Goal: Task Accomplishment & Management: Use online tool/utility

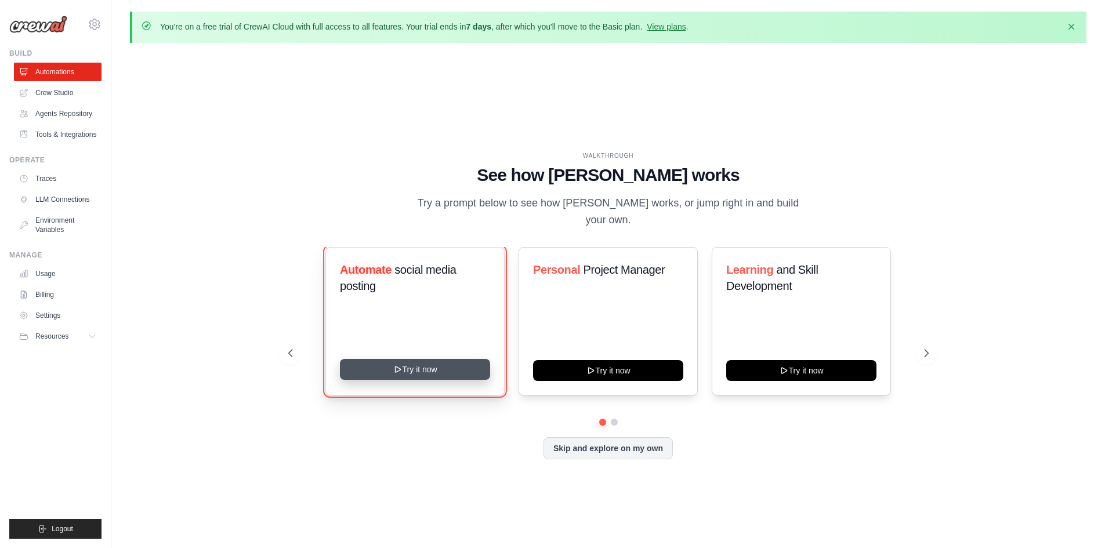
click at [459, 365] on button "Try it now" at bounding box center [415, 369] width 150 height 21
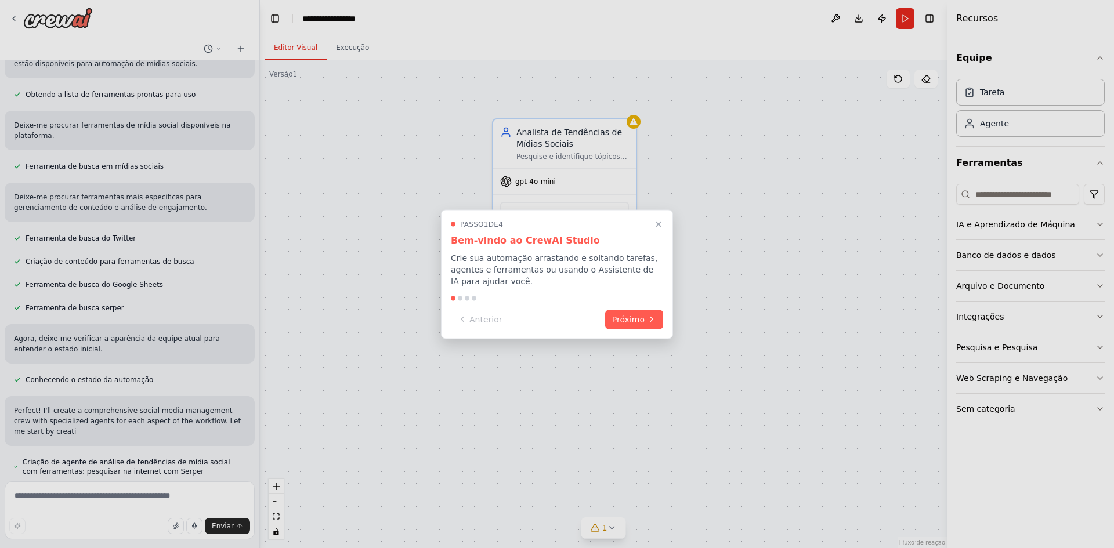
scroll to position [137, 0]
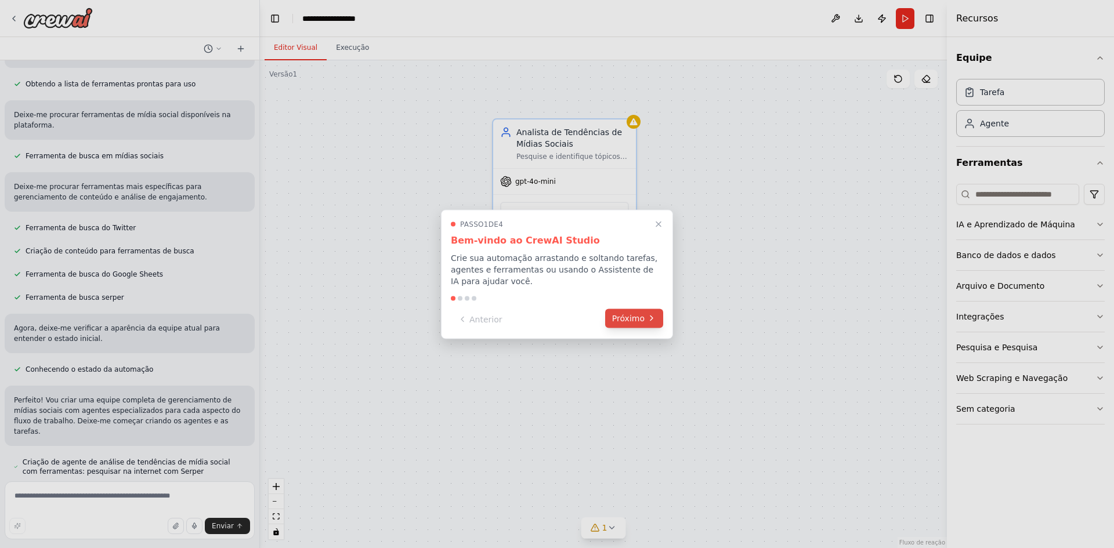
click at [647, 313] on button "Próximo" at bounding box center [634, 318] width 58 height 19
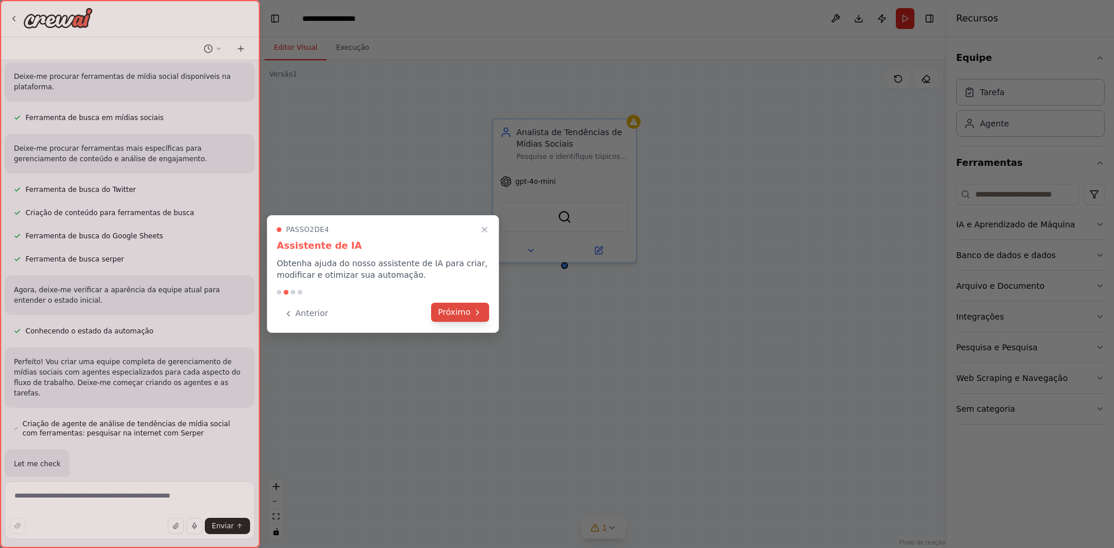
scroll to position [199, 0]
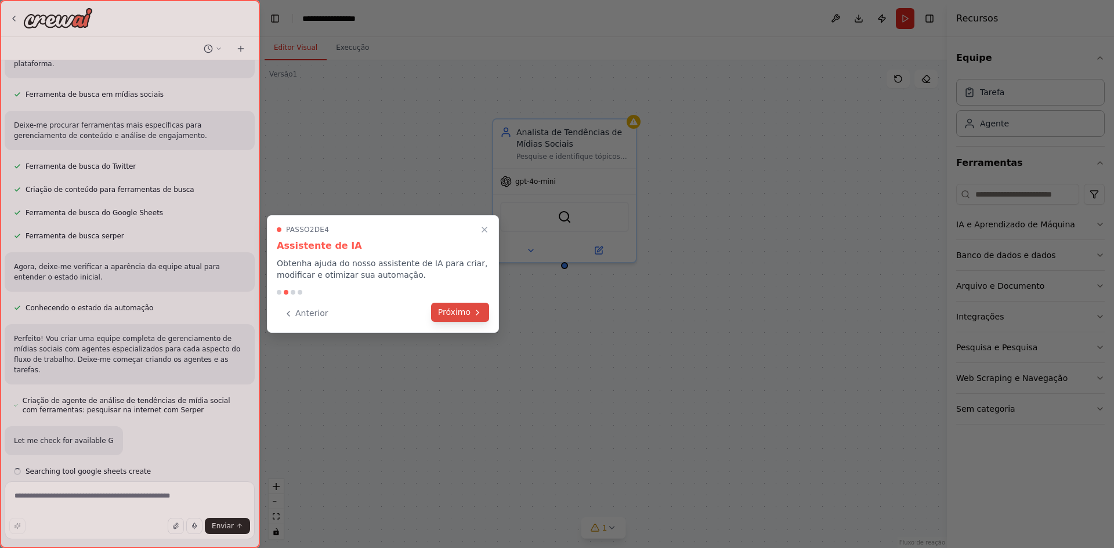
click at [473, 310] on icon at bounding box center [477, 312] width 9 height 9
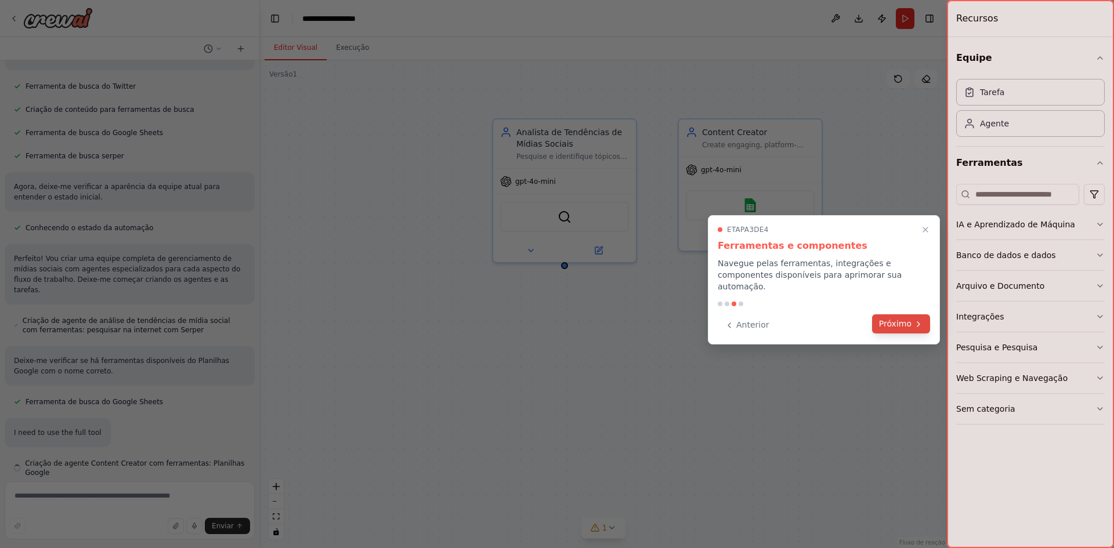
scroll to position [280, 0]
click at [893, 319] on font "Próximo" at bounding box center [895, 323] width 32 height 9
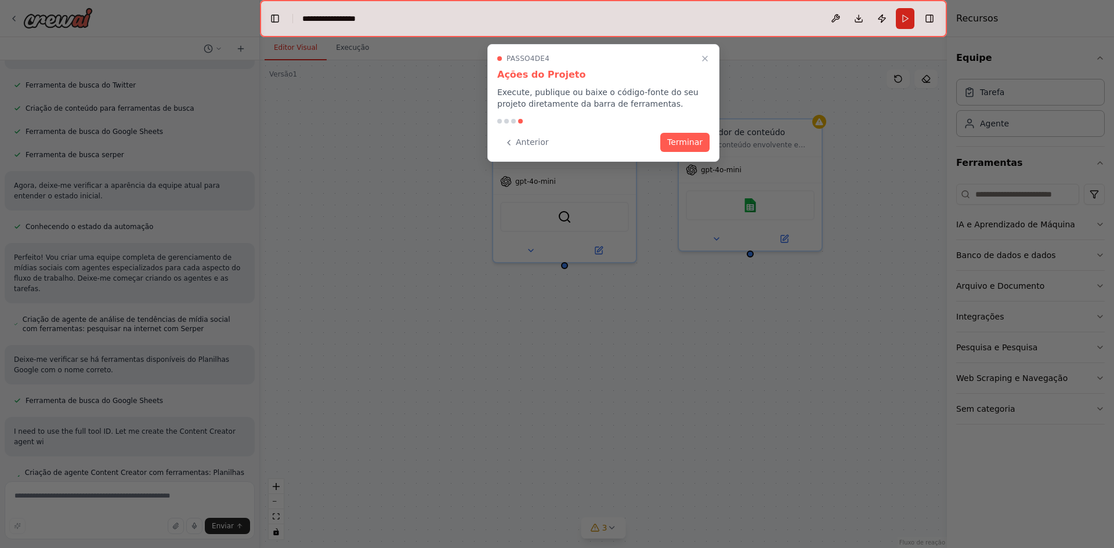
scroll to position [291, 0]
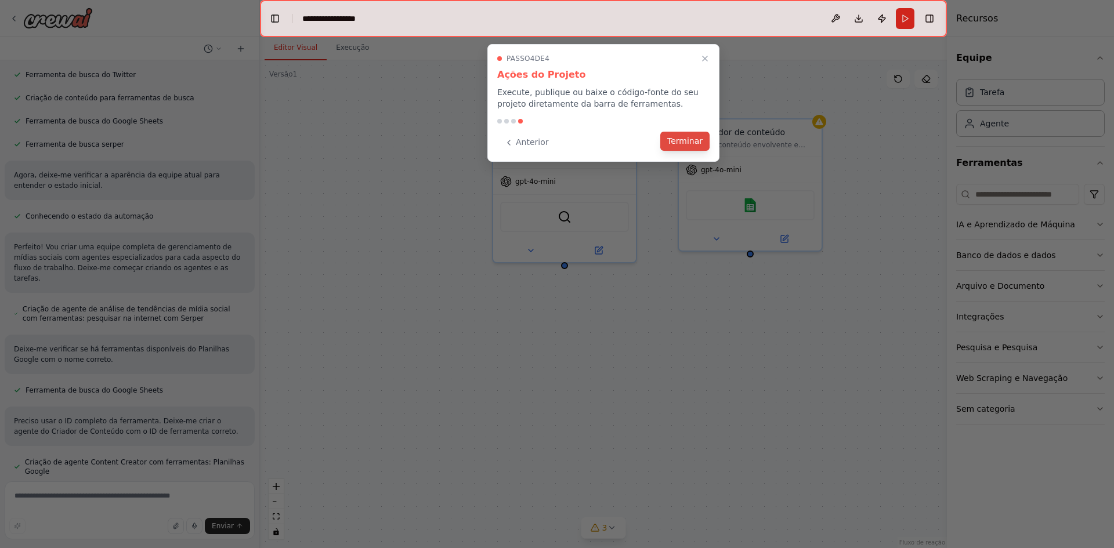
click at [679, 142] on font "Terminar" at bounding box center [684, 140] width 35 height 9
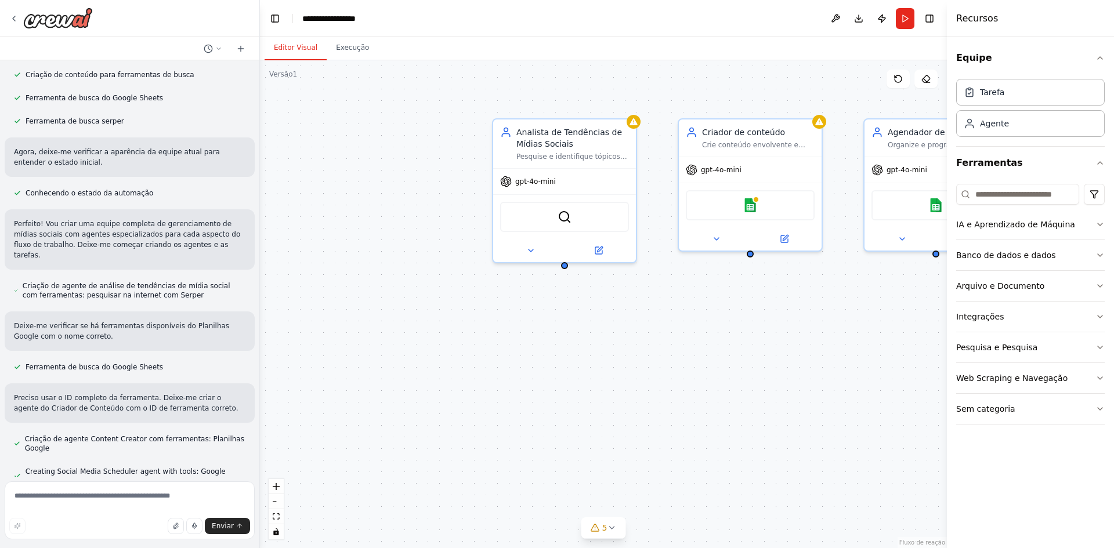
scroll to position [337, 0]
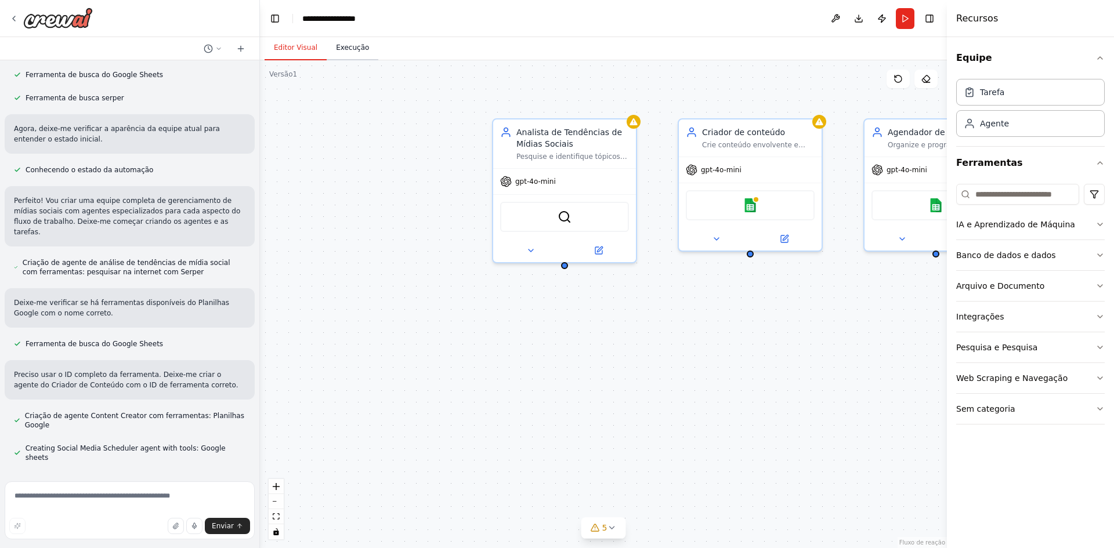
click at [353, 49] on font "Execução" at bounding box center [352, 48] width 33 height 8
click at [292, 50] on font "Editor Visual" at bounding box center [296, 48] width 44 height 8
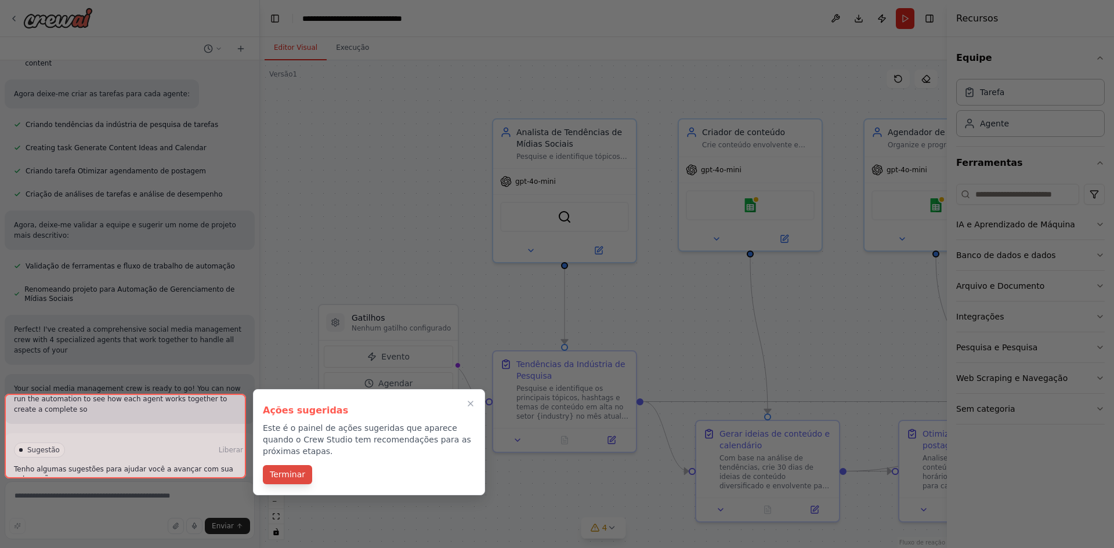
scroll to position [785, 0]
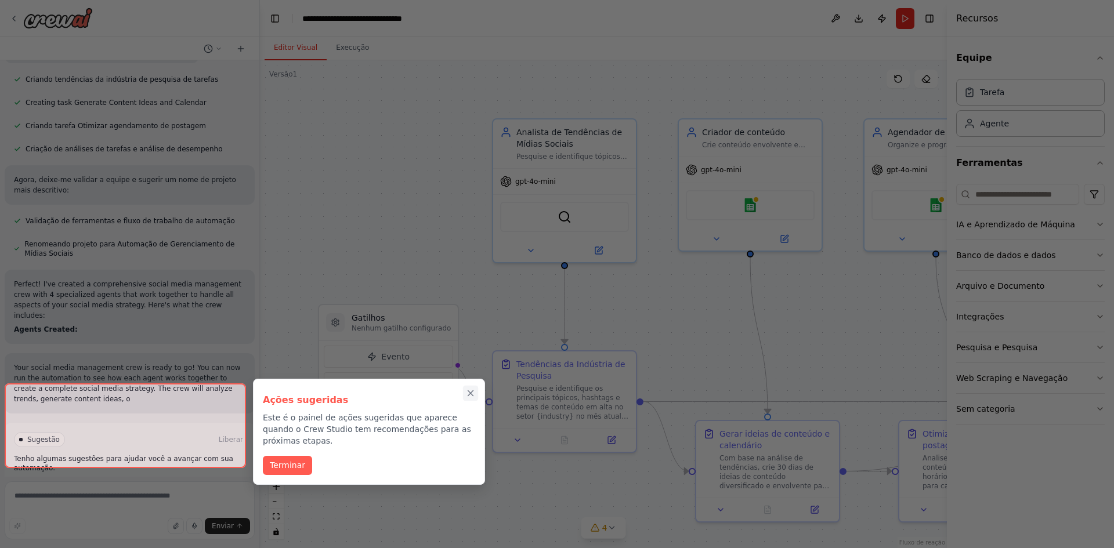
click at [470, 388] on icon "Passo a passo completo" at bounding box center [470, 393] width 10 height 10
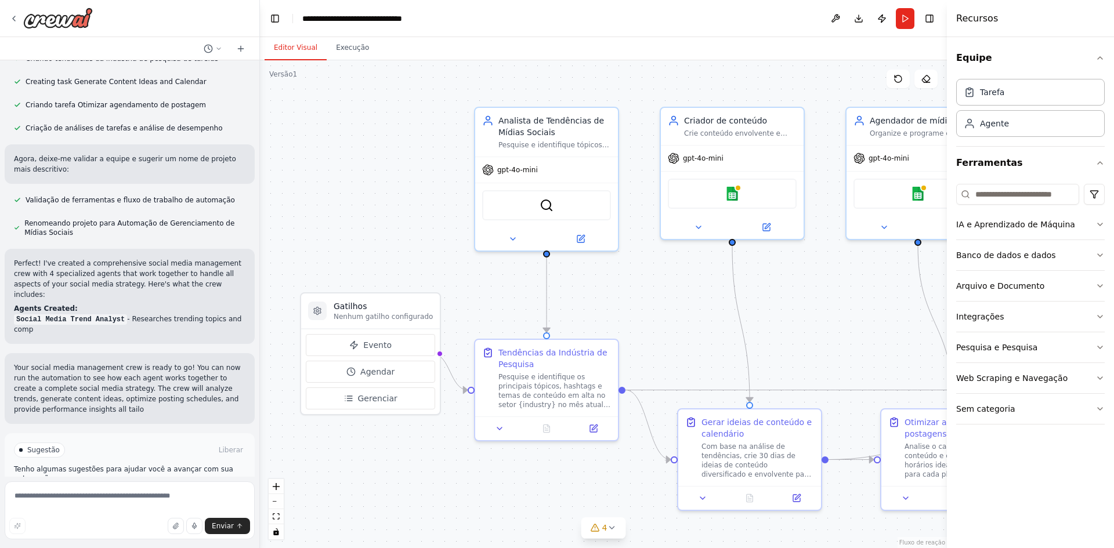
scroll to position [840, 0]
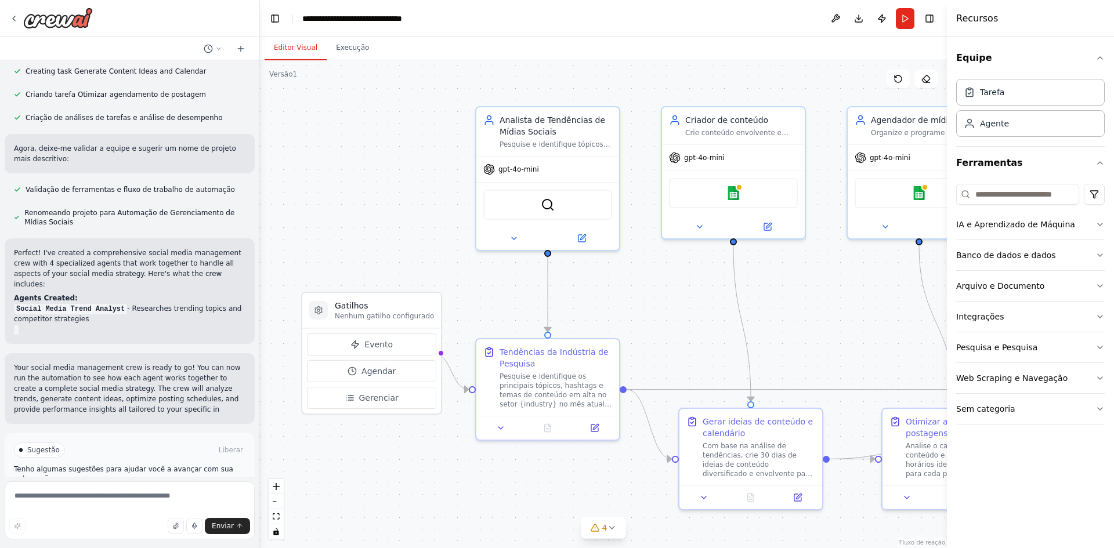
drag, startPoint x: 423, startPoint y: 469, endPoint x: 392, endPoint y: 448, distance: 37.6
click at [392, 448] on div ".deletable-edge-delete-btn { width: 20px; height: 20px; border: 0px solid #ffff…" at bounding box center [603, 304] width 687 height 488
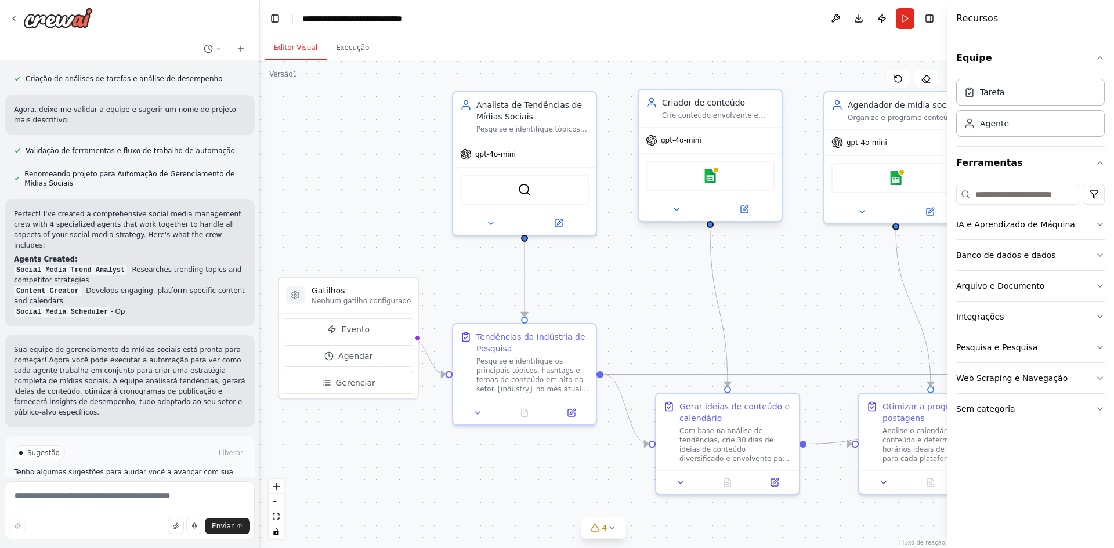
scroll to position [882, 0]
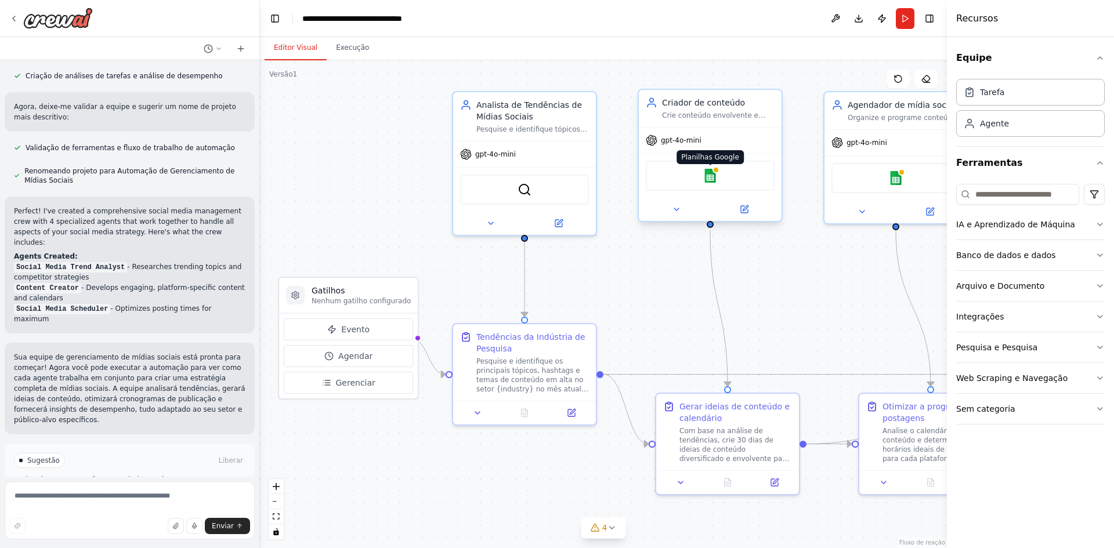
click at [714, 178] on img at bounding box center [710, 176] width 14 height 14
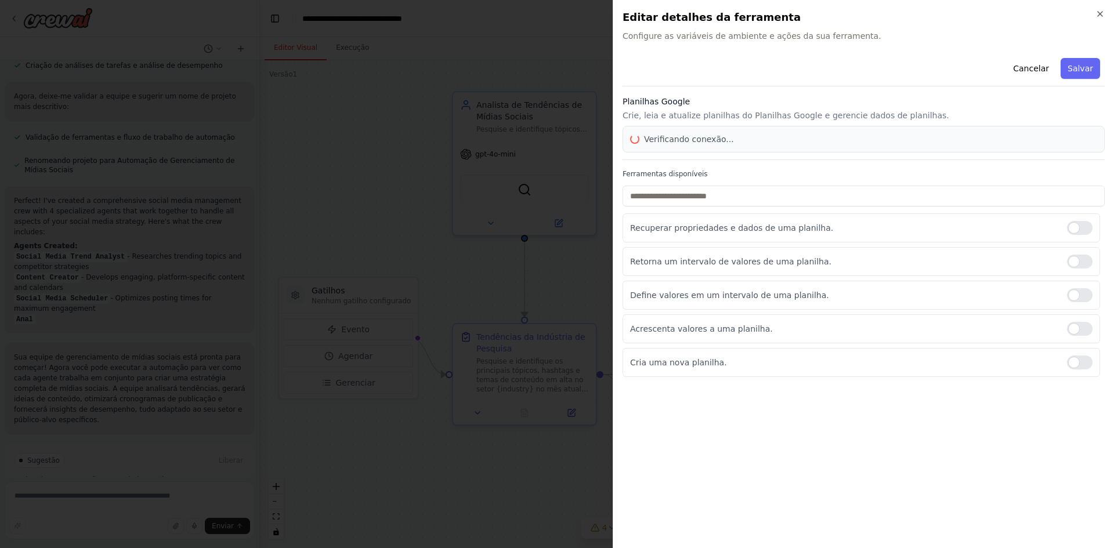
scroll to position [903, 0]
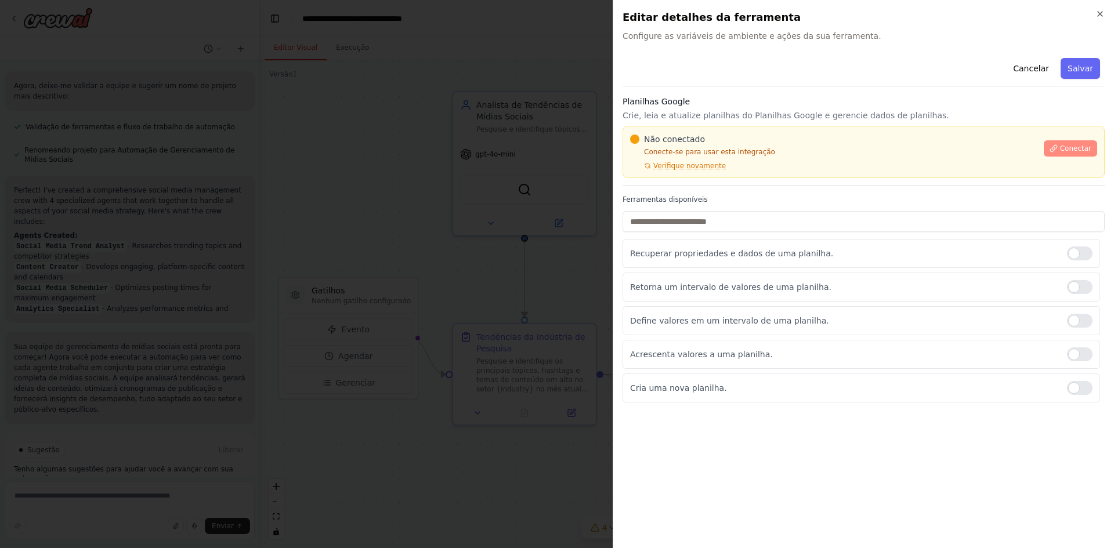
click at [1061, 150] on button "Conectar" at bounding box center [1070, 148] width 53 height 16
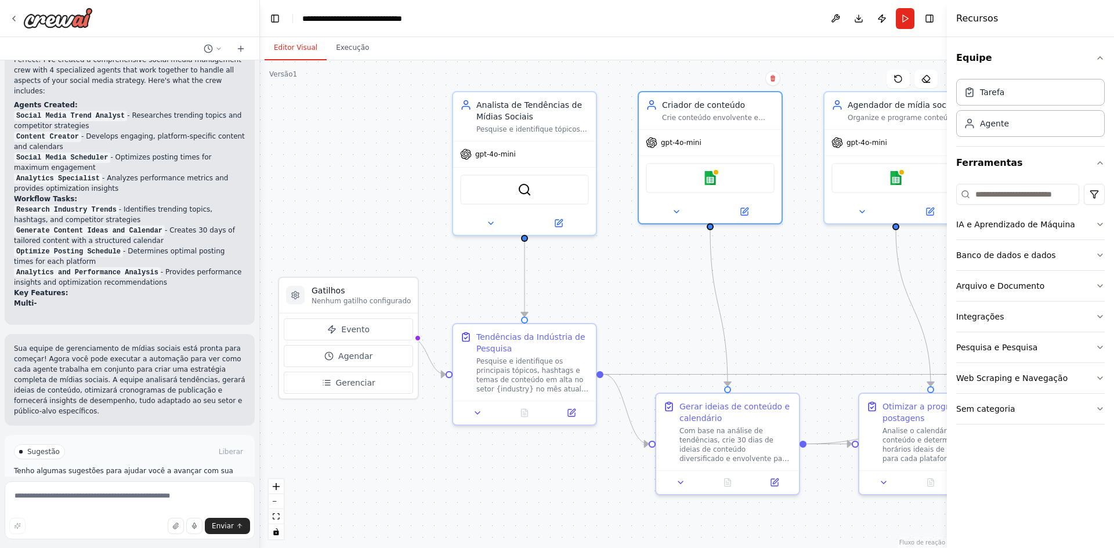
scroll to position [1035, 0]
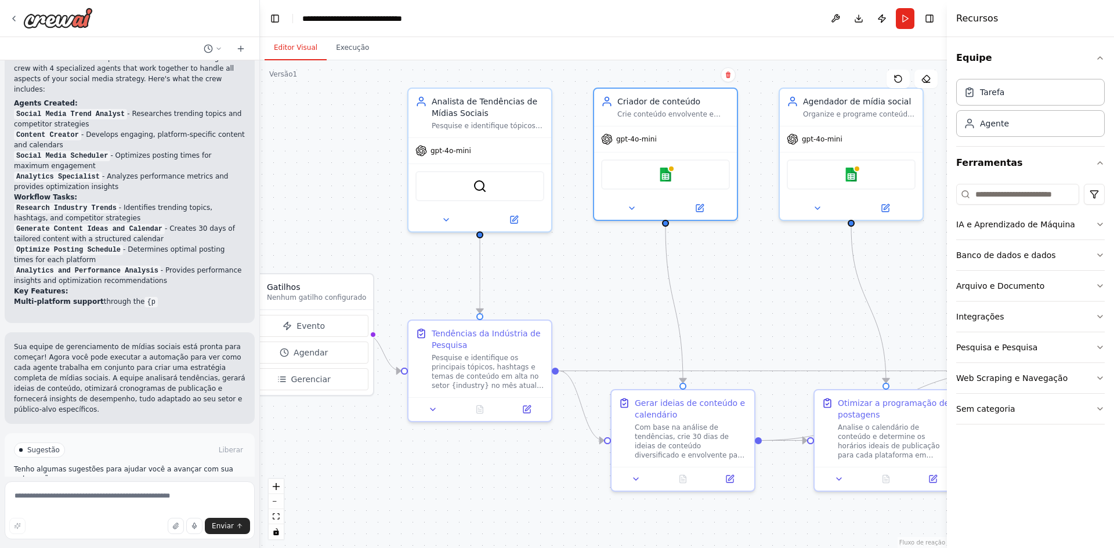
drag, startPoint x: 809, startPoint y: 253, endPoint x: 764, endPoint y: 250, distance: 44.8
click at [764, 250] on div ".deletable-edge-delete-btn { width: 20px; height: 20px; border: 0px solid #ffff…" at bounding box center [603, 304] width 687 height 488
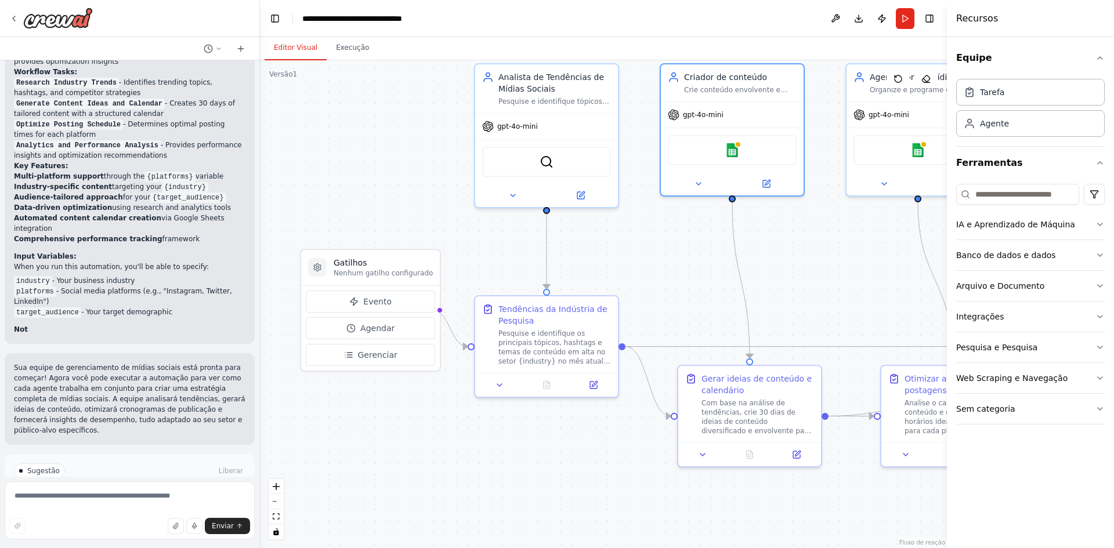
scroll to position [1171, 0]
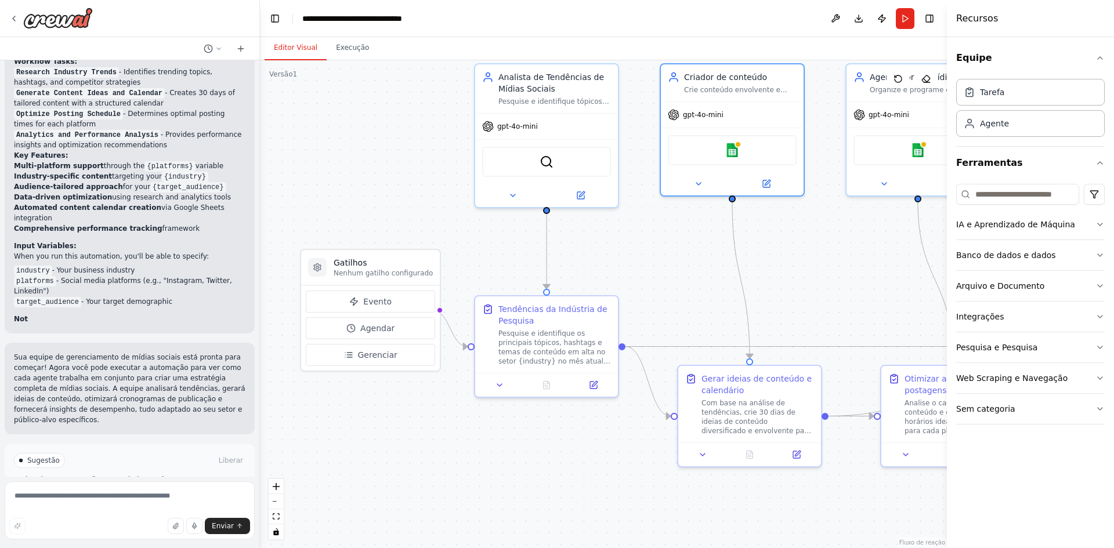
drag, startPoint x: 463, startPoint y: 473, endPoint x: 532, endPoint y: 449, distance: 73.7
click at [532, 449] on div ".deletable-edge-delete-btn { width: 20px; height: 20px; border: 0px solid #ffff…" at bounding box center [603, 304] width 687 height 488
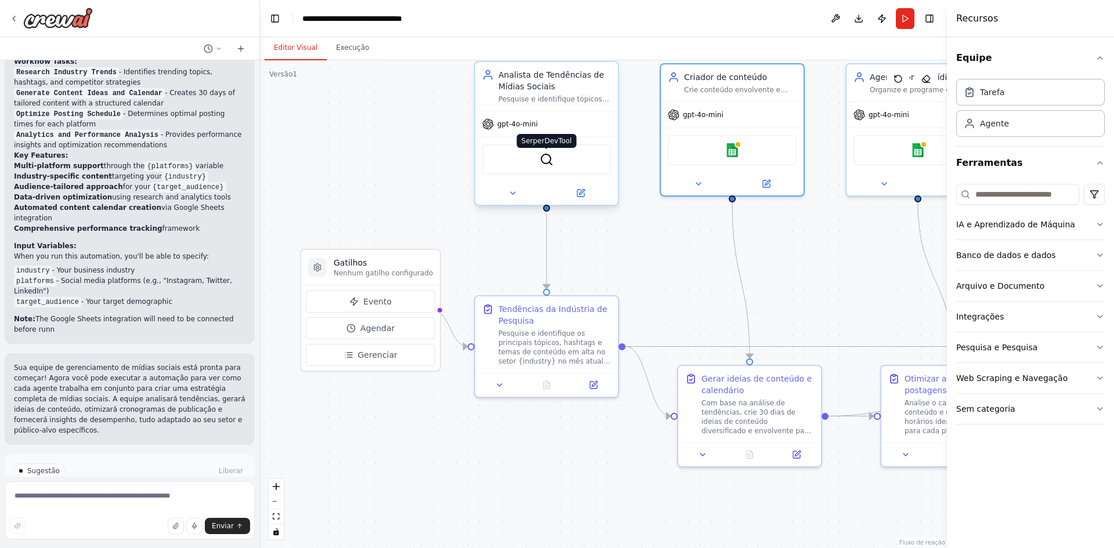
scroll to position [1182, 0]
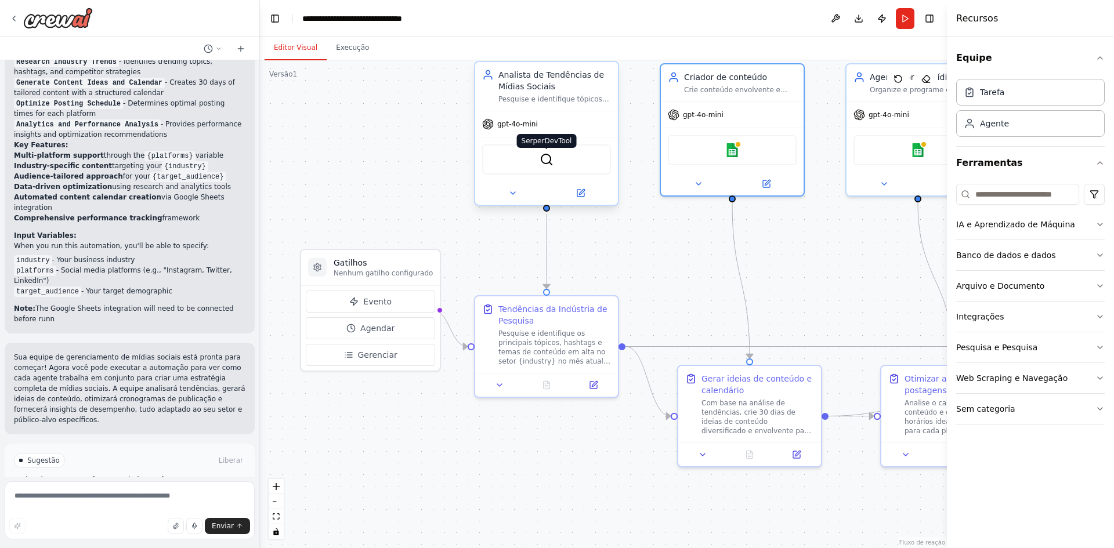
click at [545, 163] on img at bounding box center [546, 160] width 14 height 14
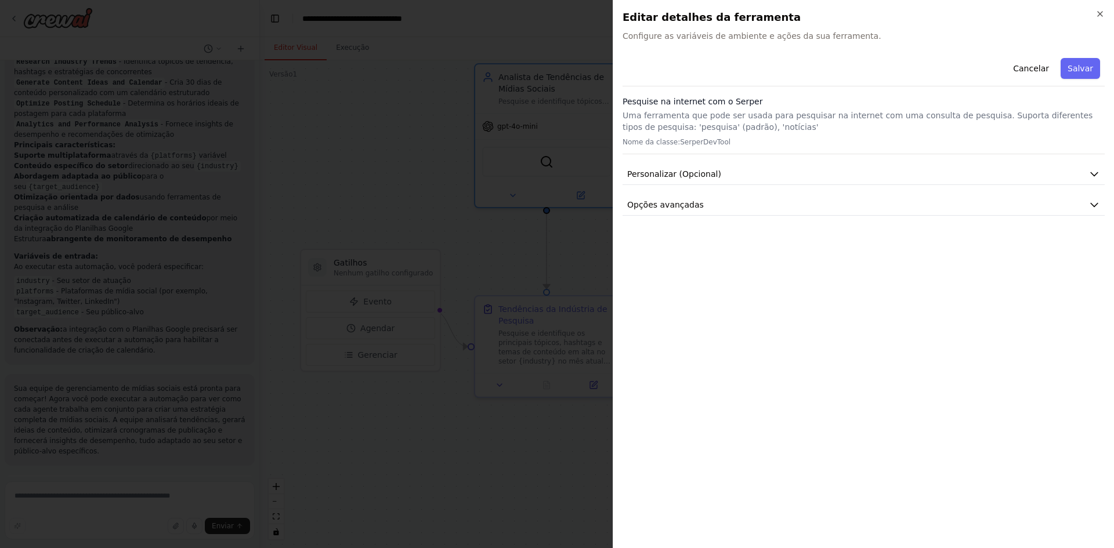
click at [682, 78] on div "Cancelar Salvar" at bounding box center [863, 69] width 482 height 33
click at [675, 73] on div "Cancelar Salvar" at bounding box center [863, 69] width 482 height 33
click at [678, 169] on font "Personalizar (Opcional)" at bounding box center [674, 173] width 94 height 9
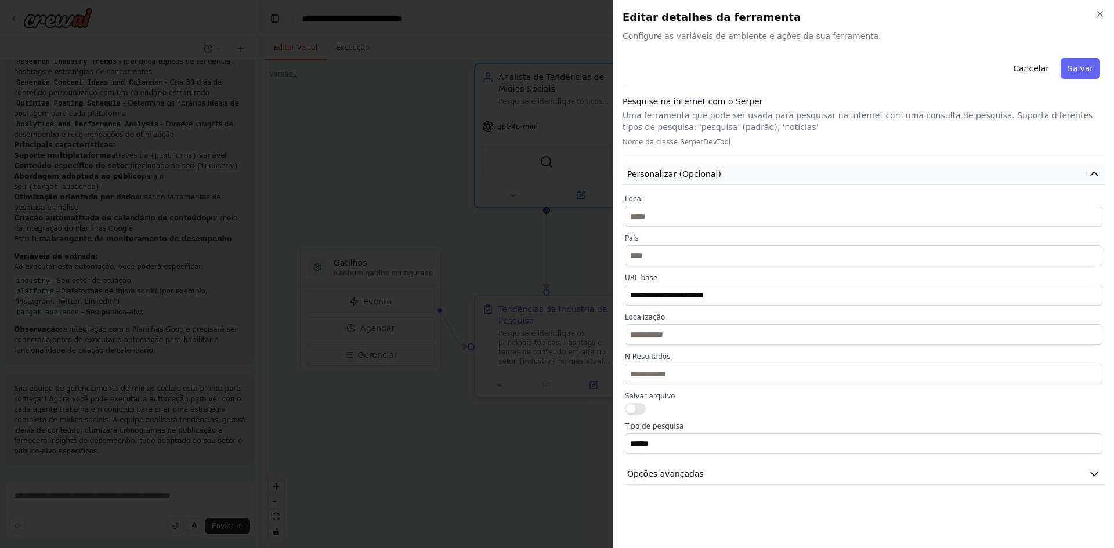
click at [678, 169] on font "Personalizar (Opcional)" at bounding box center [674, 173] width 94 height 9
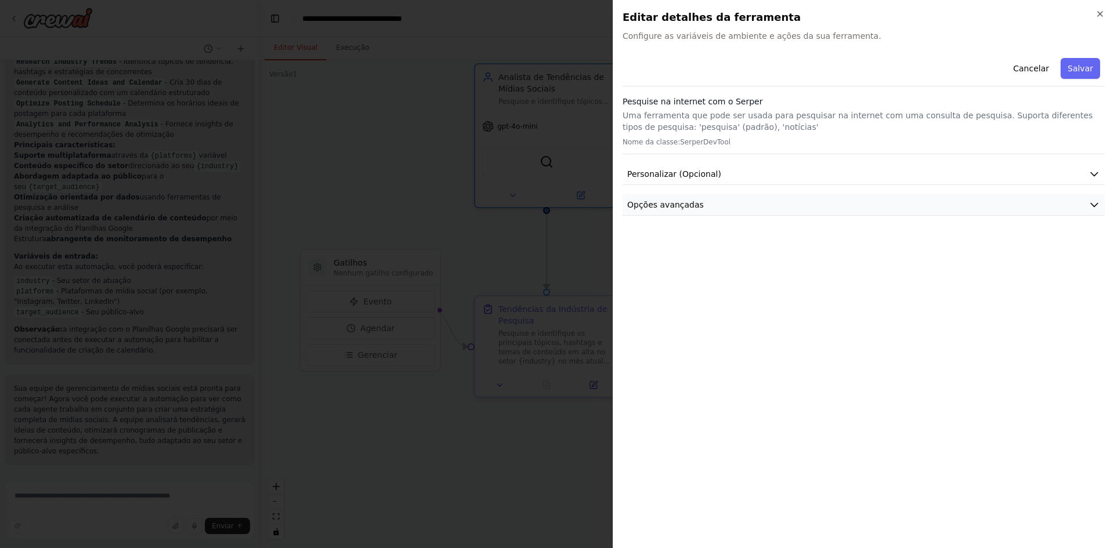
click at [672, 200] on font "Opções avançadas" at bounding box center [665, 204] width 77 height 9
click at [671, 200] on font "Opções avançadas" at bounding box center [665, 204] width 77 height 9
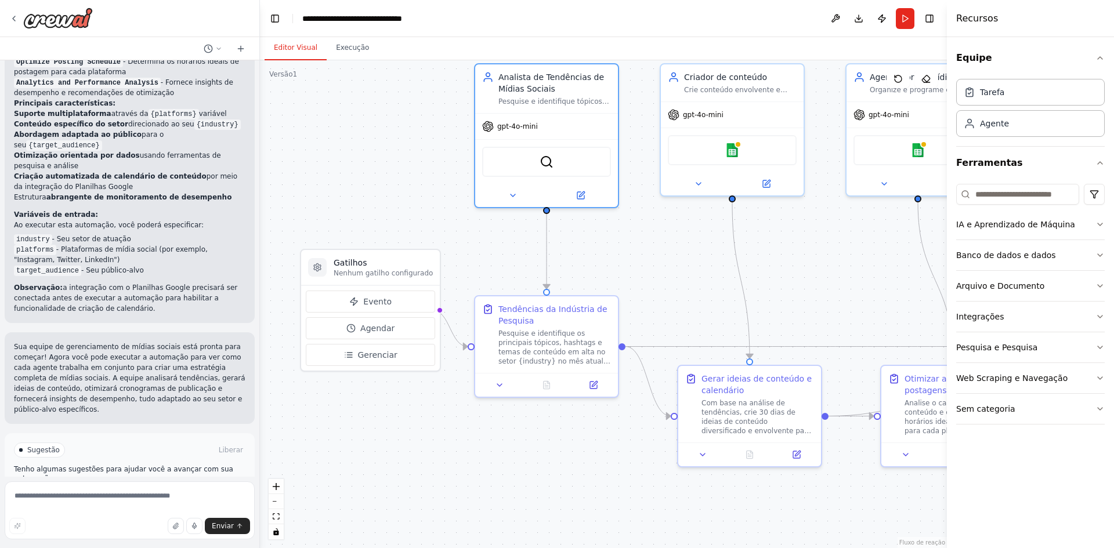
click at [190, 490] on button "Executar automação" at bounding box center [129, 499] width 231 height 19
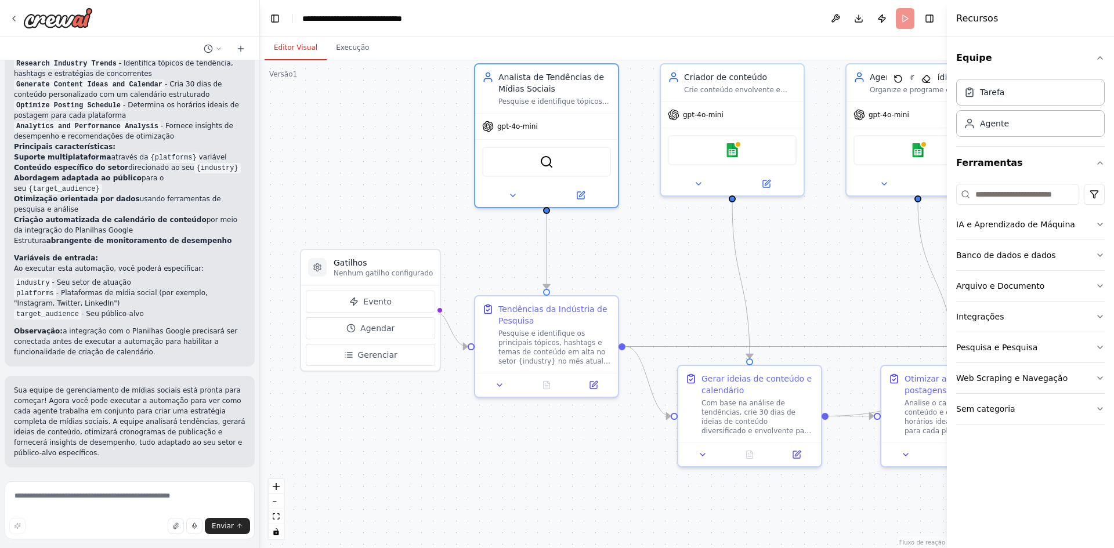
scroll to position [1129, 0]
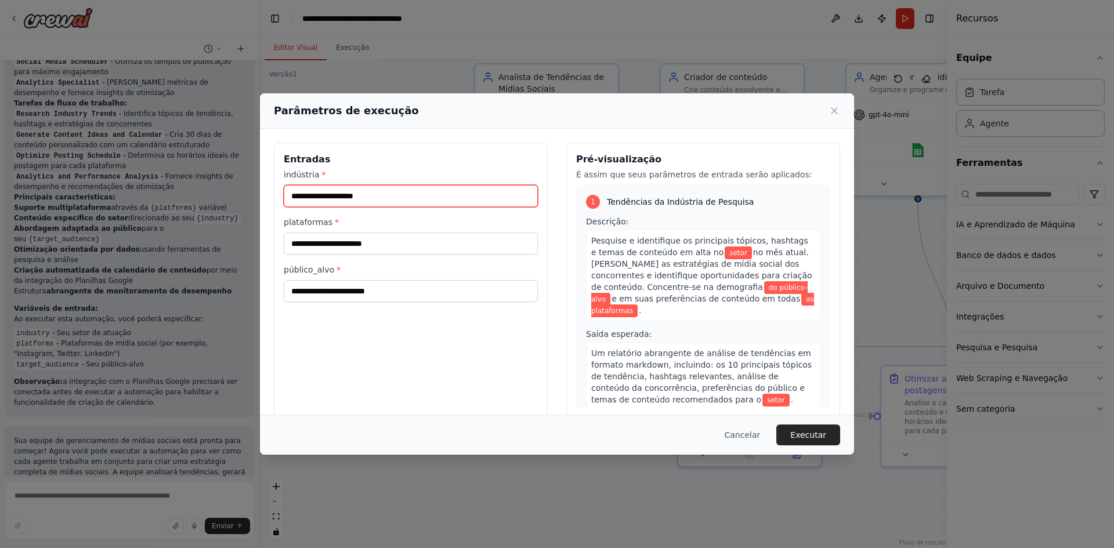
click at [414, 198] on input "indústria *" at bounding box center [411, 196] width 254 height 22
type input "*"
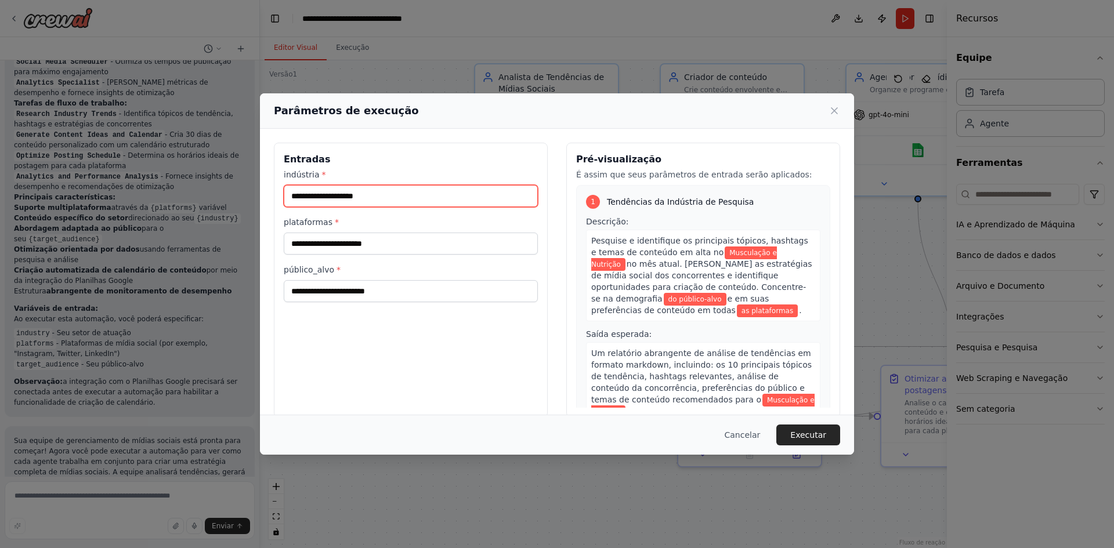
type input "**********"
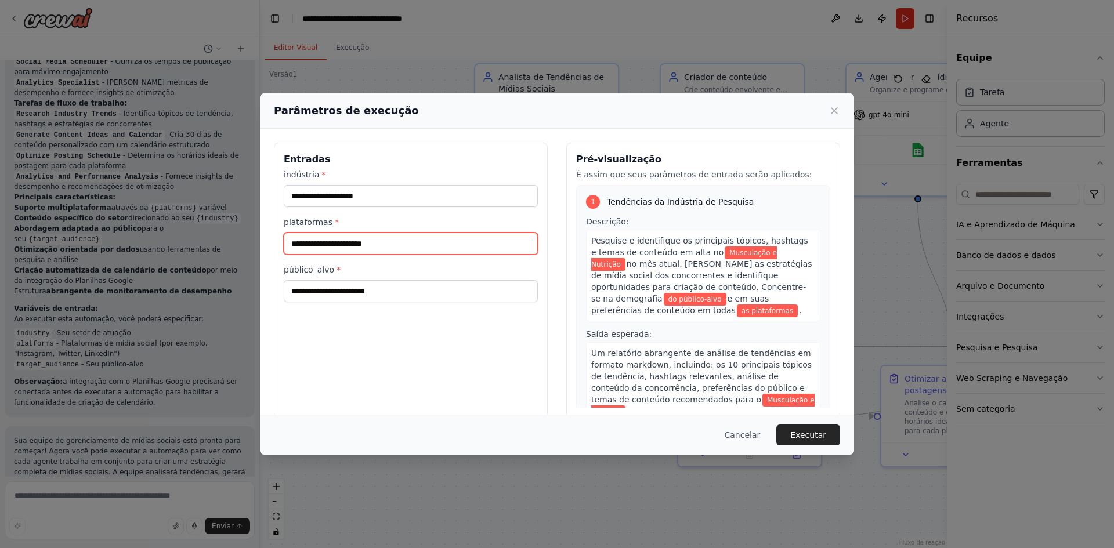
click at [376, 251] on input "plataformas *" at bounding box center [411, 244] width 254 height 22
type input "*"
type input "**********"
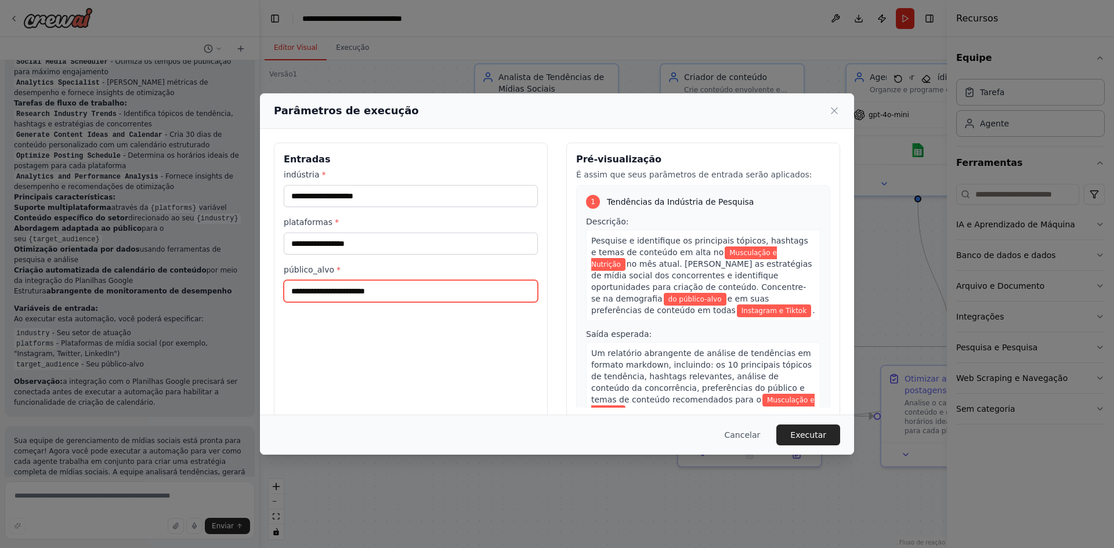
click at [387, 297] on input "público_alvo *" at bounding box center [411, 291] width 254 height 22
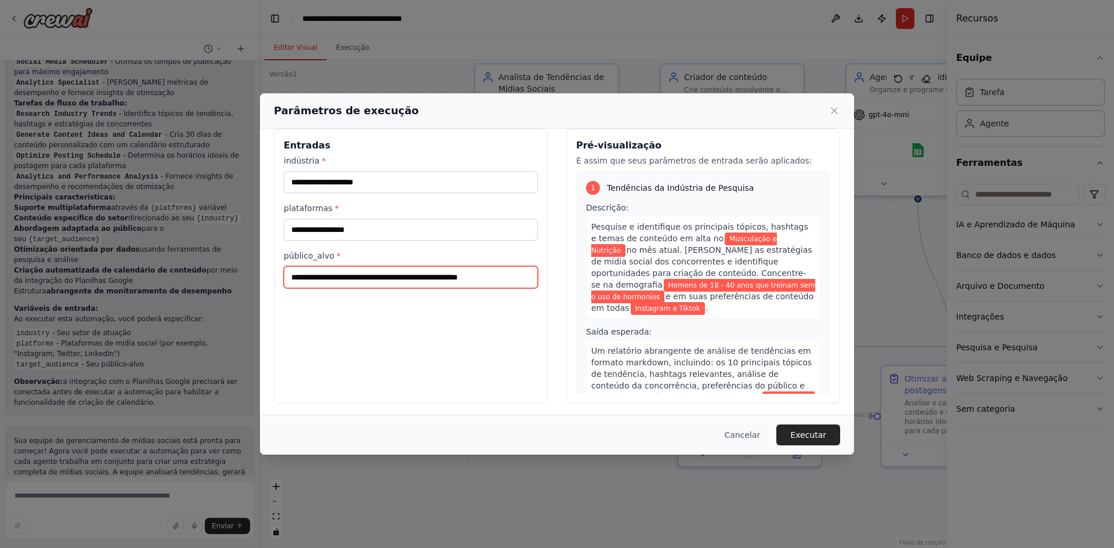
scroll to position [16, 0]
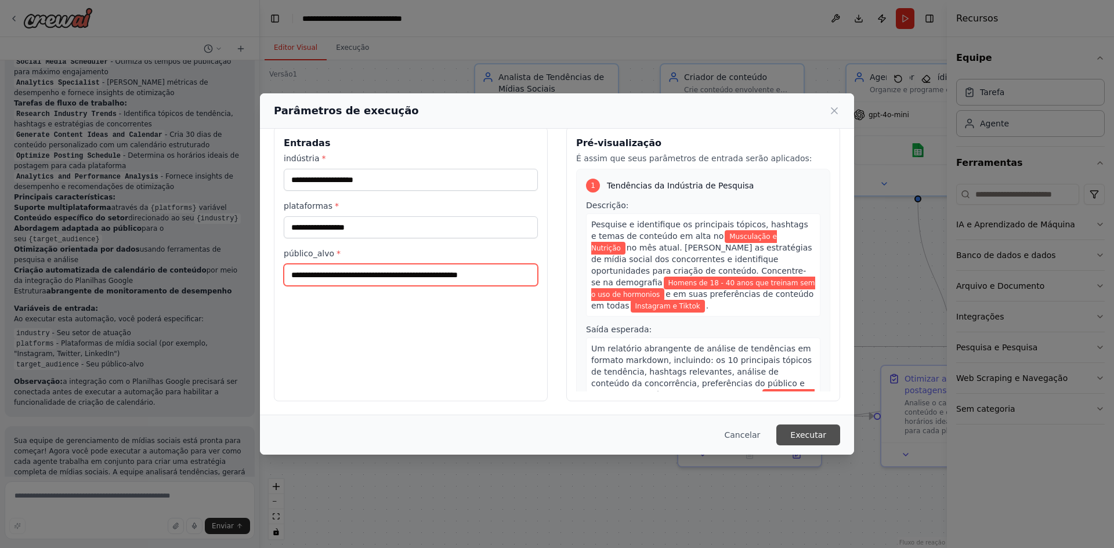
type input "**********"
click at [825, 440] on button "Executar" at bounding box center [808, 435] width 64 height 21
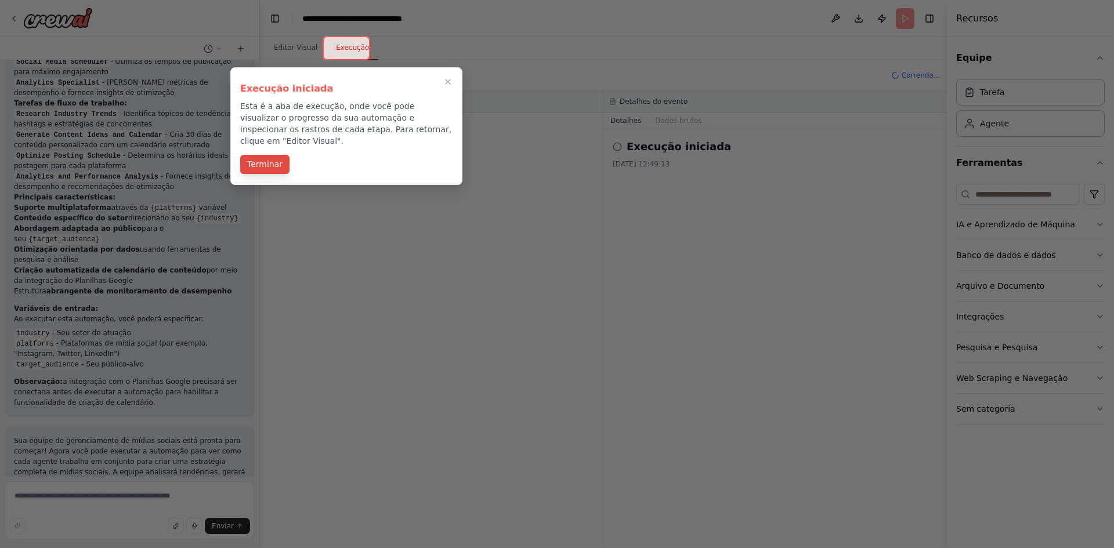
click at [278, 160] on font "Terminar" at bounding box center [264, 164] width 35 height 9
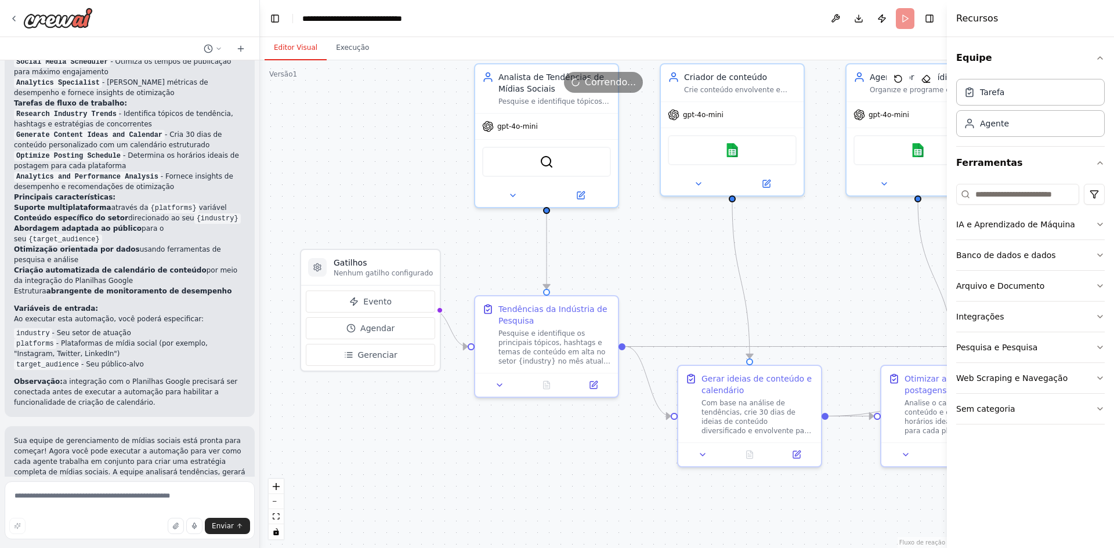
click at [298, 55] on button "Editor Visual" at bounding box center [296, 48] width 62 height 24
click at [335, 42] on button "Execução" at bounding box center [353, 48] width 52 height 24
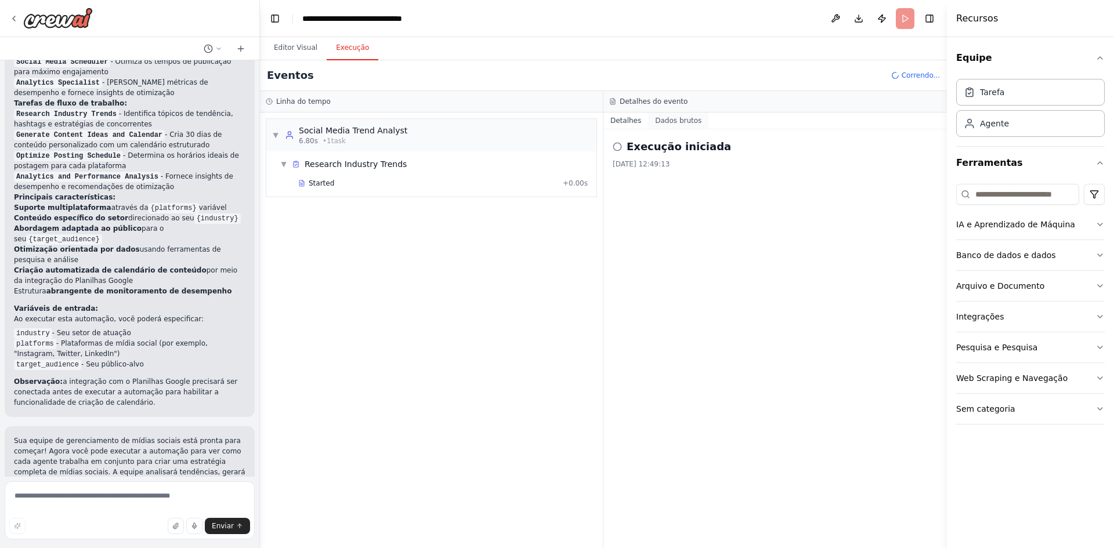
click at [665, 119] on font "Dados brutos" at bounding box center [678, 121] width 46 height 8
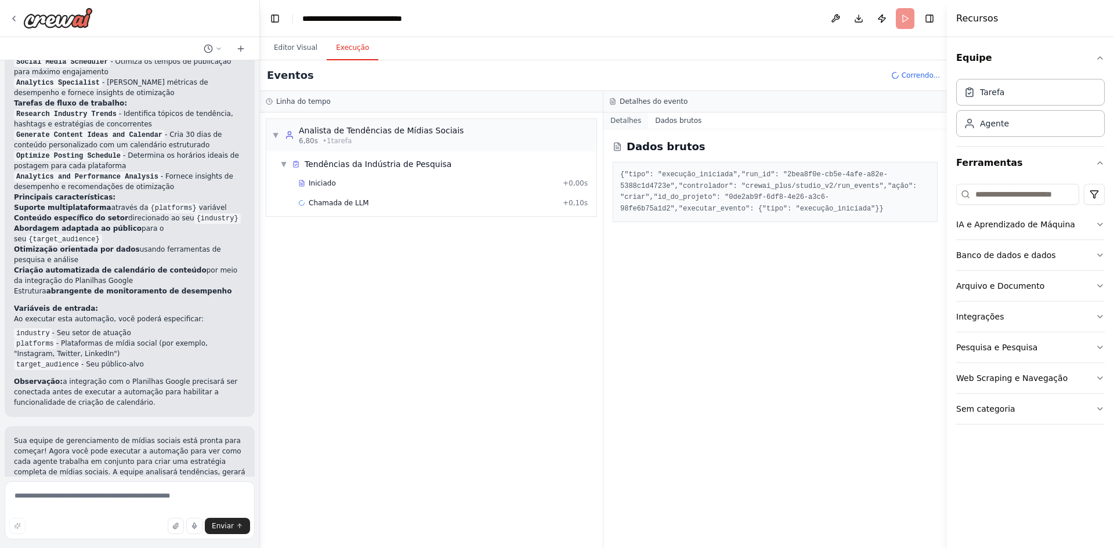
click at [619, 119] on font "Detalhes" at bounding box center [625, 121] width 31 height 8
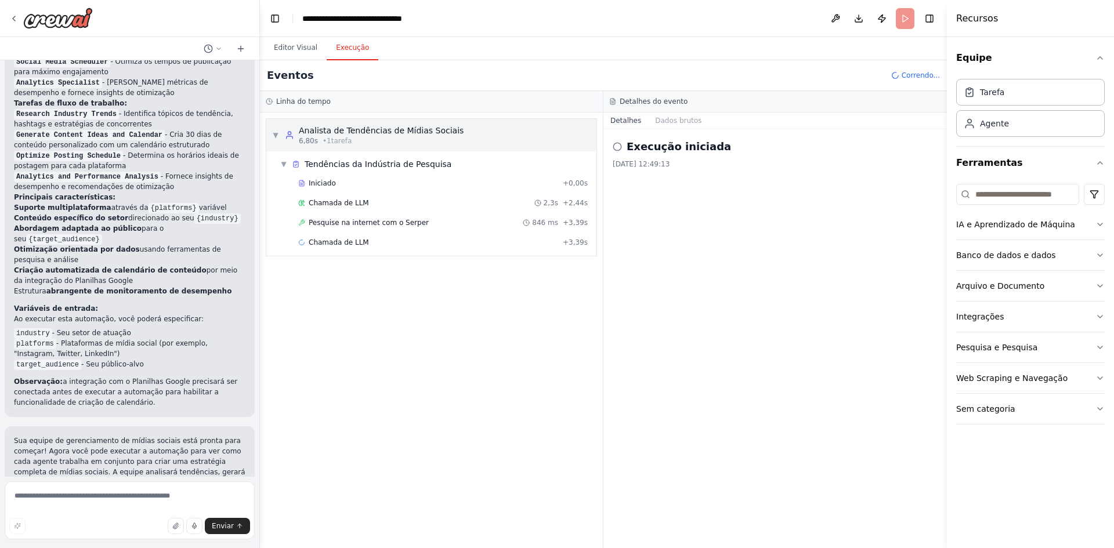
click at [270, 135] on div "▼ Analista de Tendências de Mídias Sociais 6,80s • 1 tarefa" at bounding box center [431, 135] width 330 height 32
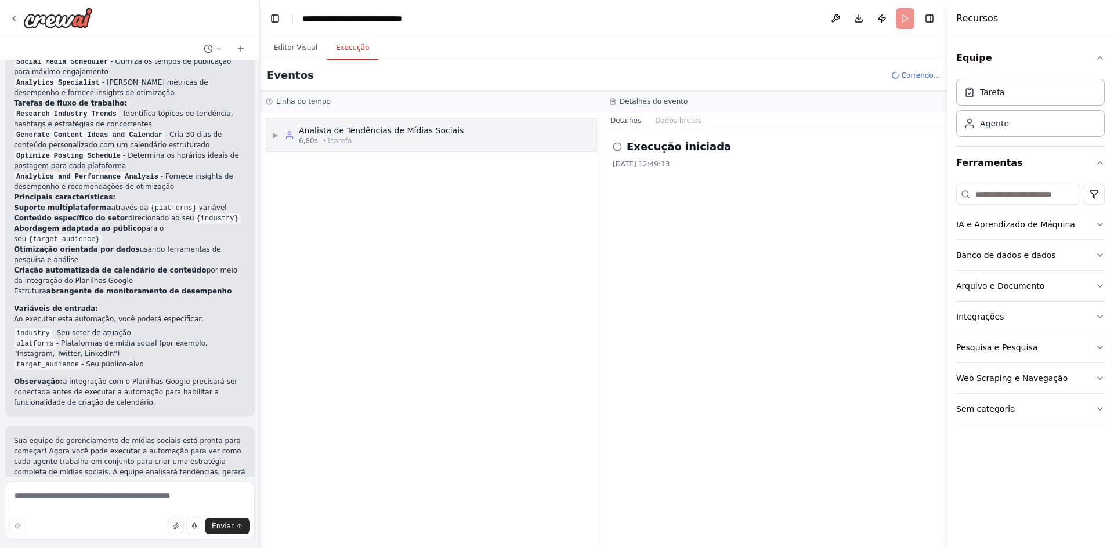
click at [276, 140] on div "▶ Analista de Tendências de Mídias Sociais 6,80s • 1 tarefa" at bounding box center [367, 135] width 191 height 21
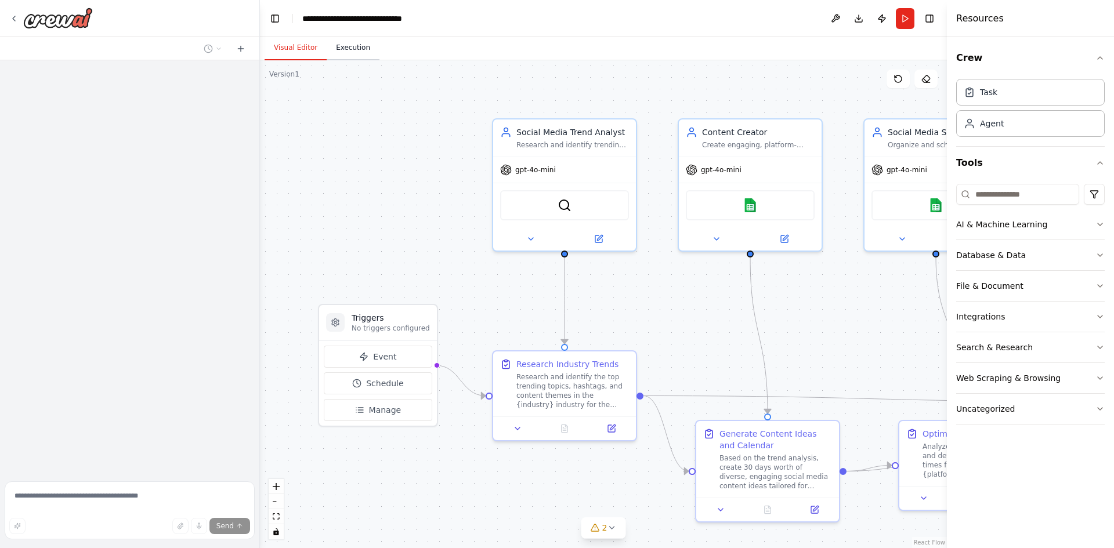
click at [335, 56] on button "Execution" at bounding box center [353, 48] width 53 height 24
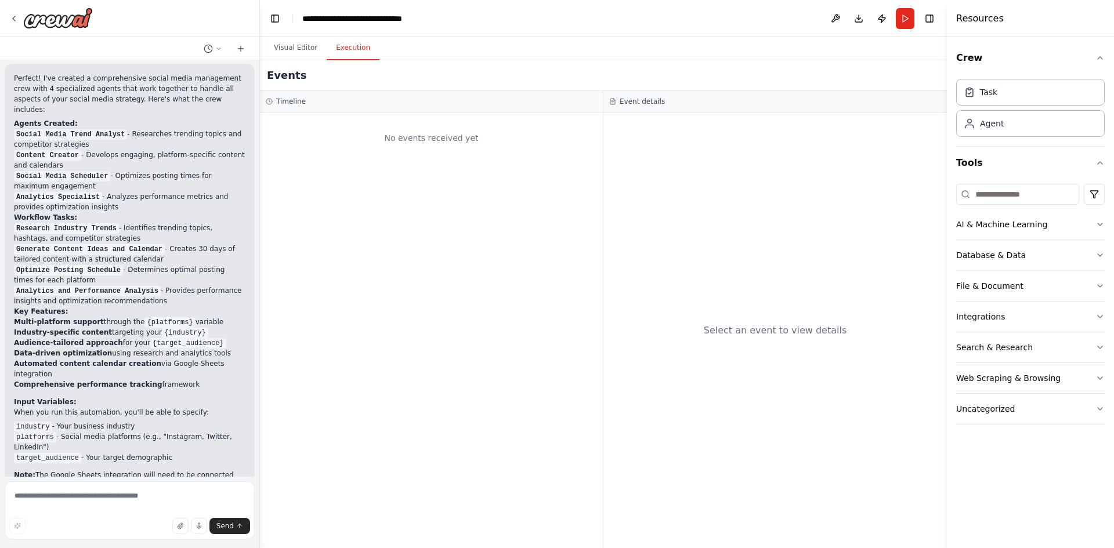
scroll to position [1027, 0]
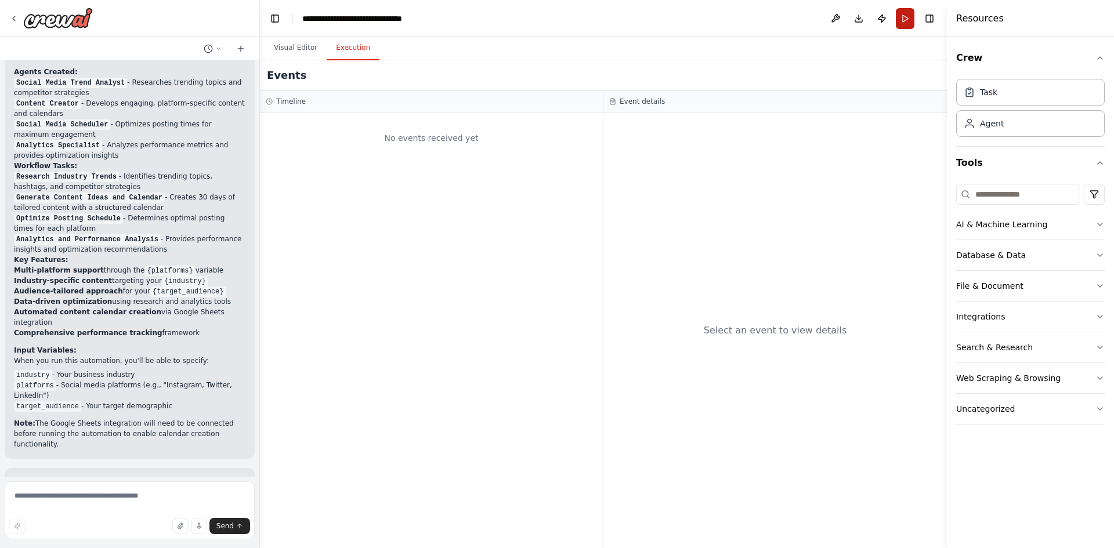
click at [903, 14] on button "Run" at bounding box center [905, 18] width 19 height 21
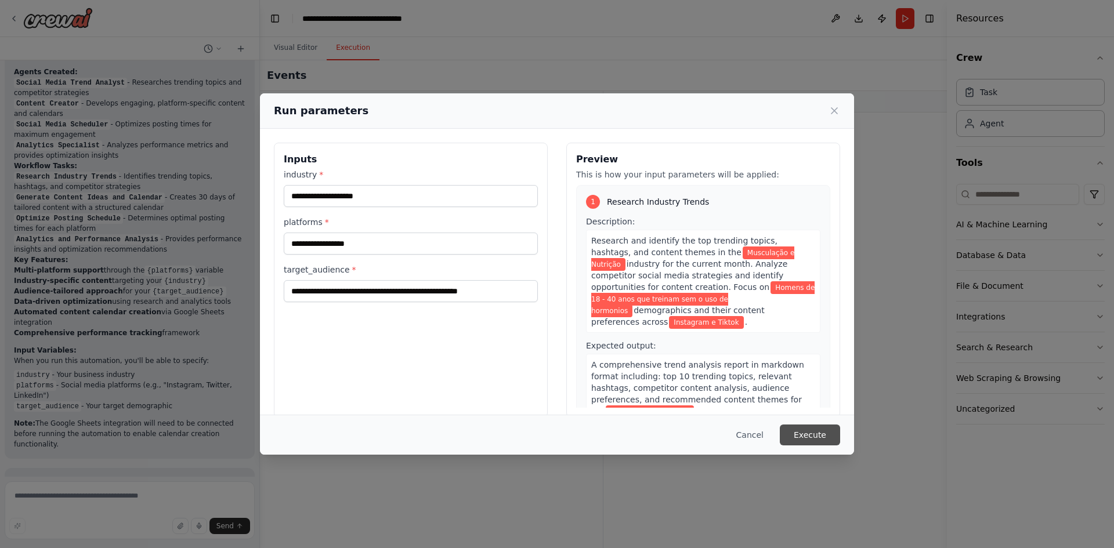
scroll to position [1121, 0]
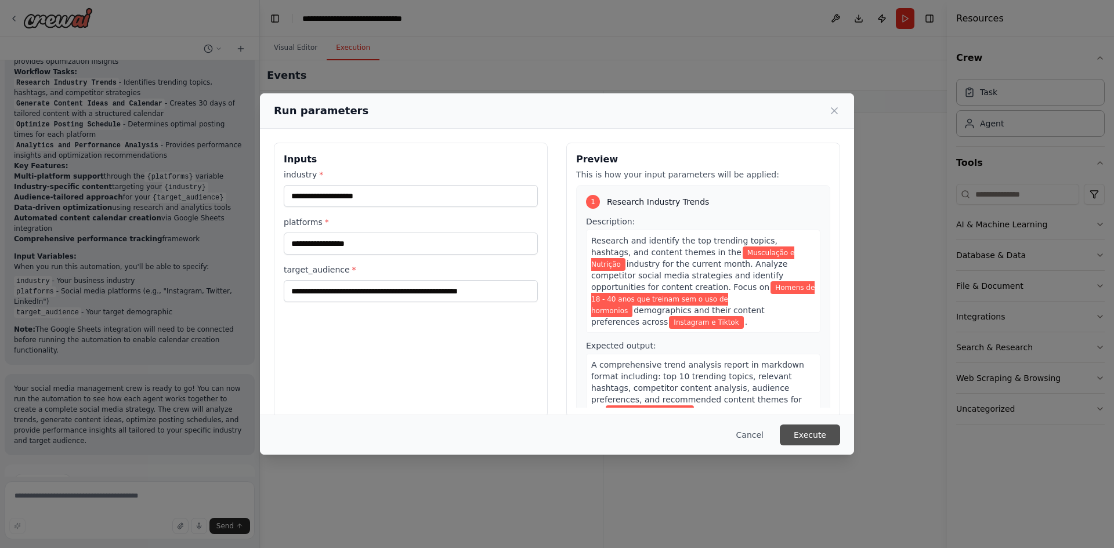
click at [818, 437] on button "Execute" at bounding box center [810, 435] width 60 height 21
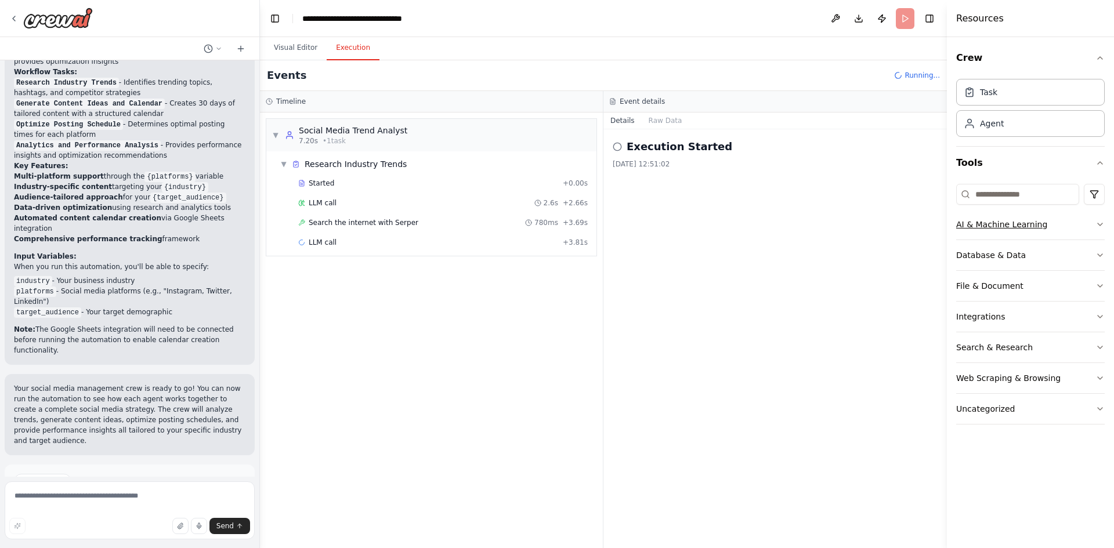
click at [1098, 226] on icon "button" at bounding box center [1099, 224] width 9 height 9
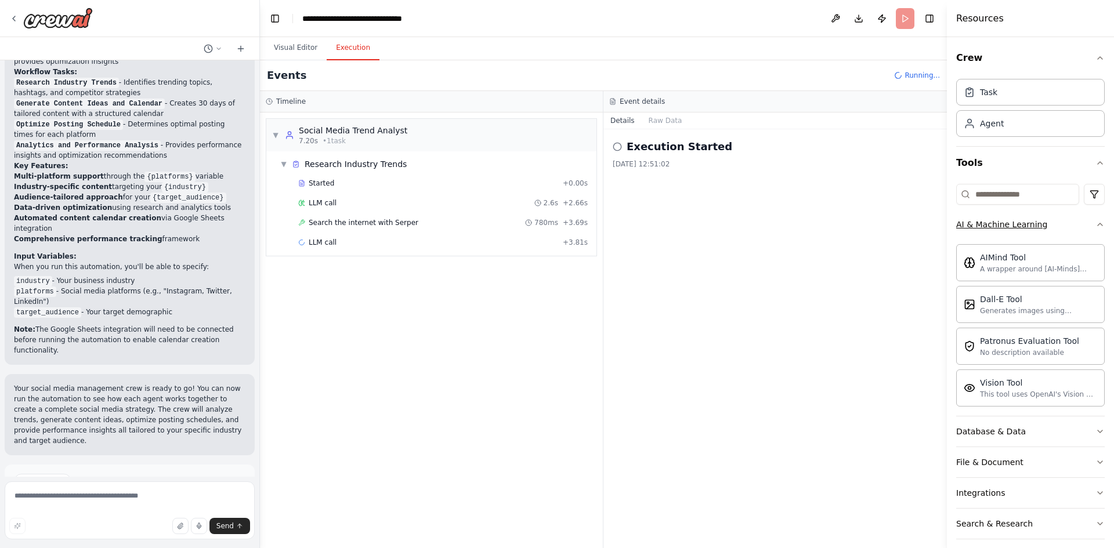
click at [1091, 230] on button "AI & Machine Learning" at bounding box center [1030, 224] width 148 height 30
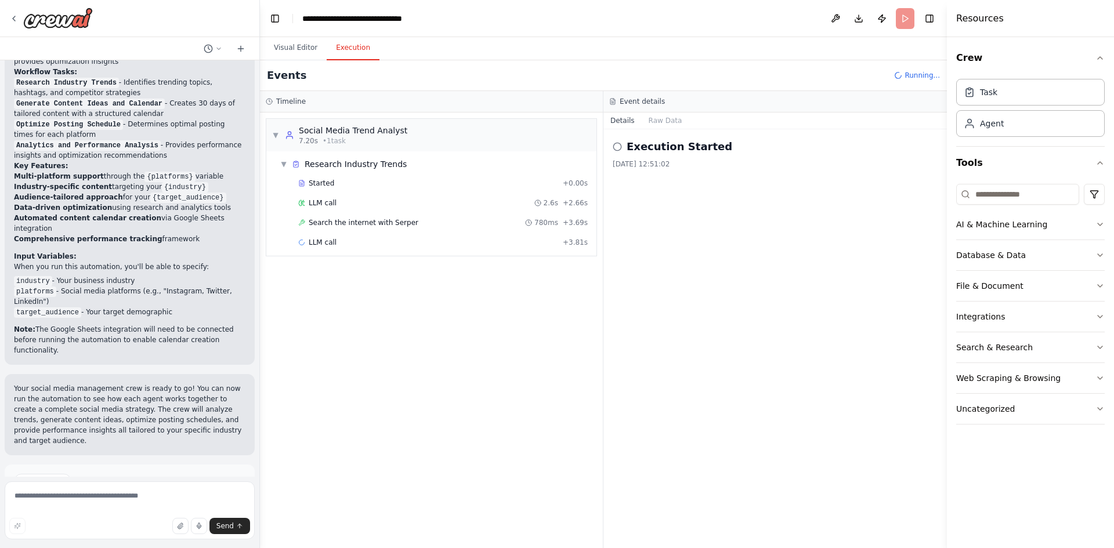
click at [1110, 245] on div "Crew Task Agent Tools AI & Machine Learning Database & Data File & Document Int…" at bounding box center [1030, 292] width 167 height 511
click at [1100, 251] on icon "button" at bounding box center [1099, 255] width 9 height 9
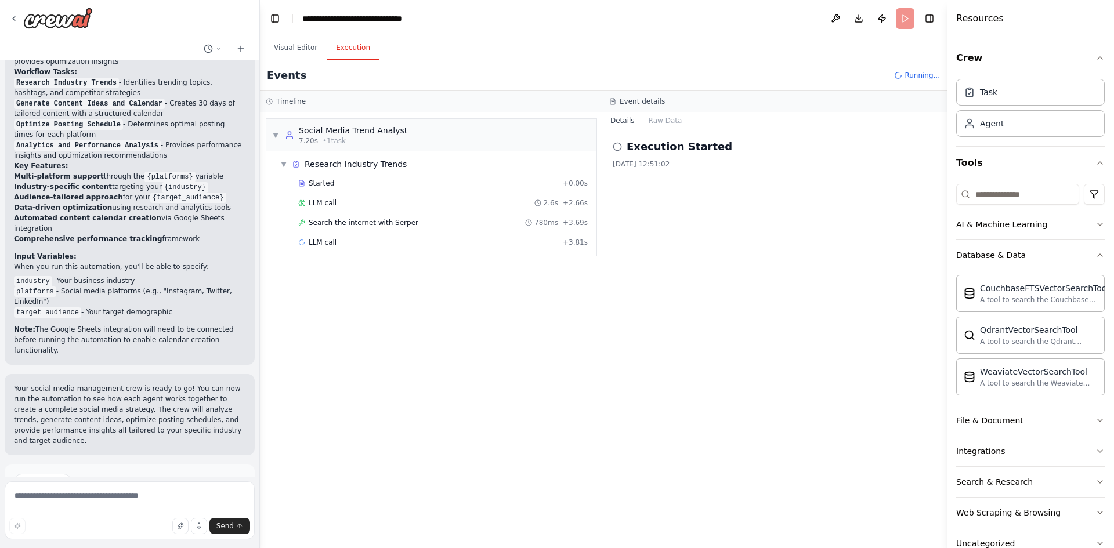
click at [1095, 252] on icon "button" at bounding box center [1099, 255] width 9 height 9
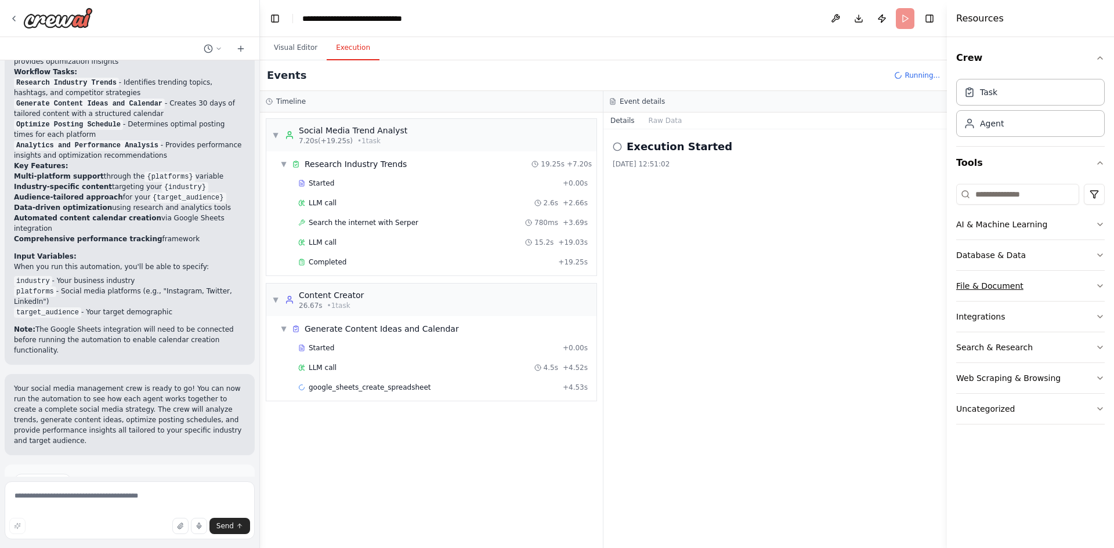
click at [1097, 287] on icon "button" at bounding box center [1099, 285] width 9 height 9
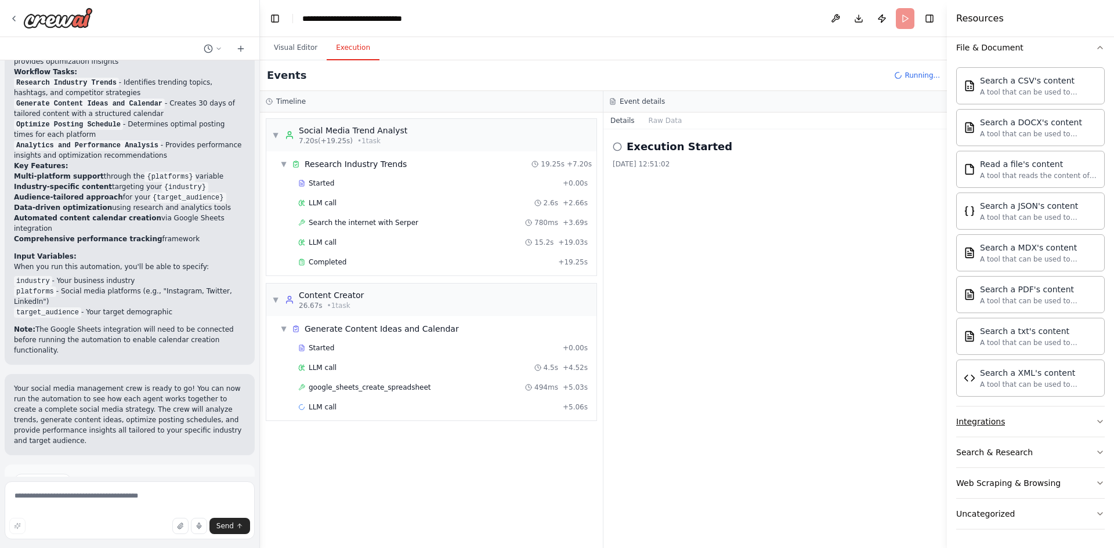
click at [1091, 412] on button "Integrations" at bounding box center [1030, 422] width 148 height 30
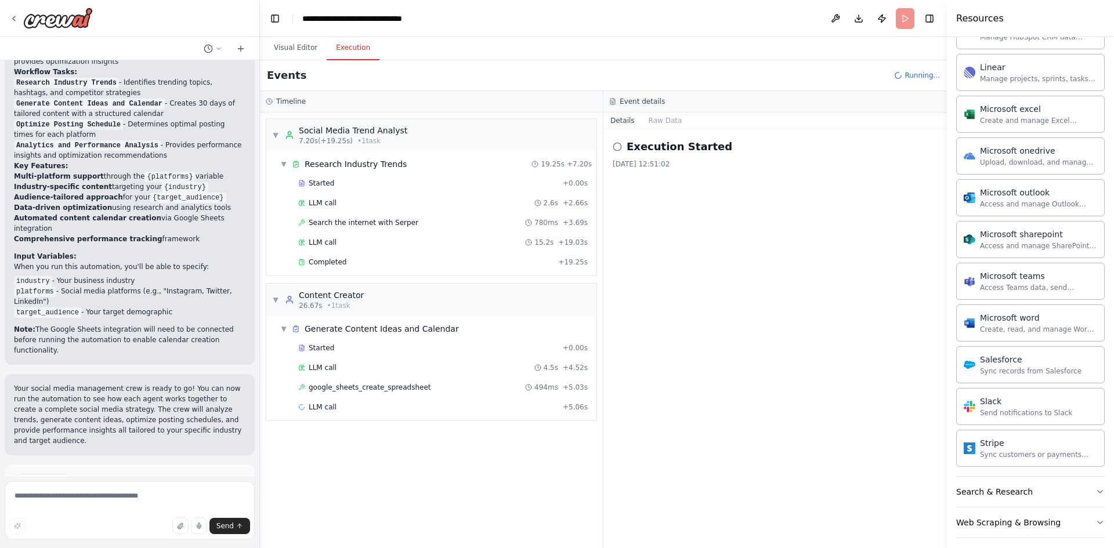
scroll to position [916, 0]
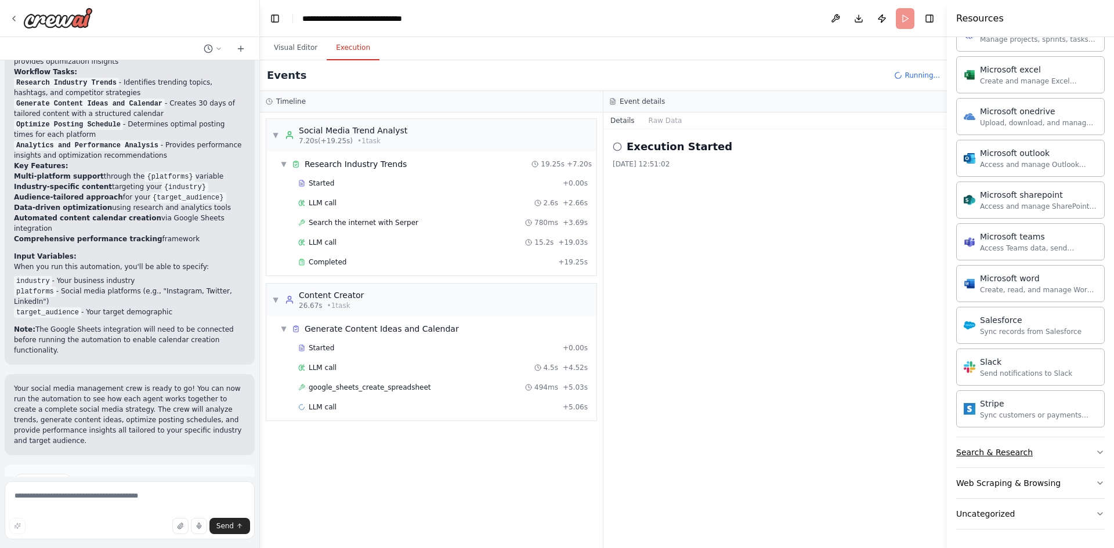
click at [1076, 449] on button "Search & Research" at bounding box center [1030, 452] width 148 height 30
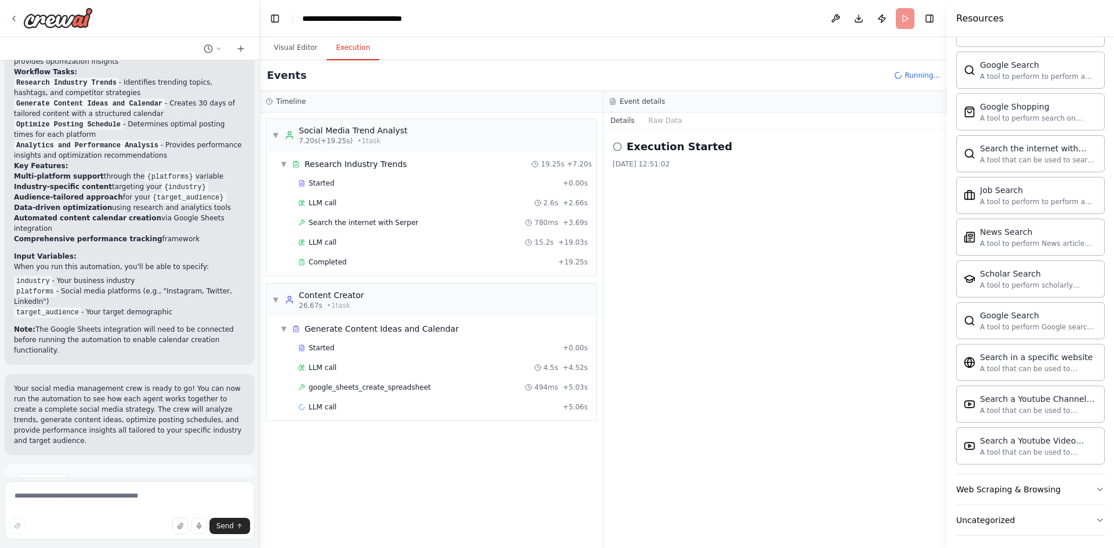
scroll to position [1510, 0]
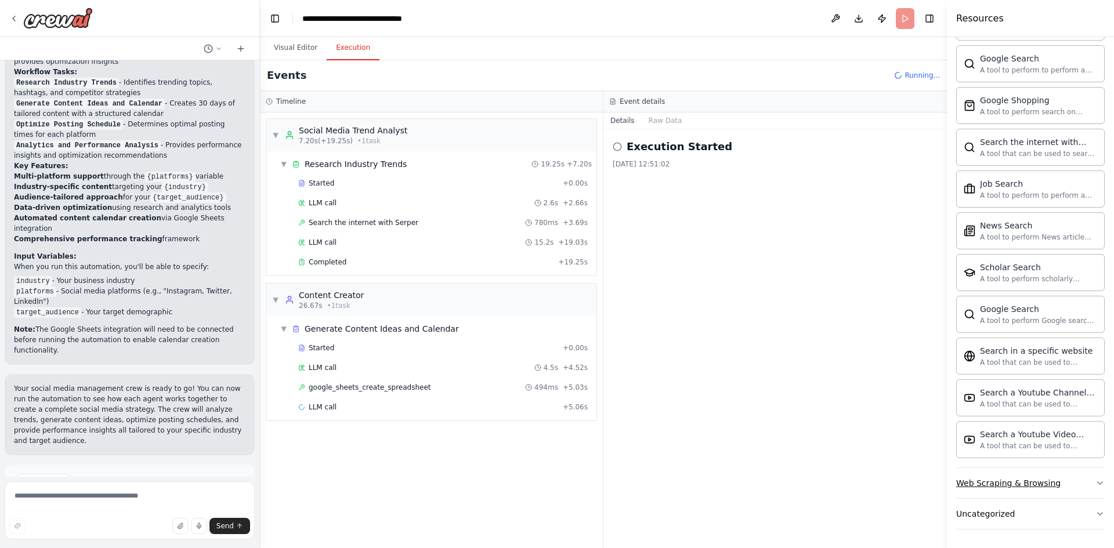
click at [1078, 481] on button "Web Scraping & Browsing" at bounding box center [1030, 483] width 148 height 30
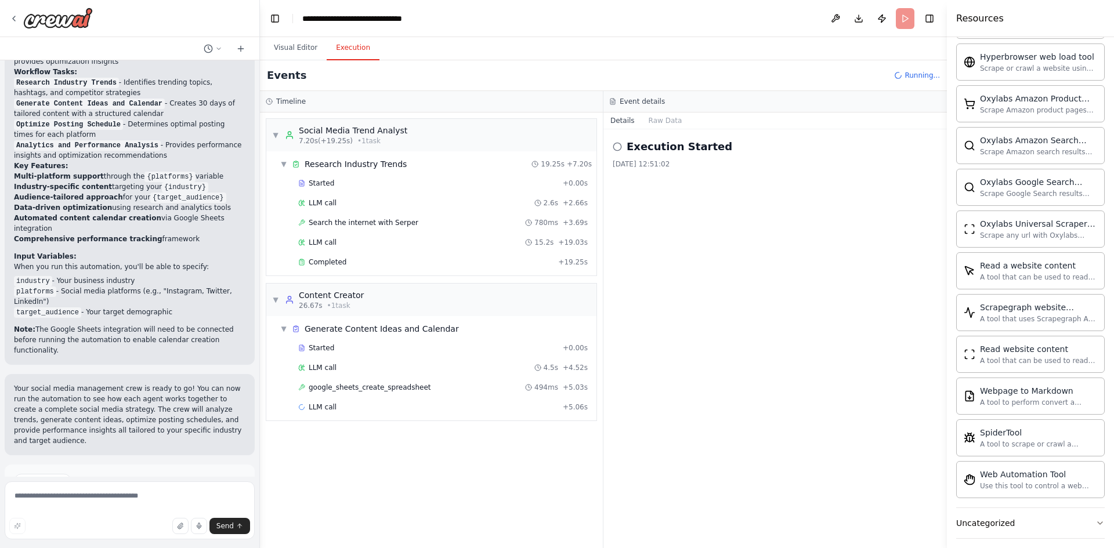
scroll to position [2146, 0]
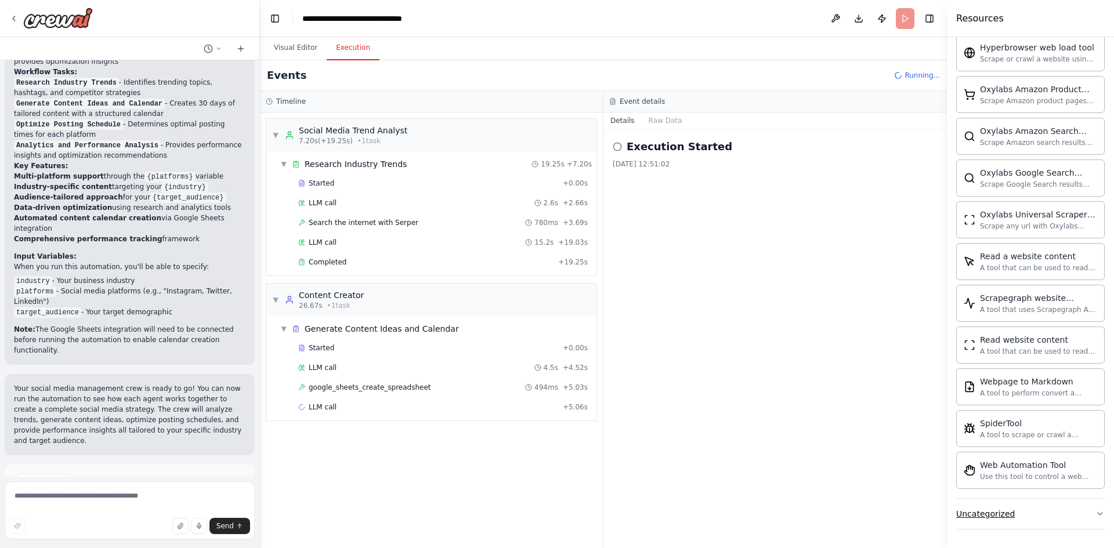
click at [1078, 516] on button "Uncategorized" at bounding box center [1030, 514] width 148 height 30
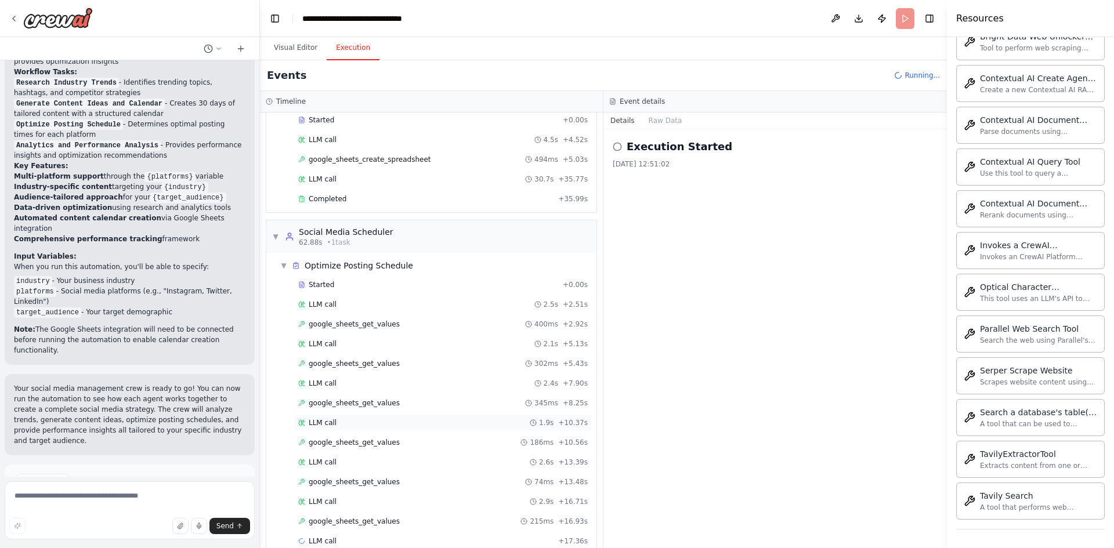
scroll to position [248, 0]
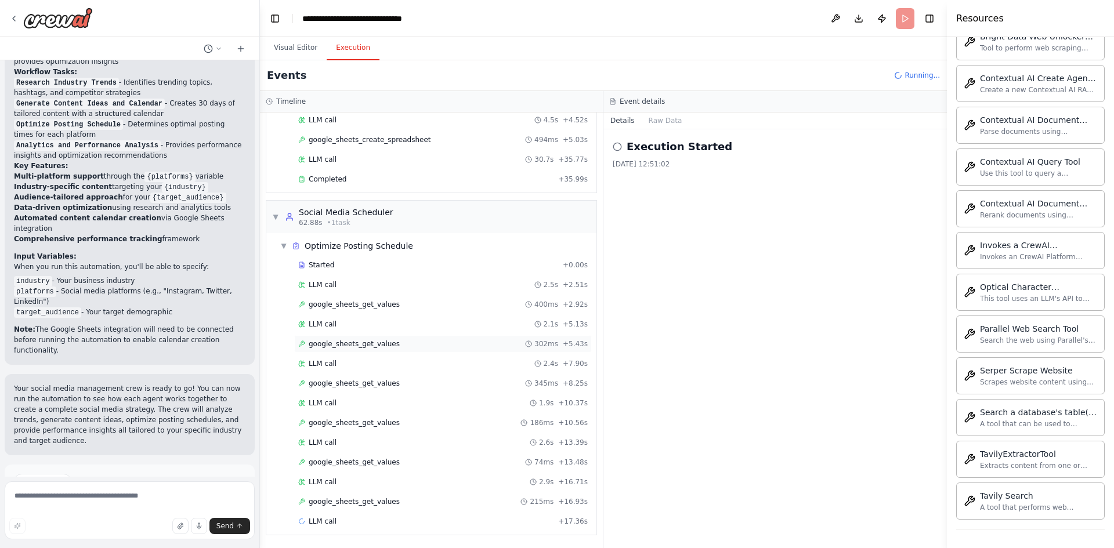
click at [345, 340] on span "google_sheets_get_values" at bounding box center [354, 343] width 91 height 9
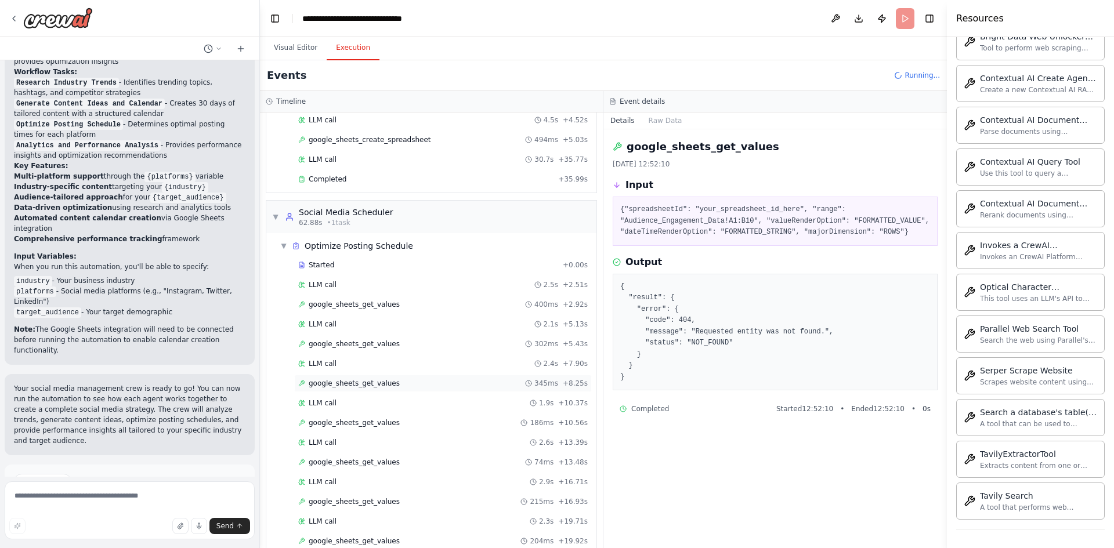
click at [379, 389] on div "google_sheets_get_values 345ms + 8.25s" at bounding box center [443, 383] width 298 height 17
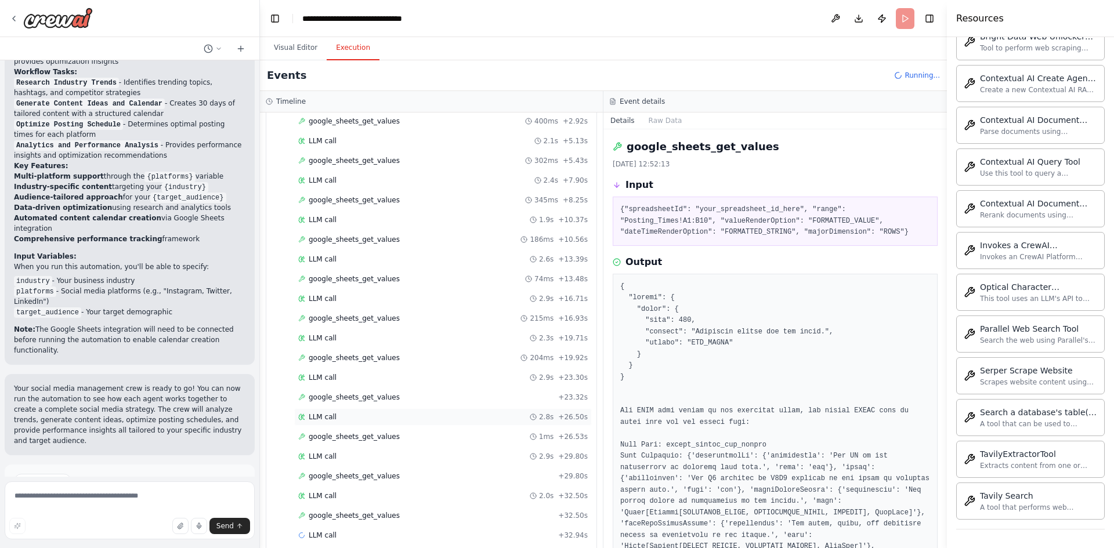
scroll to position [445, 0]
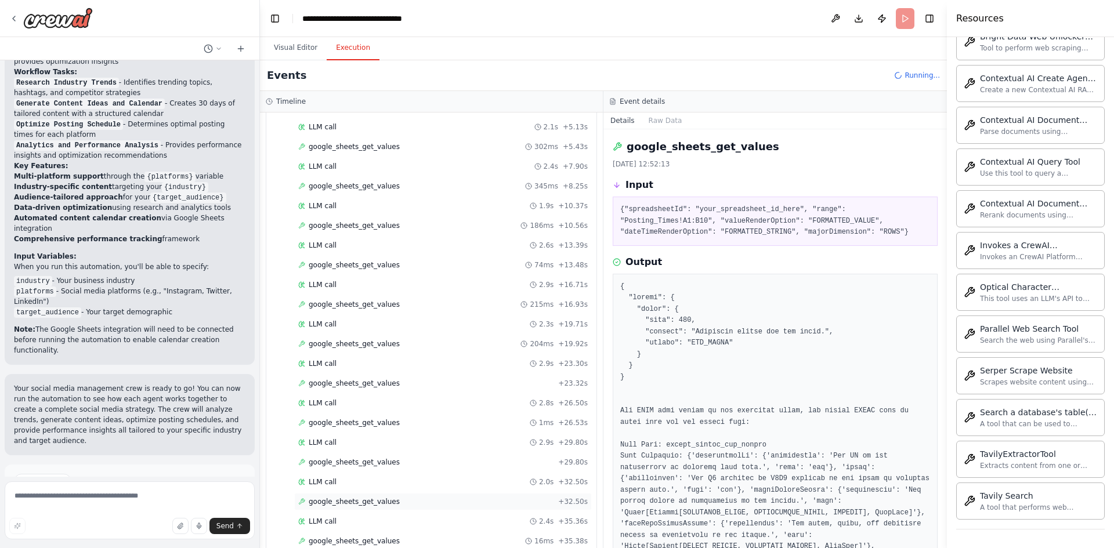
click at [377, 498] on span "google_sheets_get_values" at bounding box center [354, 501] width 91 height 9
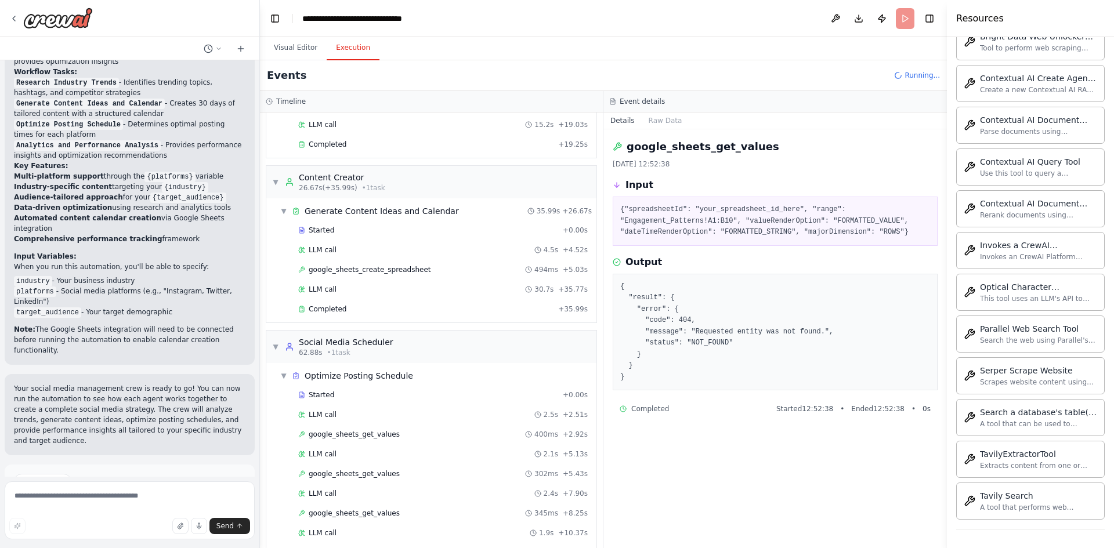
scroll to position [0, 0]
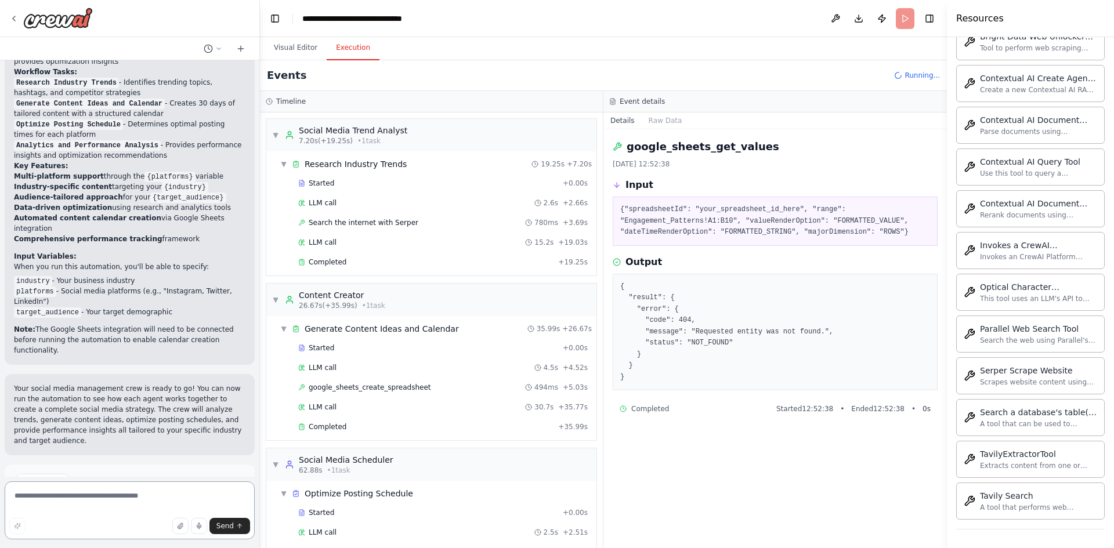
click at [82, 499] on textarea at bounding box center [130, 510] width 250 height 58
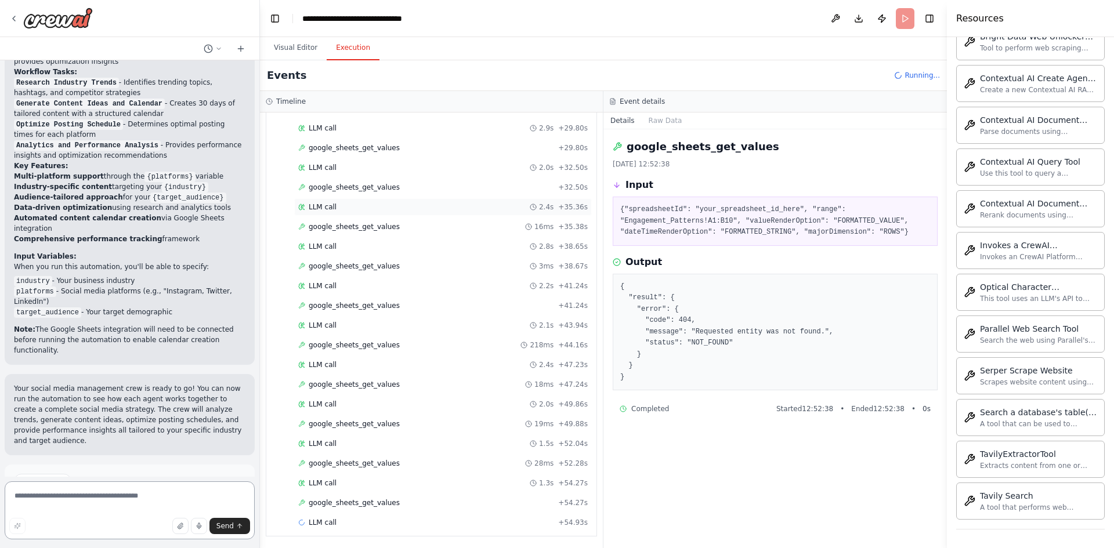
scroll to position [760, 0]
click at [397, 499] on div "google_sheets_get_values + 54.27s" at bounding box center [442, 501] width 289 height 9
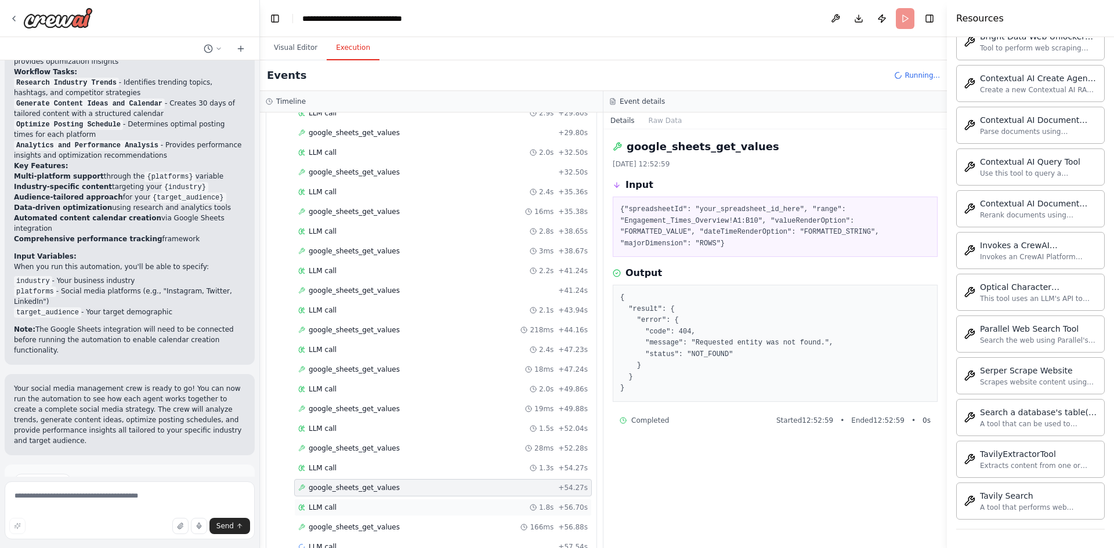
scroll to position [800, 0]
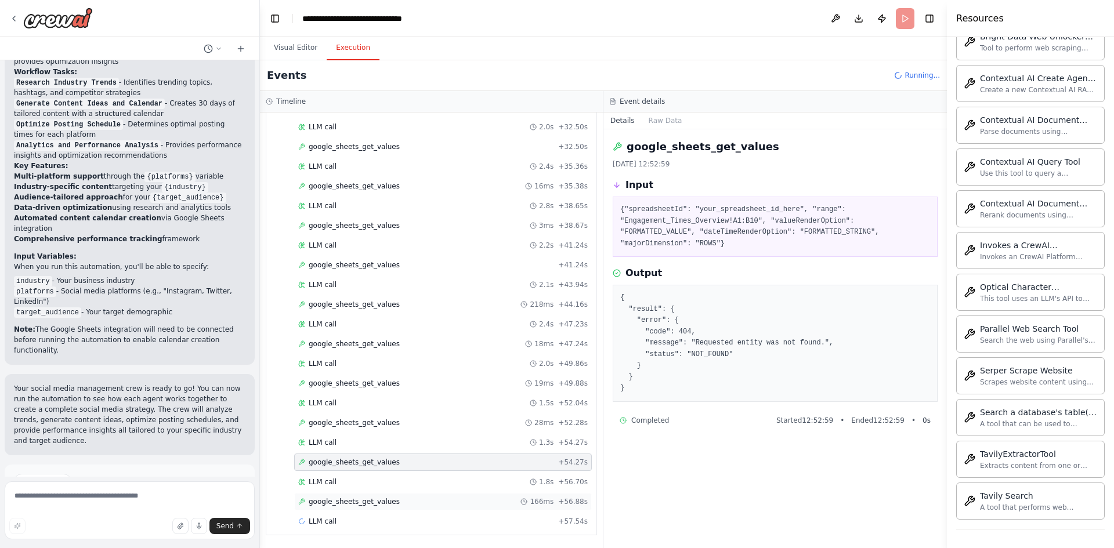
click at [379, 503] on span "google_sheets_get_values" at bounding box center [354, 501] width 91 height 9
click at [379, 384] on span "google_sheets_get_values" at bounding box center [354, 383] width 91 height 9
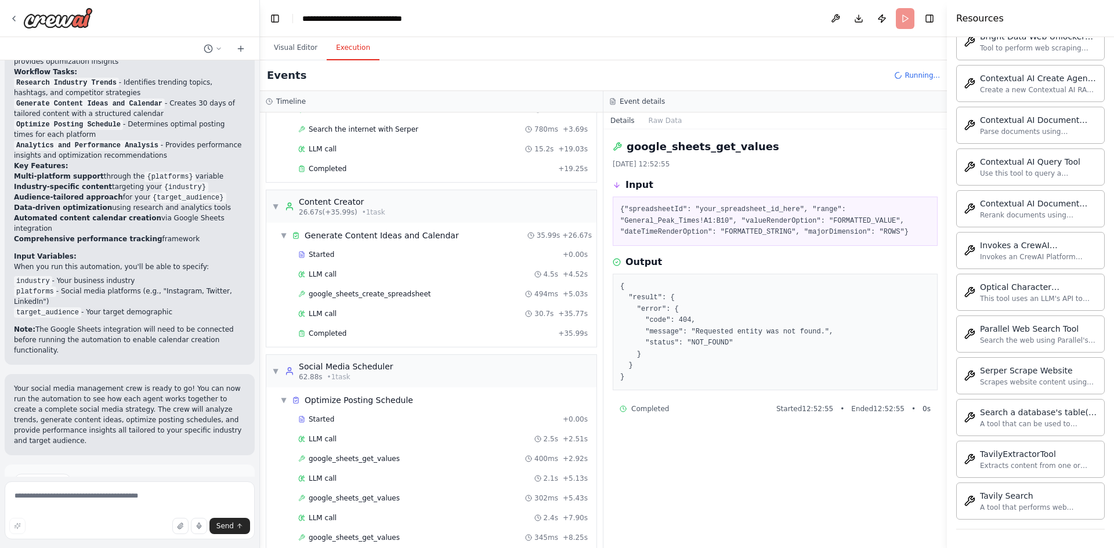
scroll to position [0, 0]
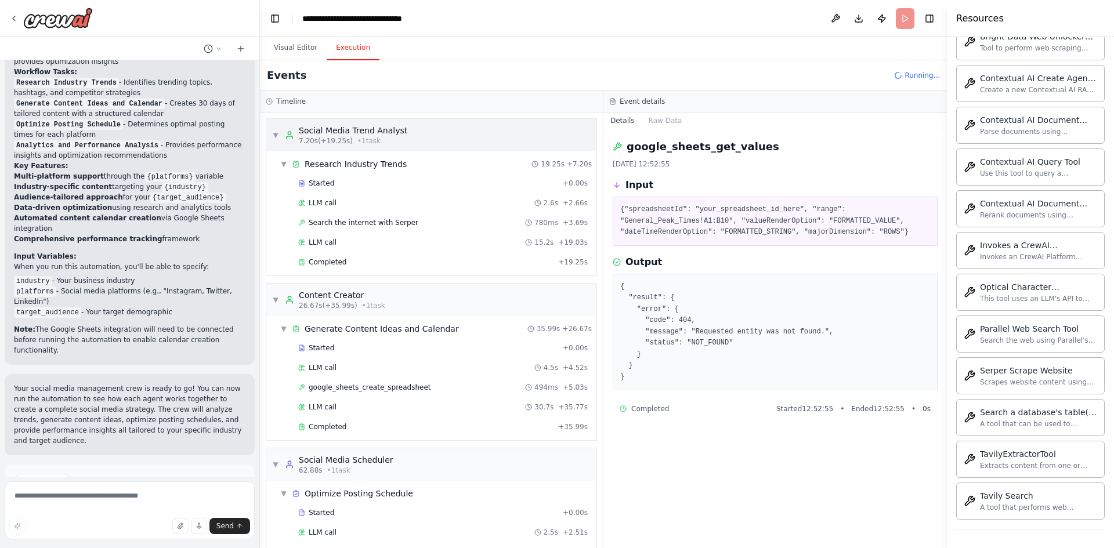
click at [278, 136] on span "▼" at bounding box center [275, 135] width 7 height 9
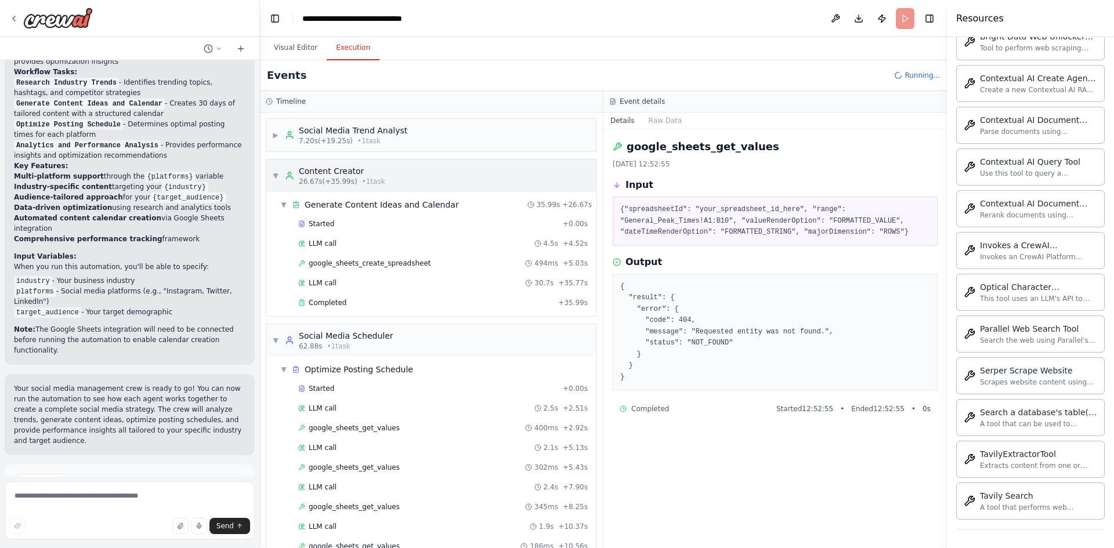
click at [277, 173] on span "▼" at bounding box center [275, 175] width 7 height 9
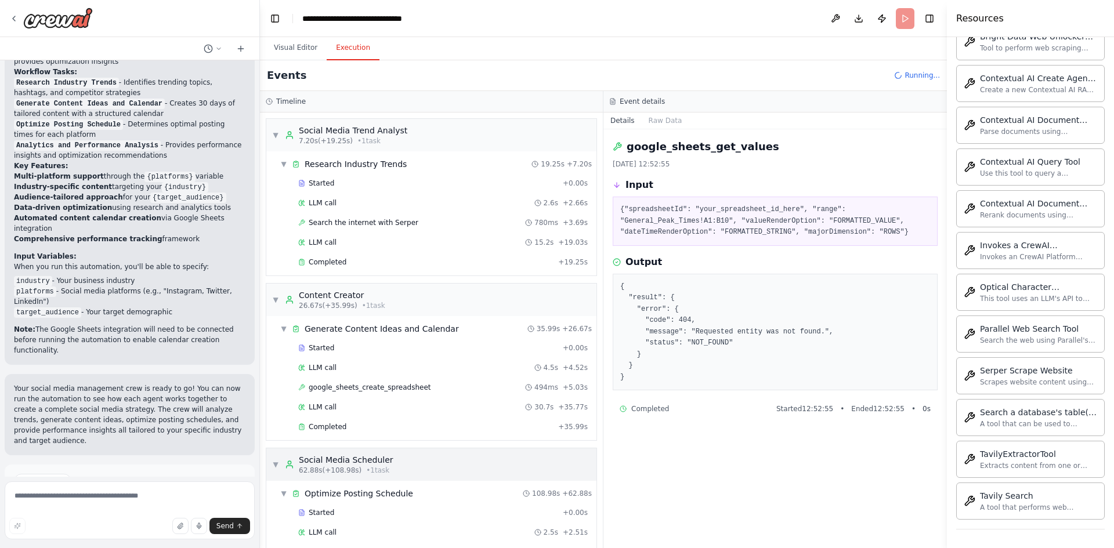
click at [278, 466] on span "▼" at bounding box center [275, 464] width 7 height 9
click at [278, 298] on span "▼" at bounding box center [275, 299] width 7 height 9
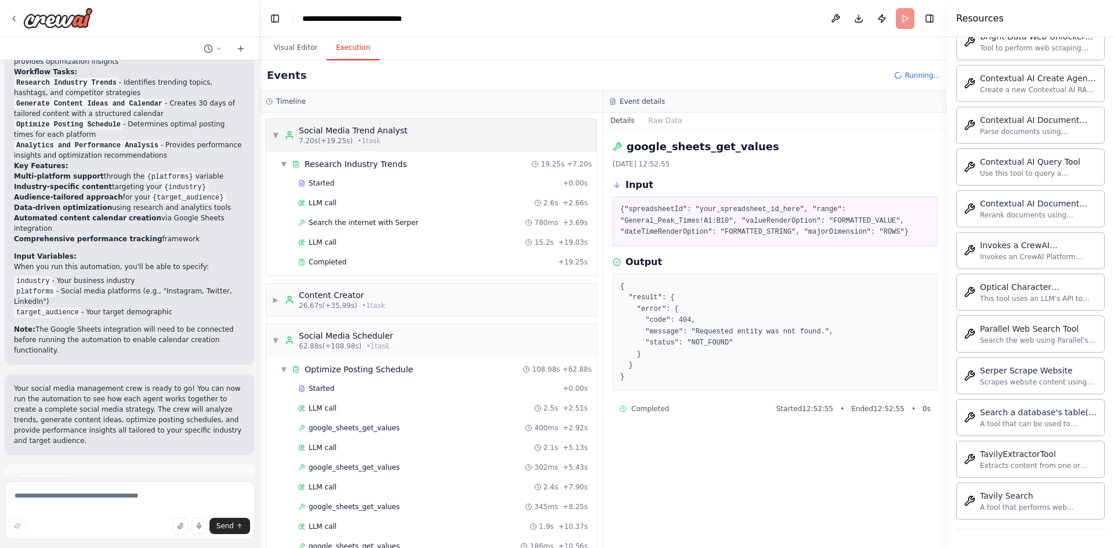
click at [277, 134] on span "▼" at bounding box center [275, 135] width 7 height 9
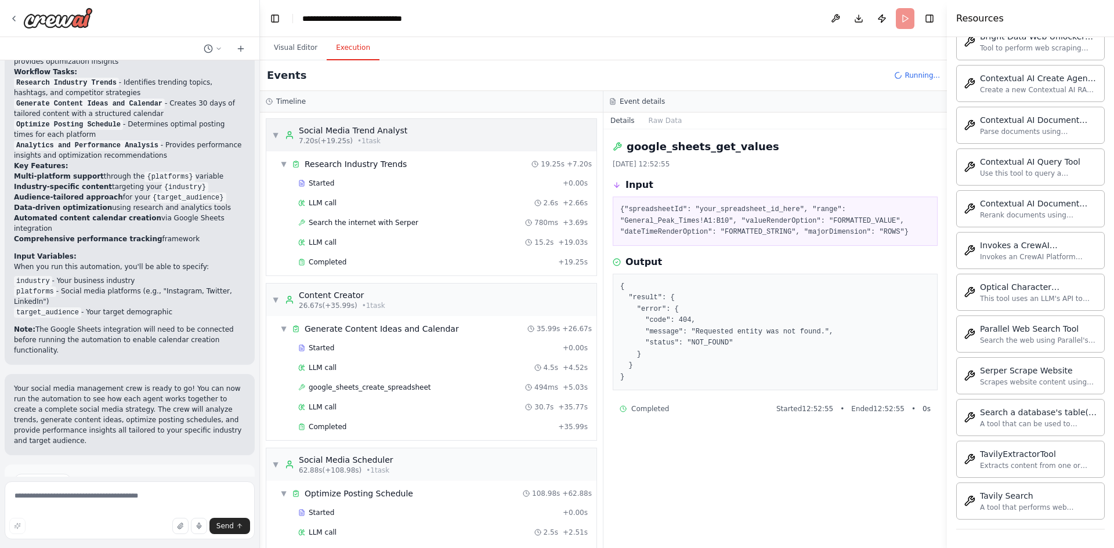
click at [277, 134] on span "▼" at bounding box center [275, 135] width 7 height 9
click at [276, 140] on div "▼ Social Media Trend Analyst 7.20s (+19.25s) • 1 task" at bounding box center [339, 135] width 135 height 21
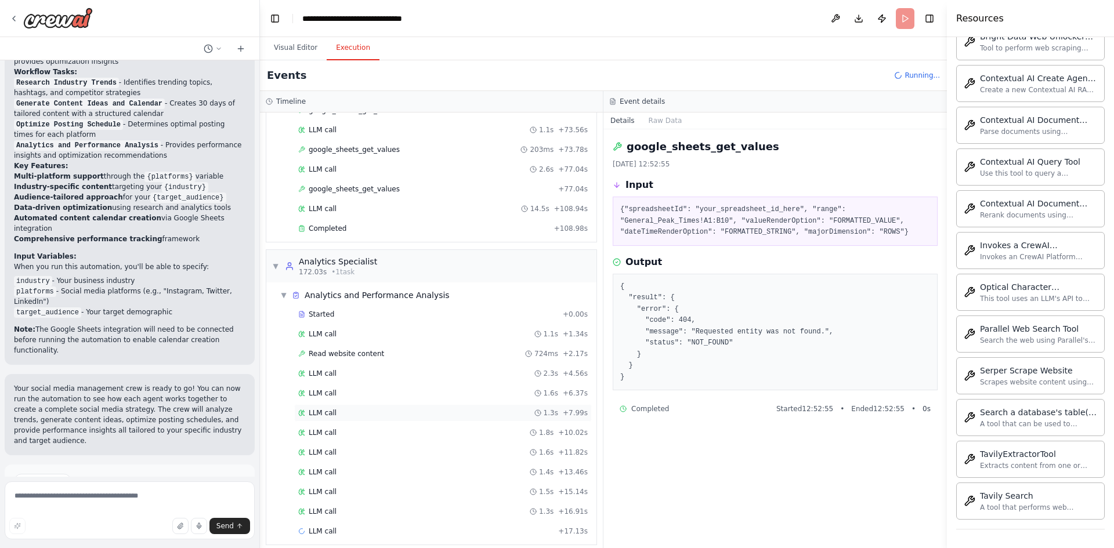
scroll to position [1320, 0]
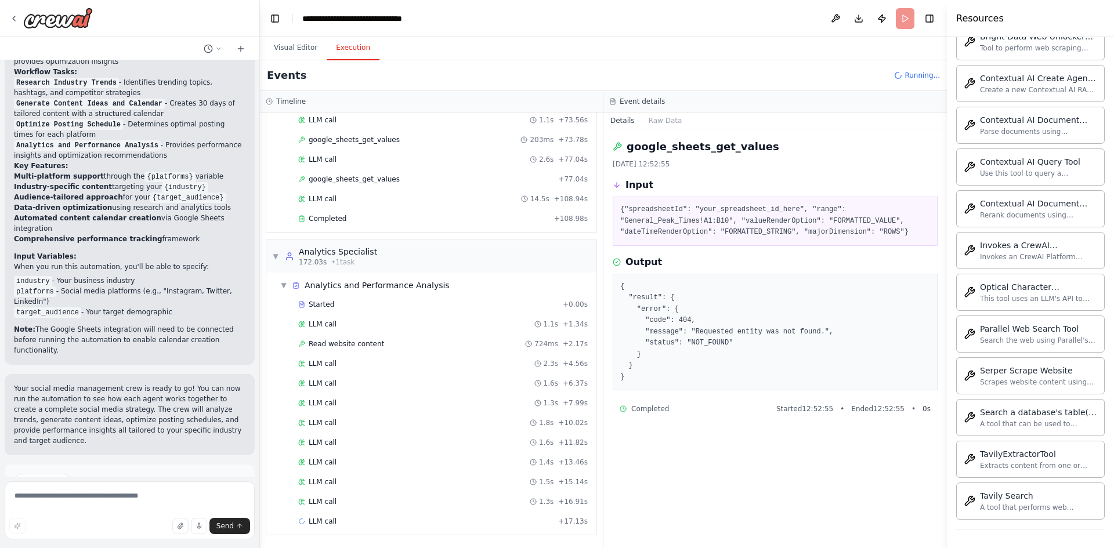
click at [320, 452] on div "Started + 0.00s LLM call 1.1s + 1.34s Read website content 724ms + 2.17s LLM ca…" at bounding box center [436, 414] width 321 height 237
click at [322, 440] on span "LLM call" at bounding box center [323, 442] width 28 height 9
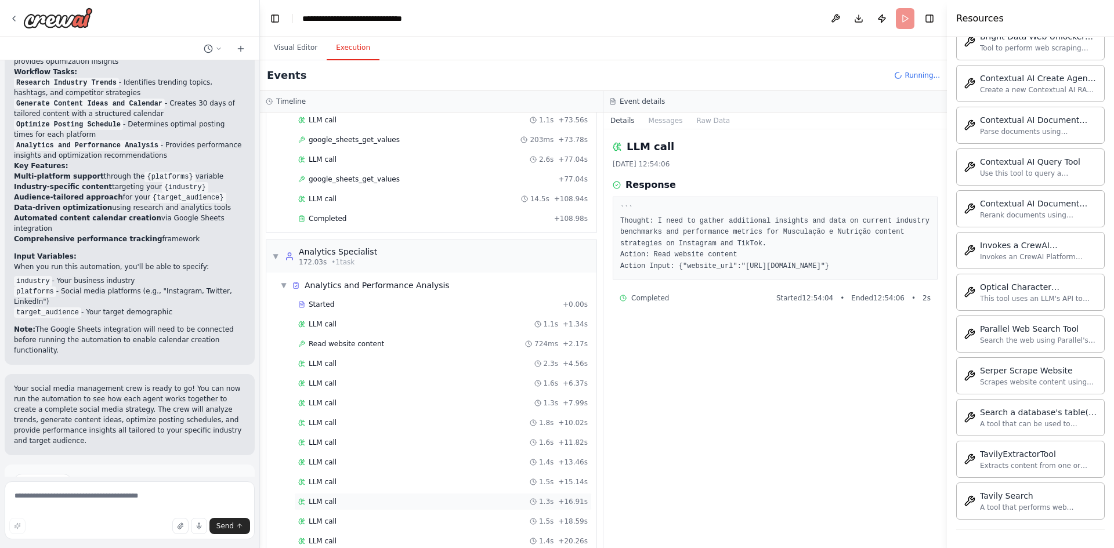
click at [316, 499] on span "LLM call" at bounding box center [323, 501] width 28 height 9
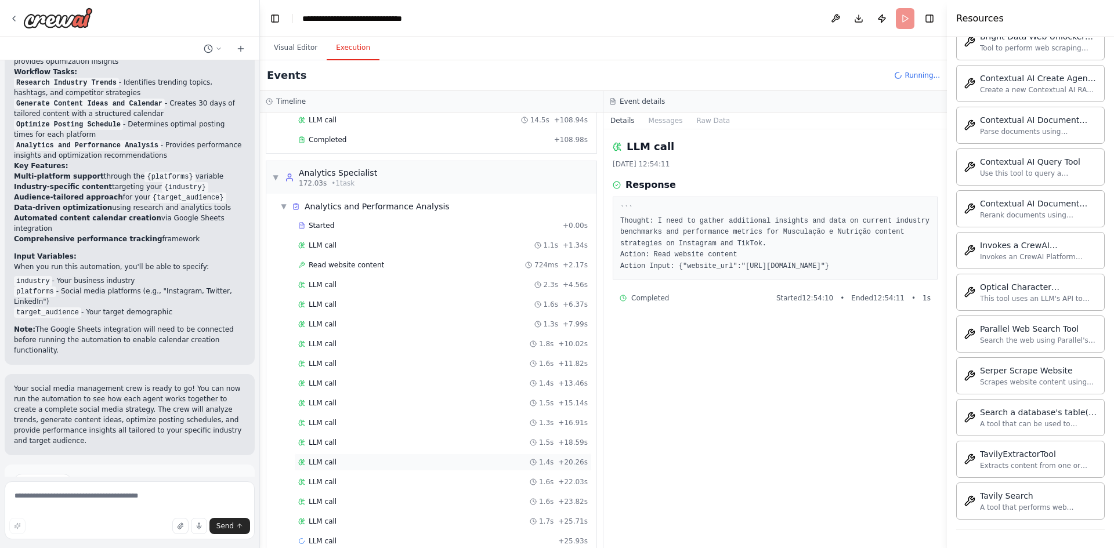
scroll to position [1418, 0]
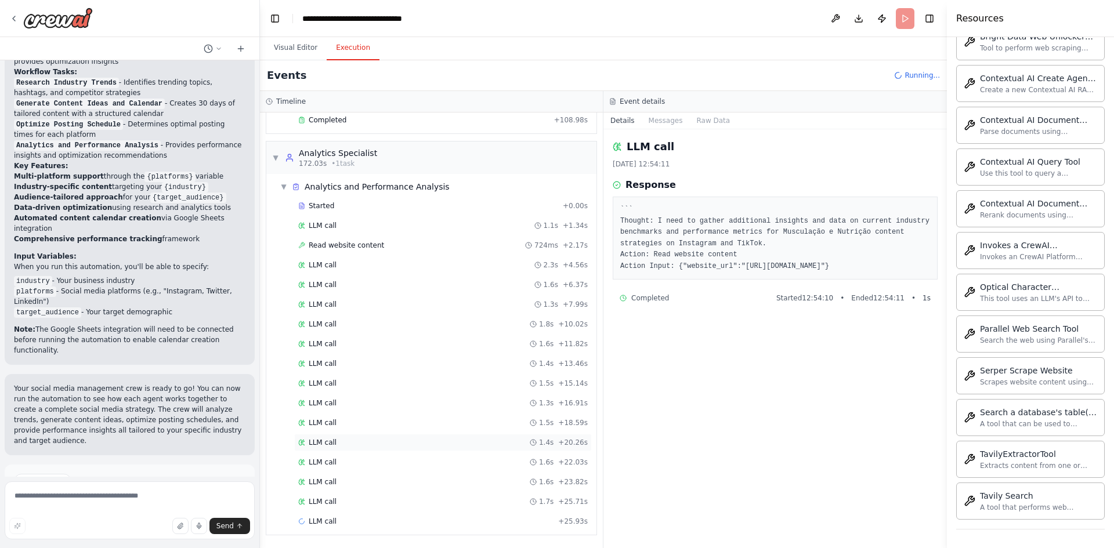
click at [317, 468] on div "LLM call 1.6s + 22.03s" at bounding box center [443, 462] width 298 height 17
click at [320, 490] on div "LLM call 1.6s + 23.82s" at bounding box center [443, 481] width 298 height 17
click at [320, 438] on span "LLM call" at bounding box center [323, 442] width 28 height 9
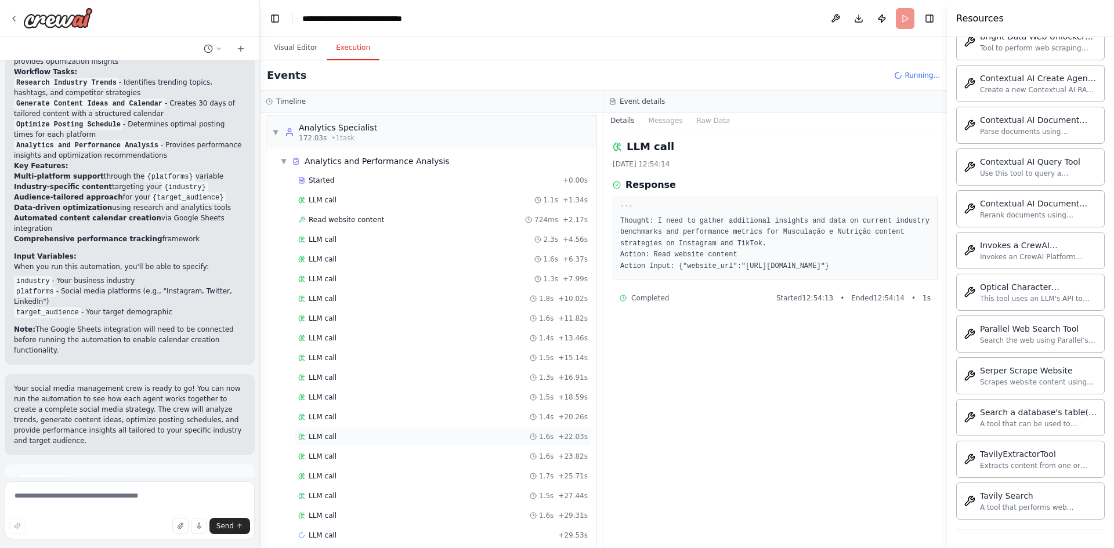
scroll to position [1458, 0]
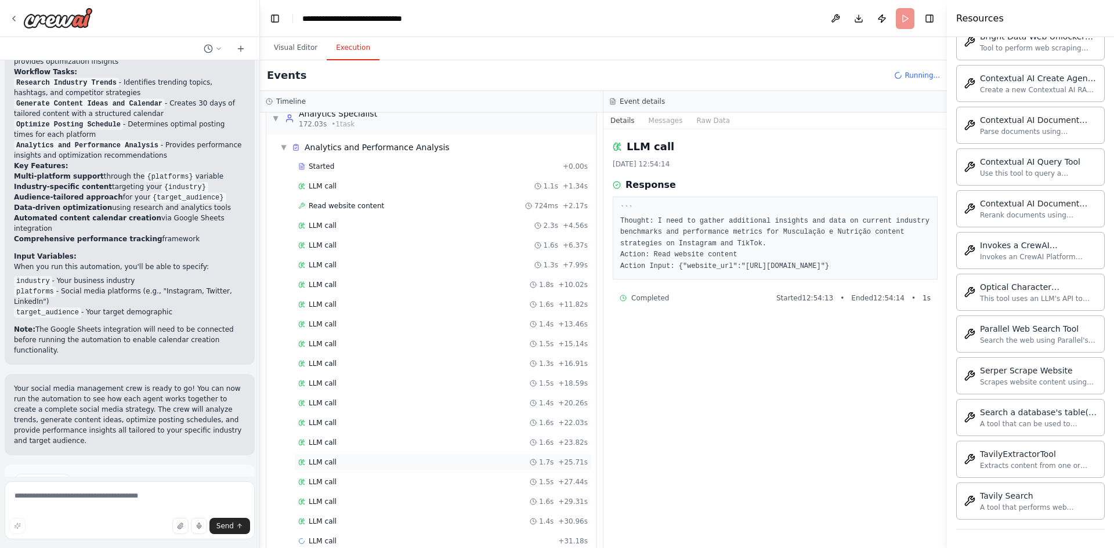
click at [323, 463] on span "LLM call" at bounding box center [323, 462] width 28 height 9
click at [324, 487] on div "LLM call 1.5s + 27.44s" at bounding box center [443, 481] width 298 height 17
click at [320, 509] on div "LLM call 1.4s + 30.96s" at bounding box center [443, 501] width 298 height 17
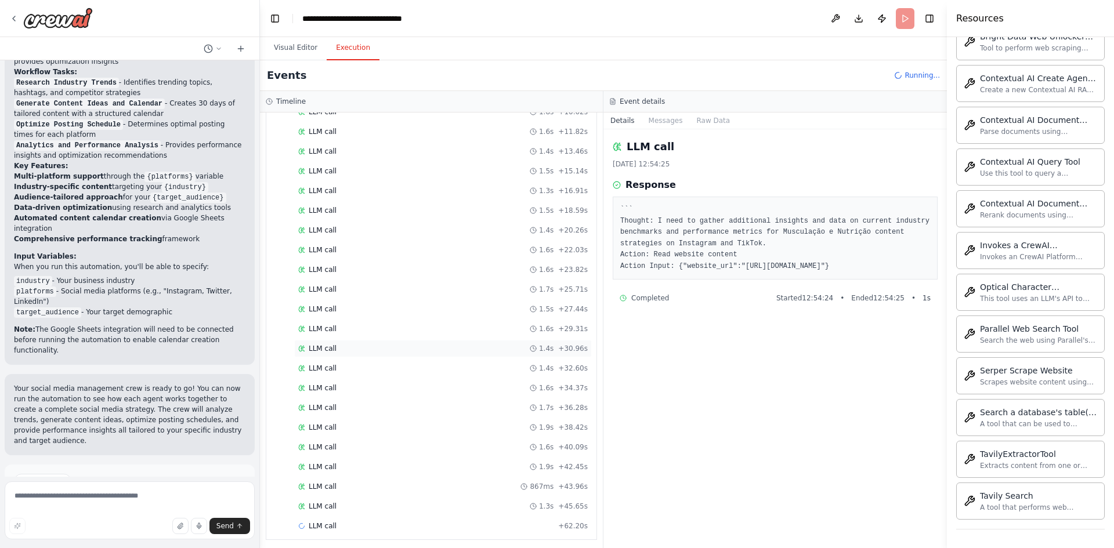
scroll to position [1635, 0]
click at [318, 502] on span "LLM call" at bounding box center [323, 501] width 28 height 9
click at [323, 477] on span "LLM call" at bounding box center [323, 481] width 28 height 9
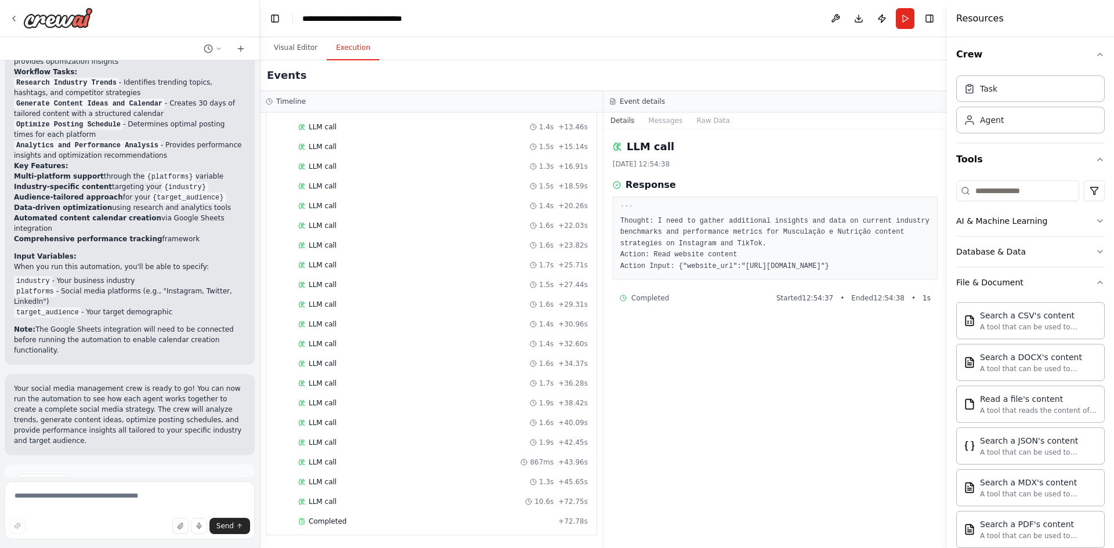
scroll to position [0, 0]
click at [1043, 97] on div "Task" at bounding box center [1030, 91] width 148 height 27
click at [1095, 162] on icon "button" at bounding box center [1099, 162] width 9 height 9
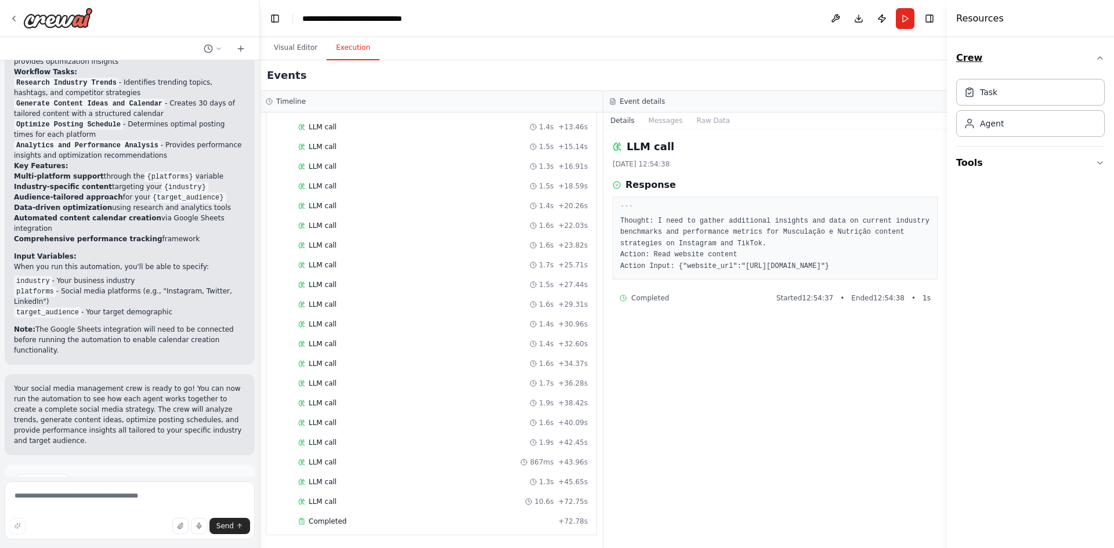
click at [1096, 62] on icon "button" at bounding box center [1099, 57] width 9 height 9
click at [927, 15] on button "Toggle Right Sidebar" at bounding box center [929, 18] width 16 height 16
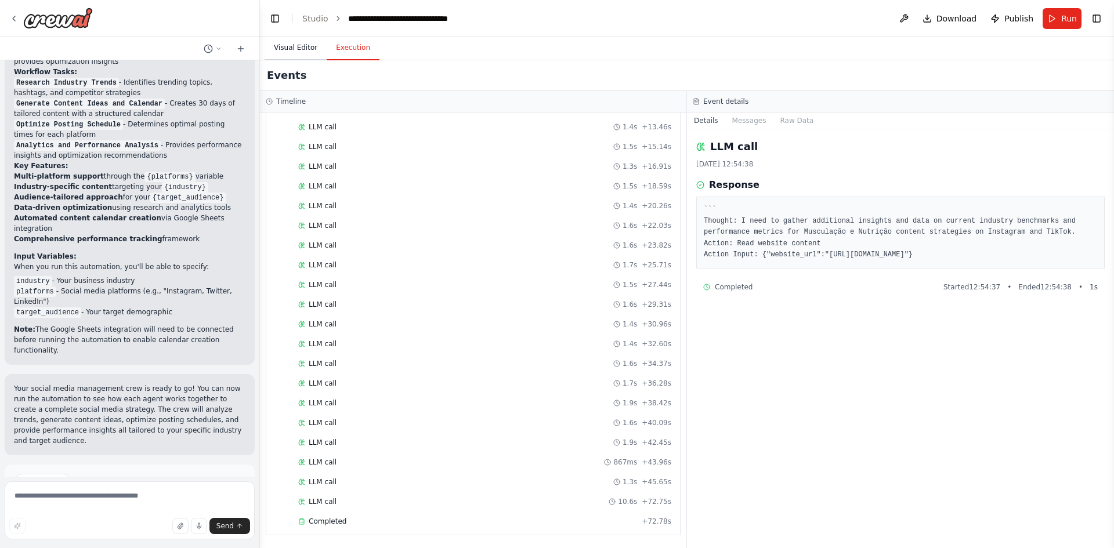
click at [298, 45] on button "Visual Editor" at bounding box center [296, 48] width 62 height 24
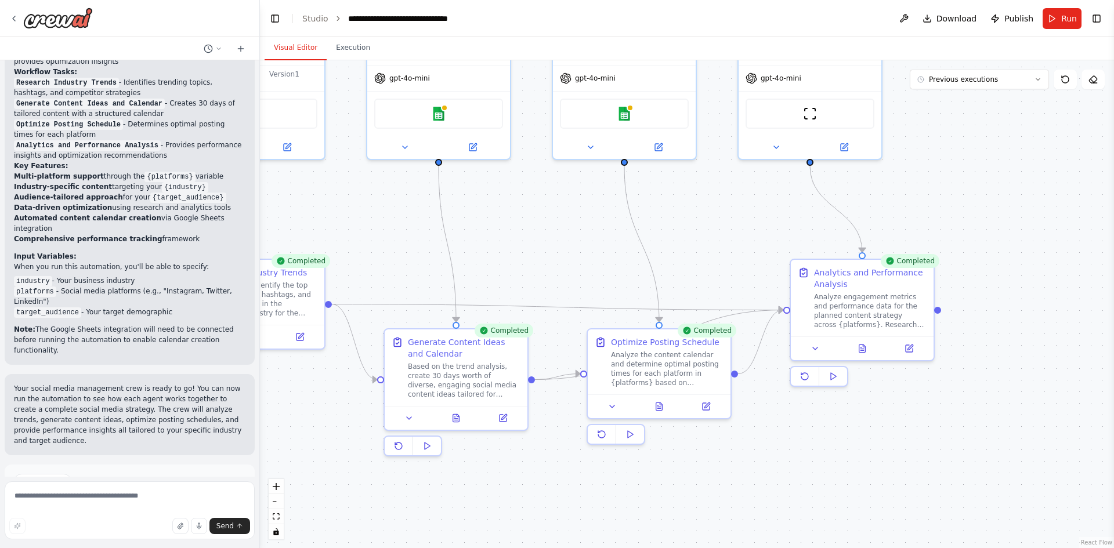
drag, startPoint x: 847, startPoint y: 331, endPoint x: 548, endPoint y: 246, distance: 311.2
click at [538, 240] on div ".deletable-edge-delete-btn { width: 20px; height: 20px; border: 0px solid #ffff…" at bounding box center [687, 304] width 854 height 488
click at [916, 305] on div "Analyze engagement metrics and performance data for the planned content strateg…" at bounding box center [872, 308] width 113 height 37
click at [872, 346] on button at bounding box center [869, 346] width 49 height 14
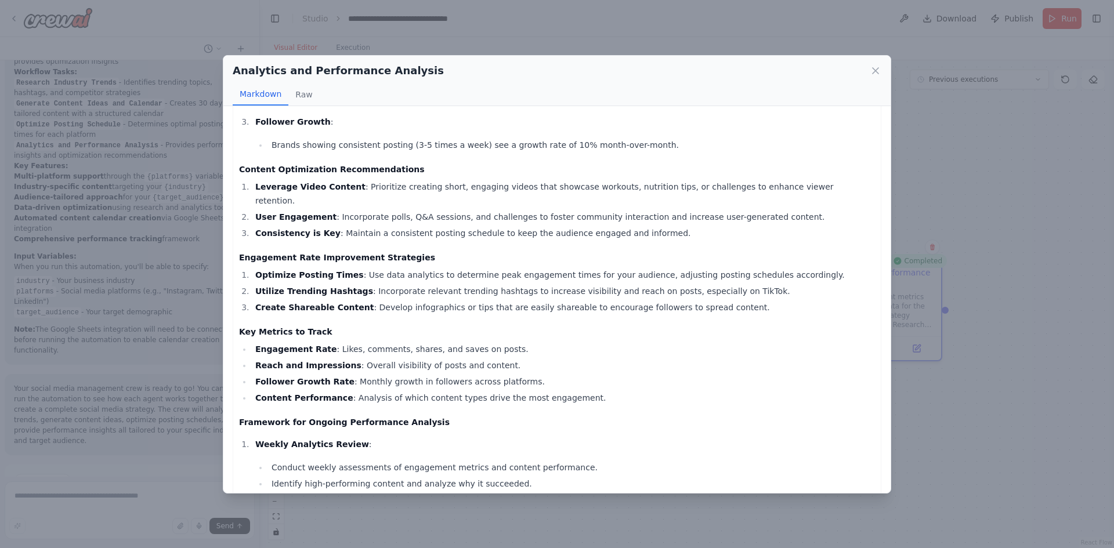
scroll to position [335, 0]
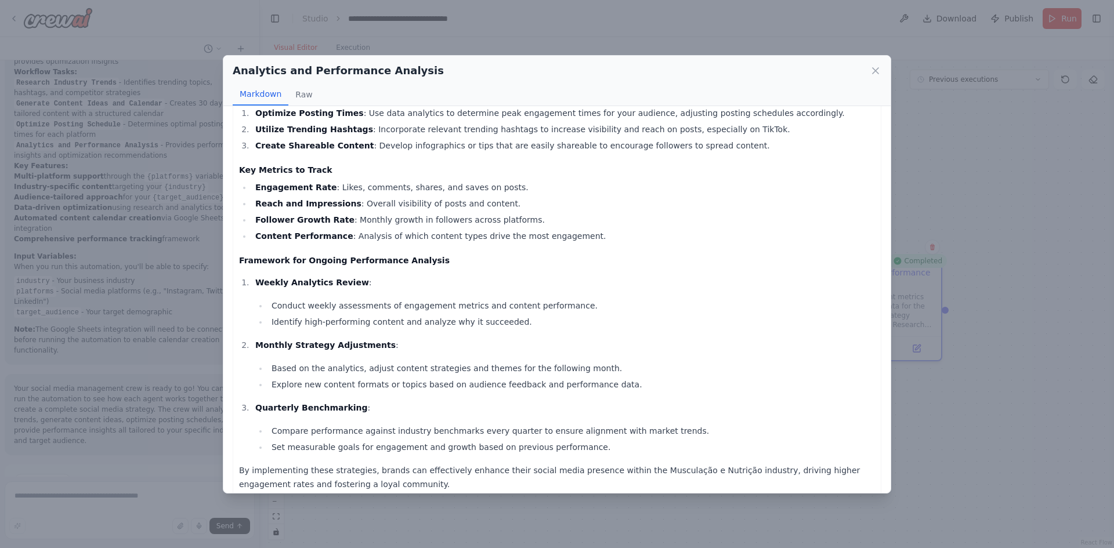
click at [994, 470] on div "Analytics and Performance Analysis Markdown Raw Comprehensive Analytics Report …" at bounding box center [557, 274] width 1114 height 548
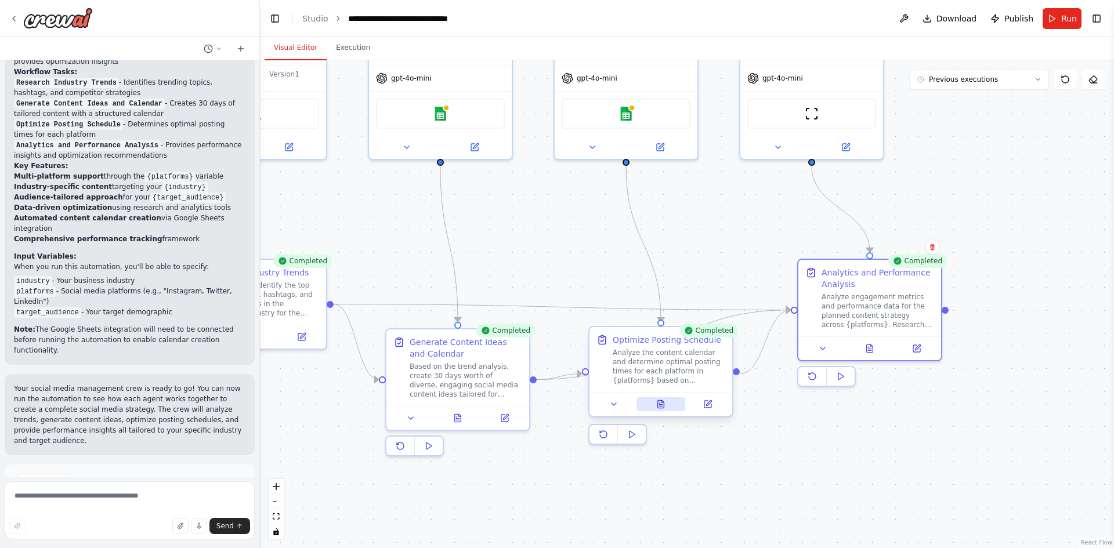
click at [663, 406] on icon at bounding box center [661, 404] width 6 height 8
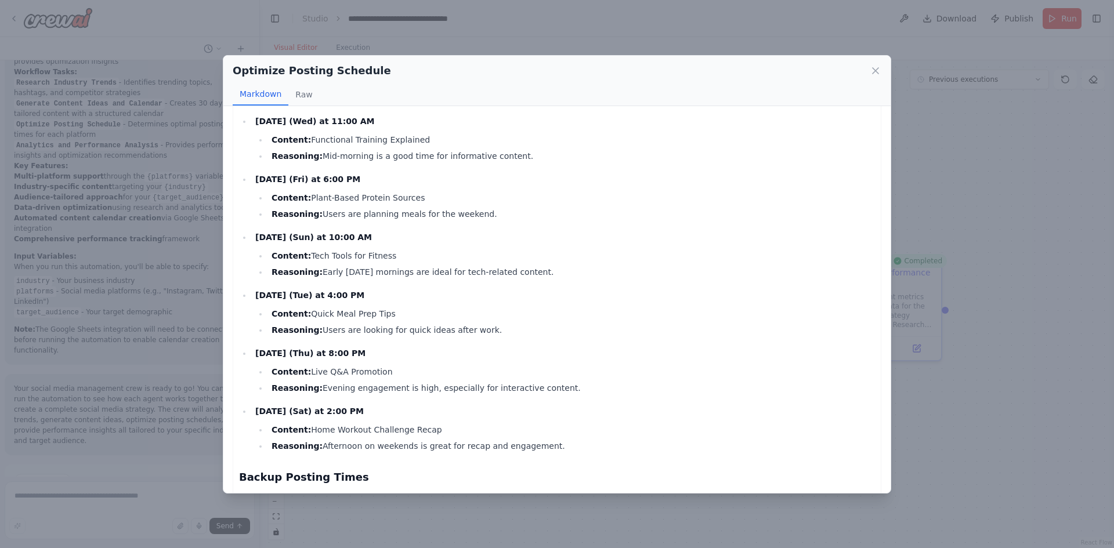
scroll to position [797, 0]
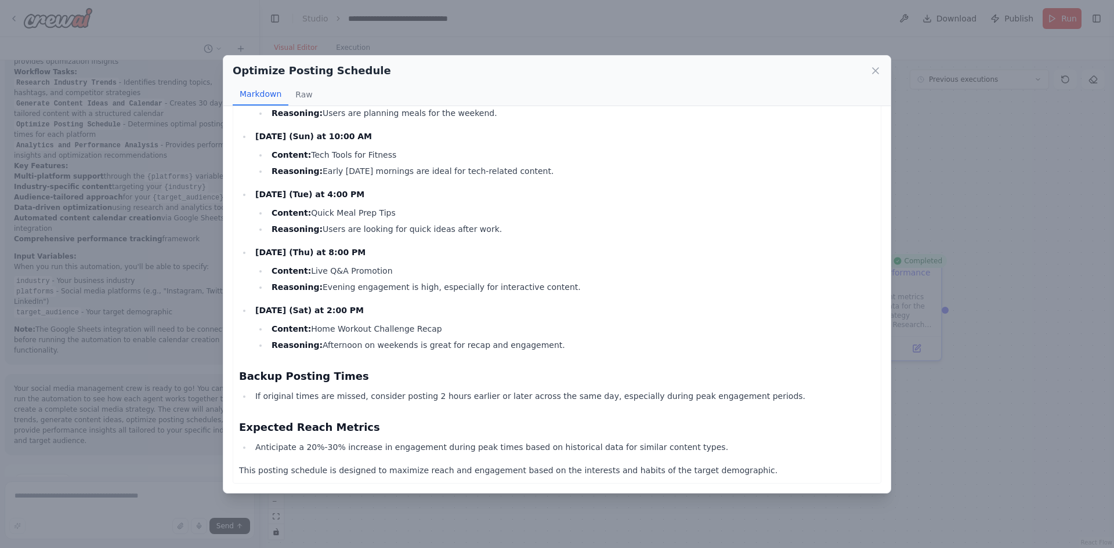
click at [706, 507] on div "Optimize Posting Schedule Markdown Raw Here is an optimized posting schedule fo…" at bounding box center [557, 274] width 1114 height 548
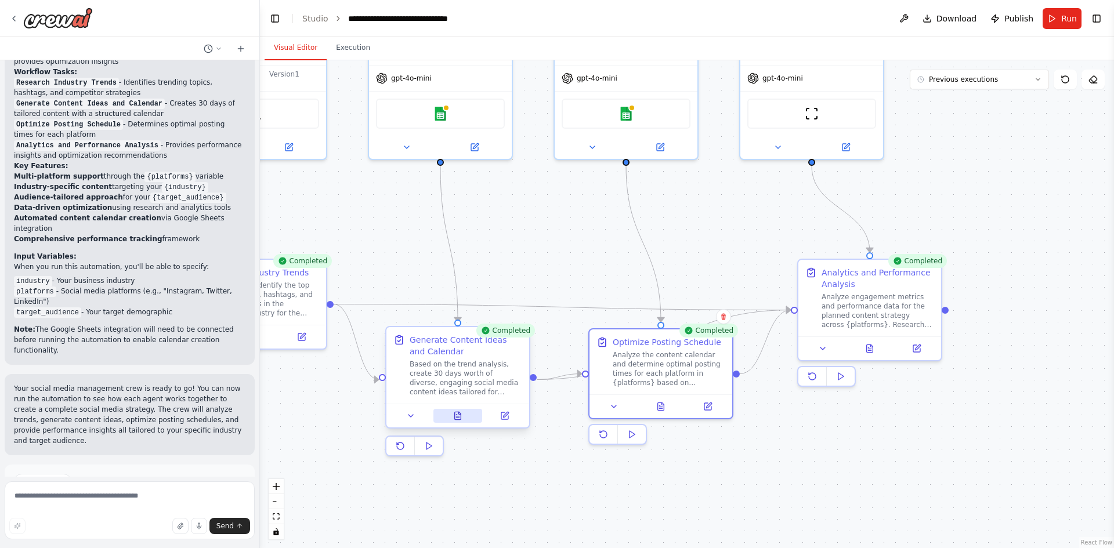
click at [465, 411] on button at bounding box center [457, 416] width 49 height 14
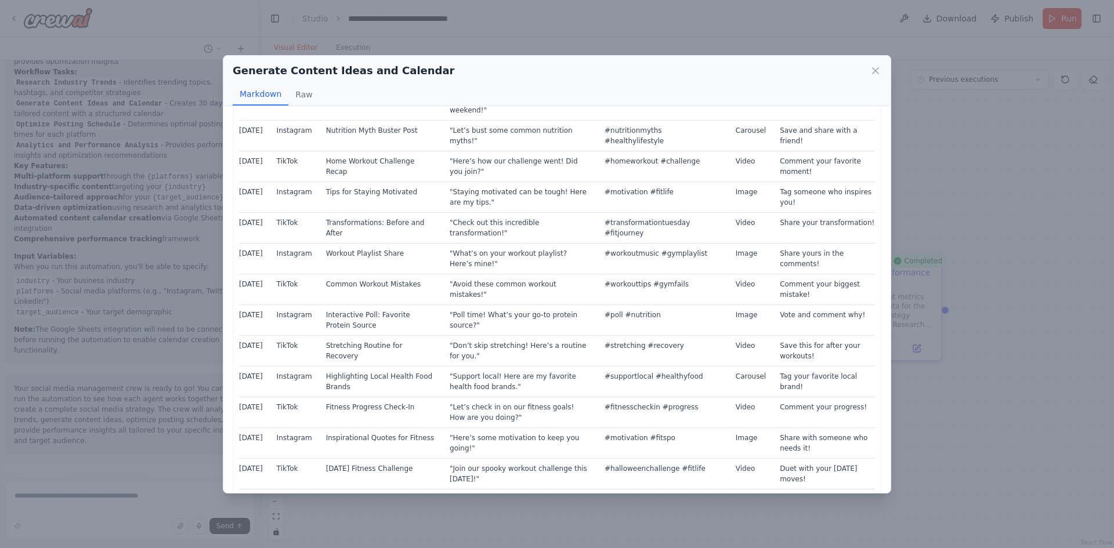
scroll to position [596, 0]
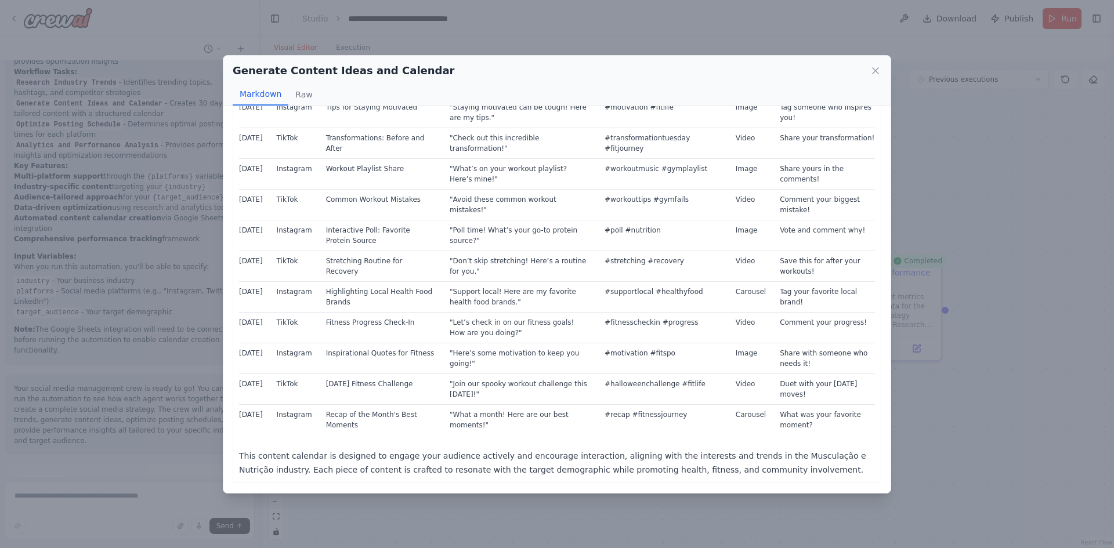
click at [553, 493] on div "Generate Content Ideas and Calendar Markdown Raw Here is a comprehensive 30-day…" at bounding box center [557, 274] width 668 height 439
click at [878, 74] on icon at bounding box center [875, 71] width 6 height 6
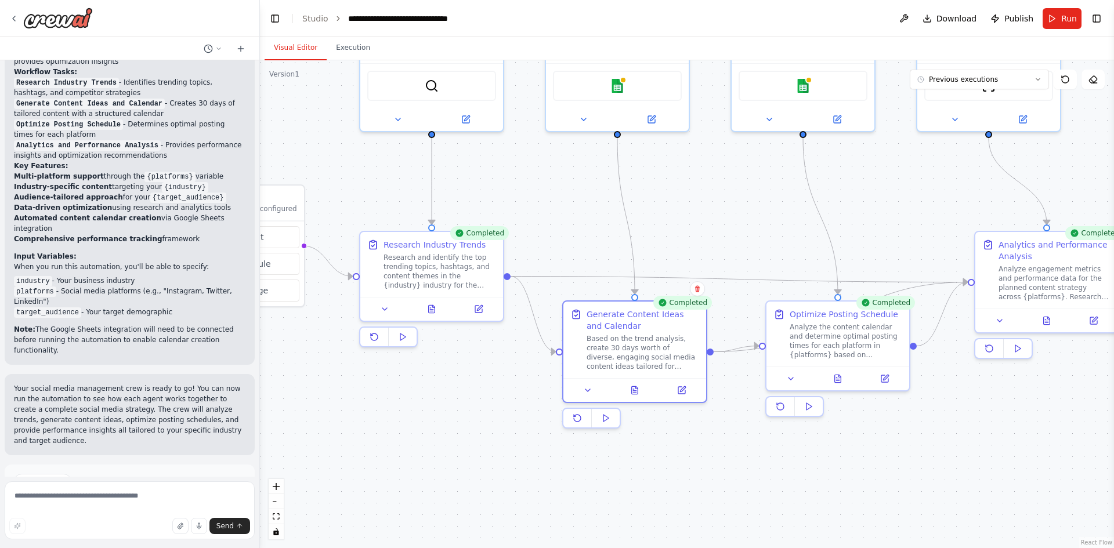
drag, startPoint x: 357, startPoint y: 414, endPoint x: 534, endPoint y: 386, distance: 179.1
click at [534, 386] on div ".deletable-edge-delete-btn { width: 20px; height: 20px; border: 0px solid #ffff…" at bounding box center [687, 304] width 854 height 488
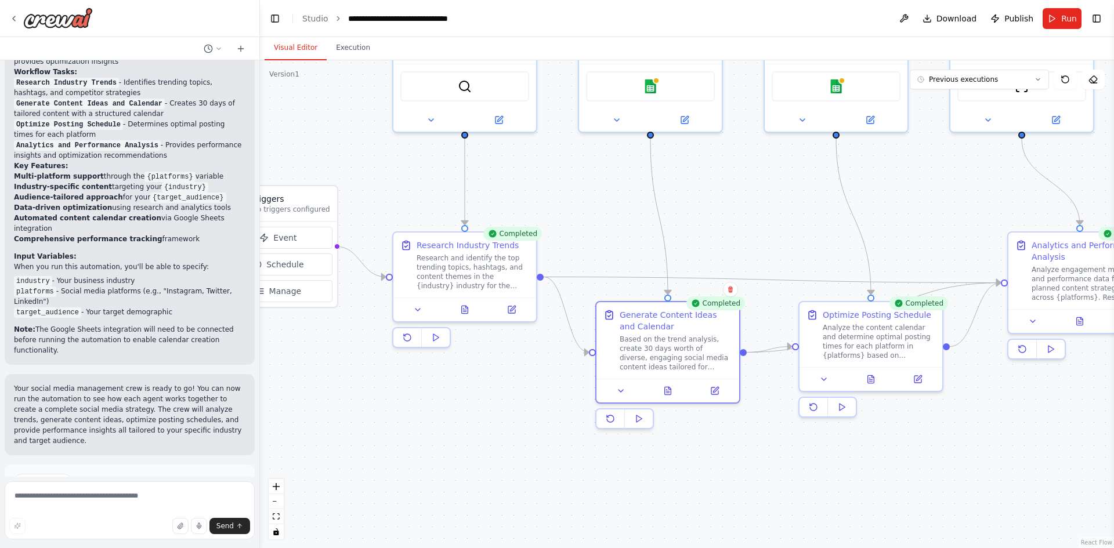
drag, startPoint x: 503, startPoint y: 373, endPoint x: 537, endPoint y: 374, distance: 33.1
click at [537, 374] on div ".deletable-edge-delete-btn { width: 20px; height: 20px; border: 0px solid #ffff…" at bounding box center [687, 304] width 854 height 488
click at [466, 307] on icon at bounding box center [465, 307] width 6 height 8
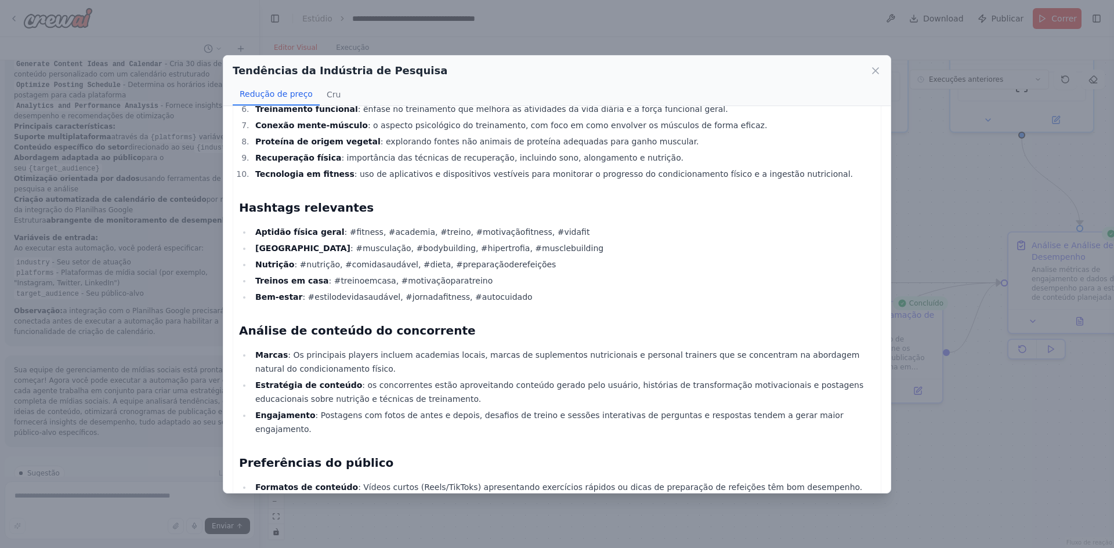
scroll to position [0, 0]
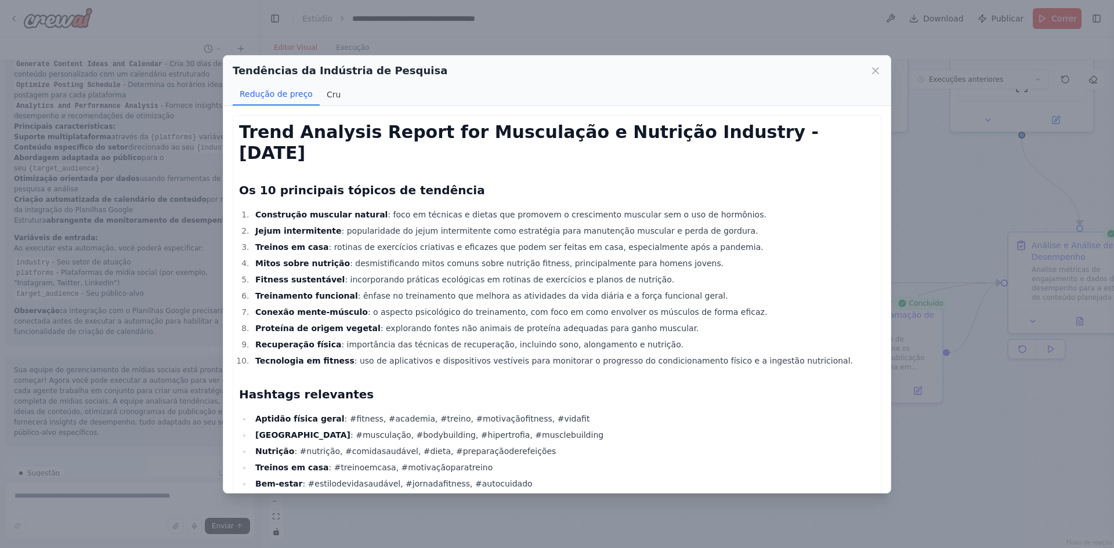
click at [327, 97] on font "Cru" at bounding box center [334, 94] width 14 height 9
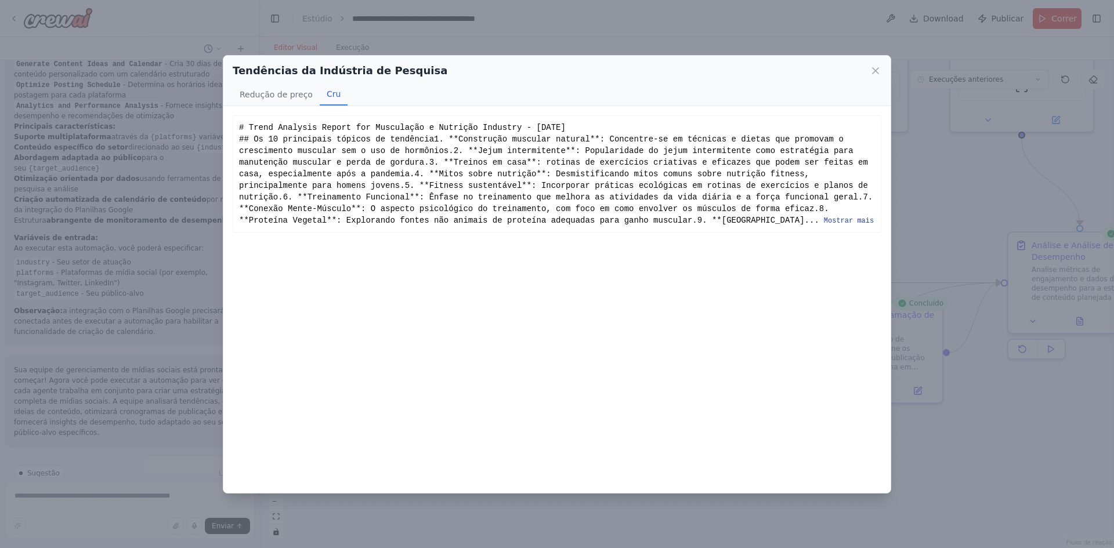
click at [824, 225] on font "Mostrar mais" at bounding box center [849, 221] width 50 height 8
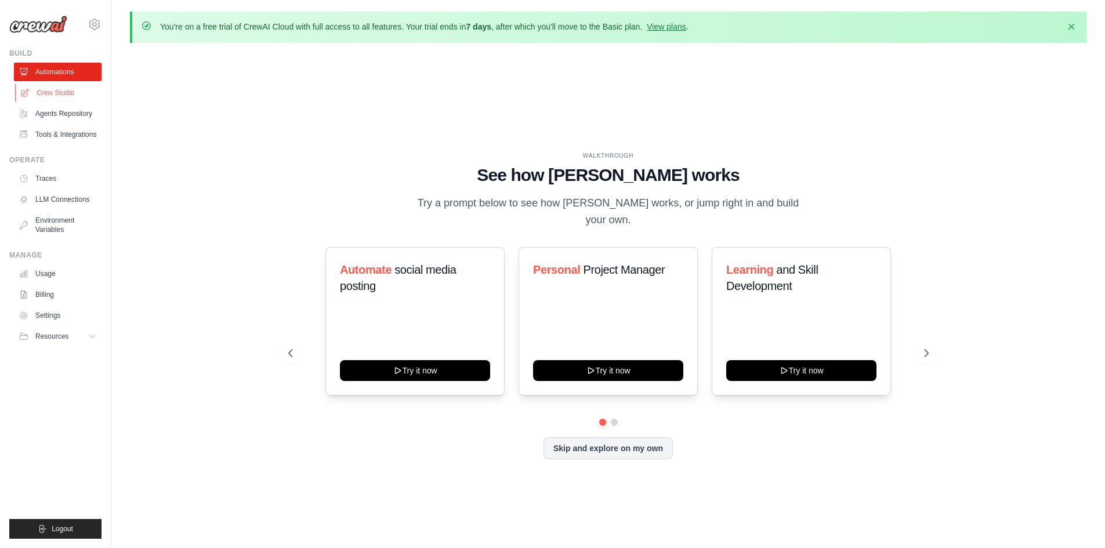
click at [69, 90] on link "Crew Studio" at bounding box center [59, 93] width 88 height 19
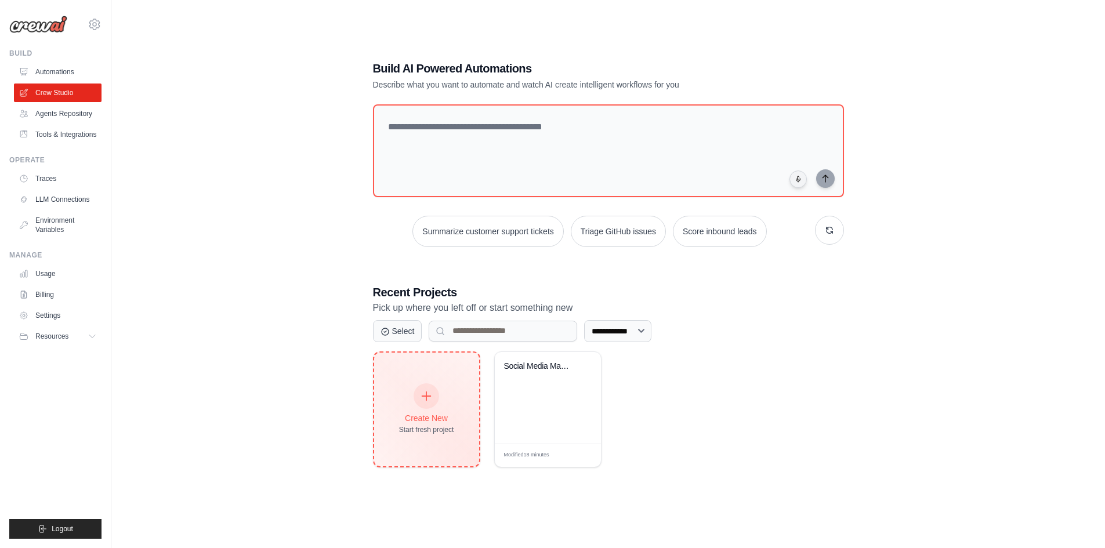
scroll to position [64, 0]
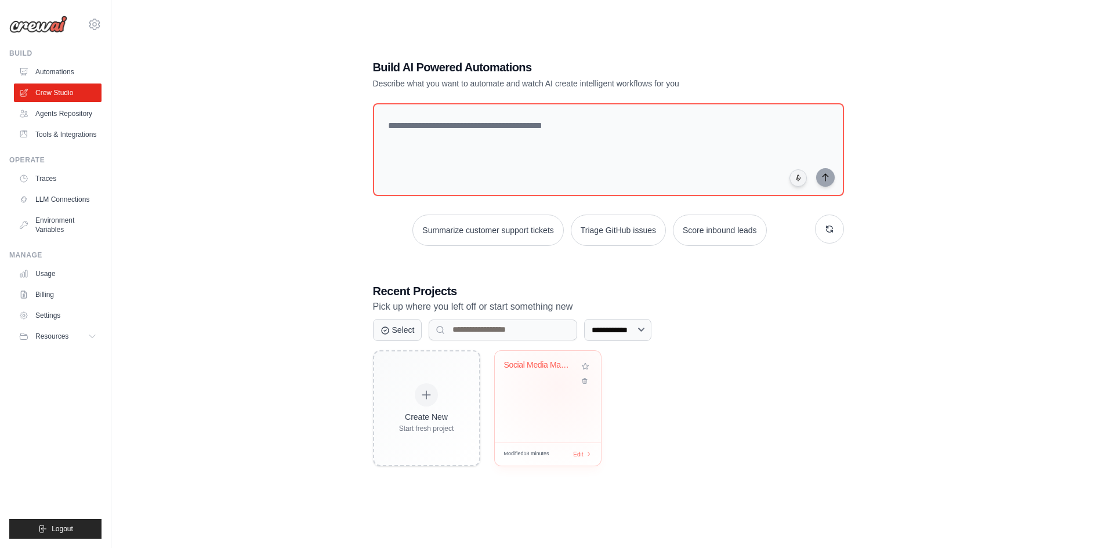
click at [559, 386] on div "Social Media Management Automation" at bounding box center [548, 397] width 106 height 92
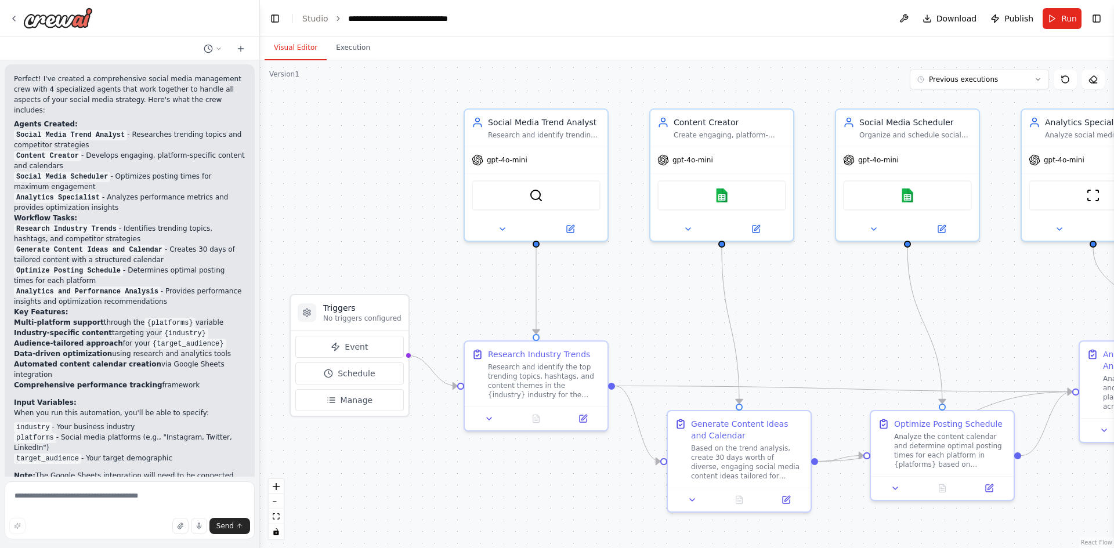
drag, startPoint x: 842, startPoint y: 342, endPoint x: 810, endPoint y: 332, distance: 32.8
click at [810, 332] on div ".deletable-edge-delete-btn { width: 20px; height: 20px; border: 0px solid #ffff…" at bounding box center [687, 304] width 854 height 488
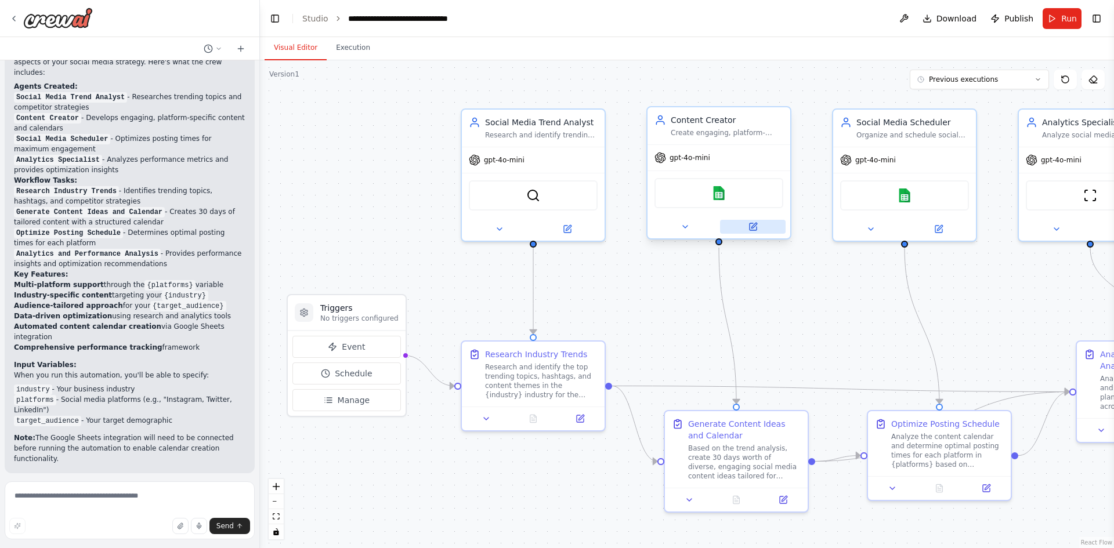
scroll to position [1027, 0]
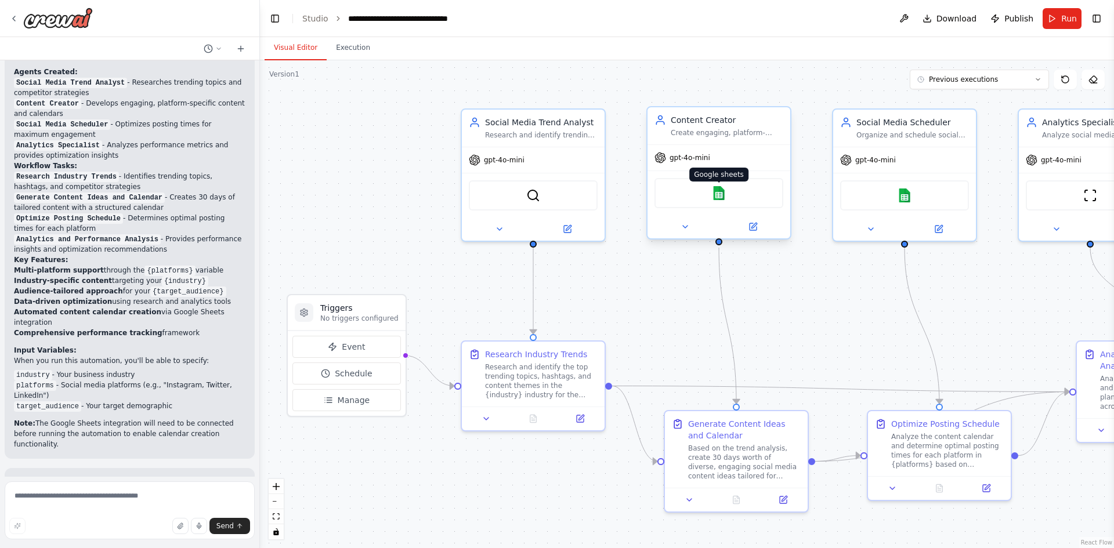
click at [719, 194] on img at bounding box center [719, 193] width 14 height 14
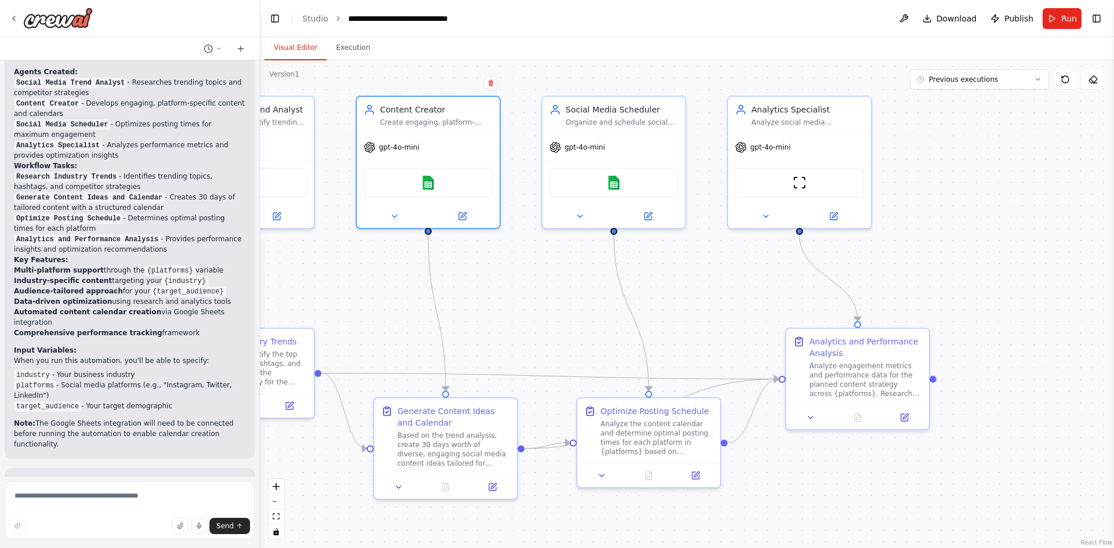
drag, startPoint x: 750, startPoint y: 269, endPoint x: 476, endPoint y: 258, distance: 274.0
click at [476, 258] on div ".deletable-edge-delete-btn { width: 20px; height: 20px; border: 0px solid #ffff…" at bounding box center [687, 304] width 854 height 488
click at [336, 44] on button "Execution" at bounding box center [353, 48] width 53 height 24
click at [292, 58] on button "Visual Editor" at bounding box center [296, 48] width 62 height 24
click at [342, 56] on button "Execution" at bounding box center [353, 48] width 53 height 24
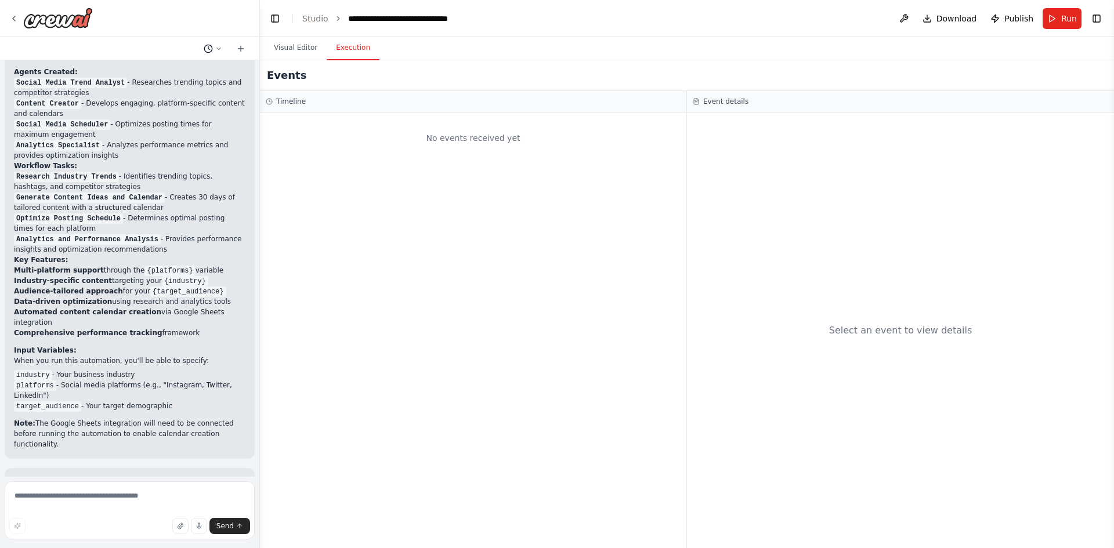
click at [202, 48] on button at bounding box center [213, 49] width 28 height 14
click at [212, 48] on div at bounding box center [130, 274] width 260 height 548
click at [212, 48] on circle at bounding box center [208, 49] width 8 height 8
click at [201, 72] on span "Create a crew that schedules and publishes social media content across multiple…" at bounding box center [168, 72] width 86 height 9
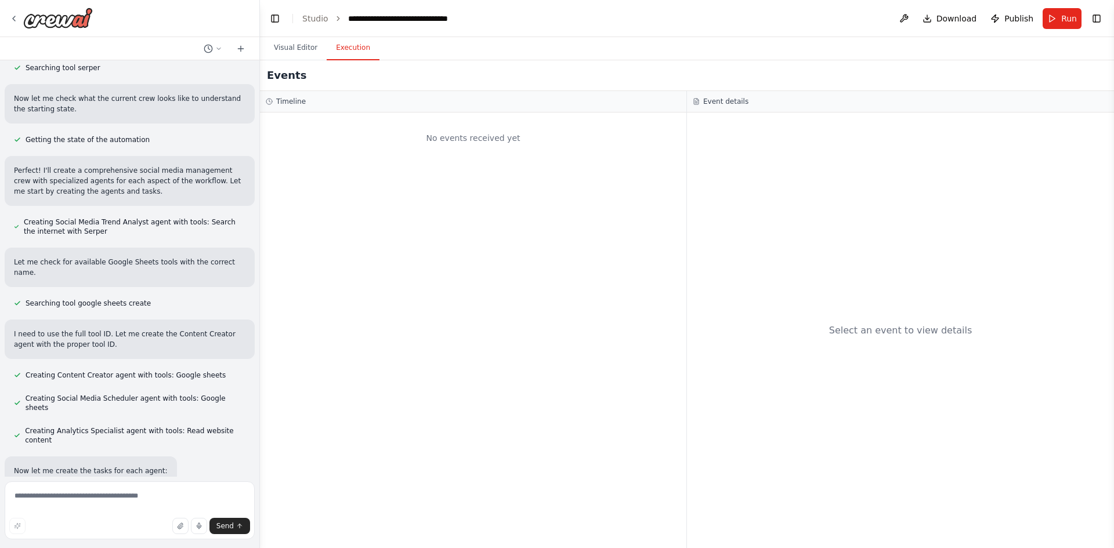
scroll to position [0, 0]
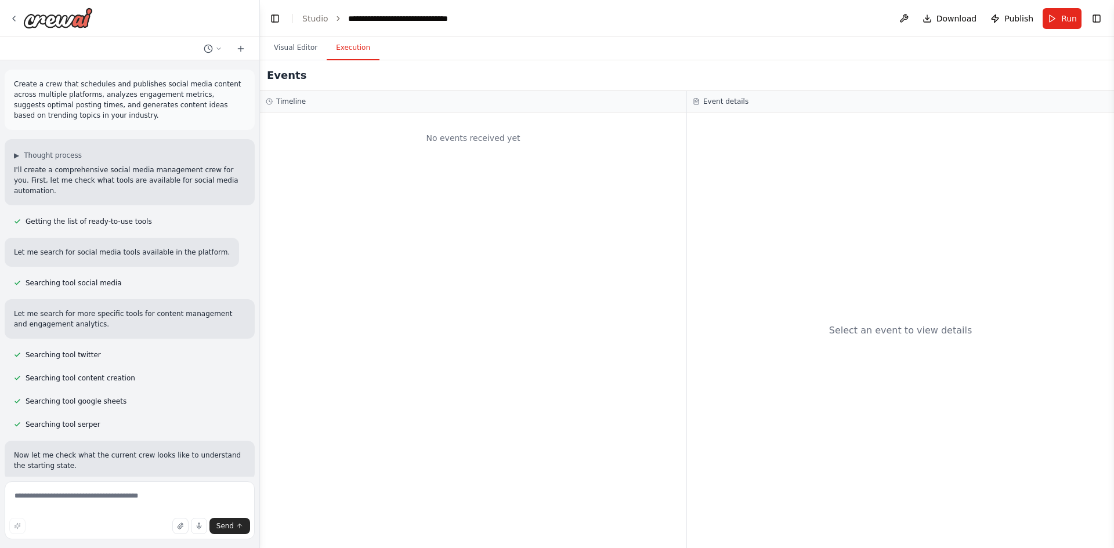
click at [744, 105] on div "Event details" at bounding box center [900, 101] width 415 height 9
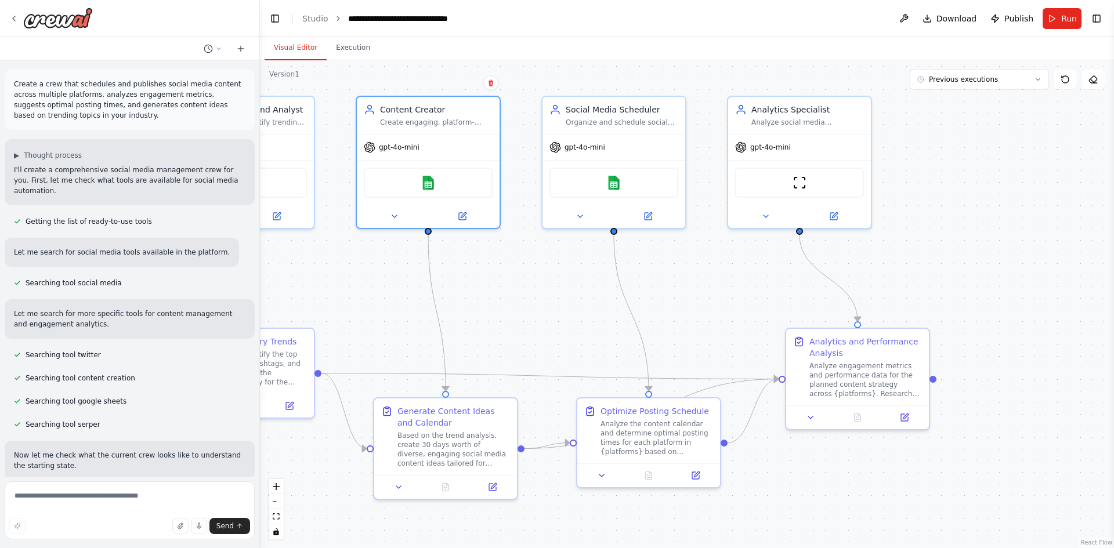
click at [302, 54] on button "Visual Editor" at bounding box center [296, 48] width 62 height 24
click at [313, 19] on link "Studio" at bounding box center [315, 18] width 26 height 9
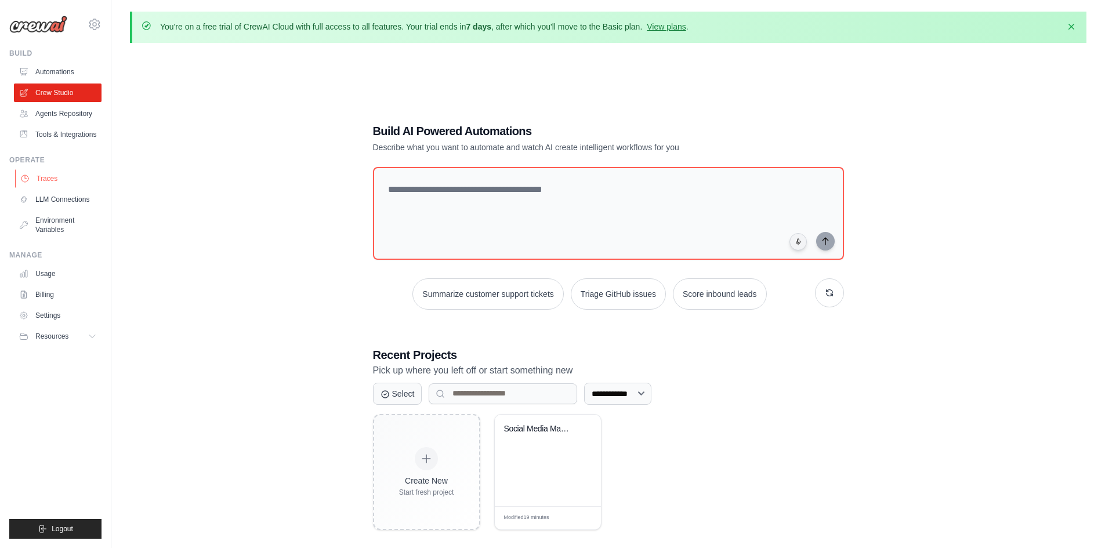
click at [77, 174] on link "Traces" at bounding box center [59, 178] width 88 height 19
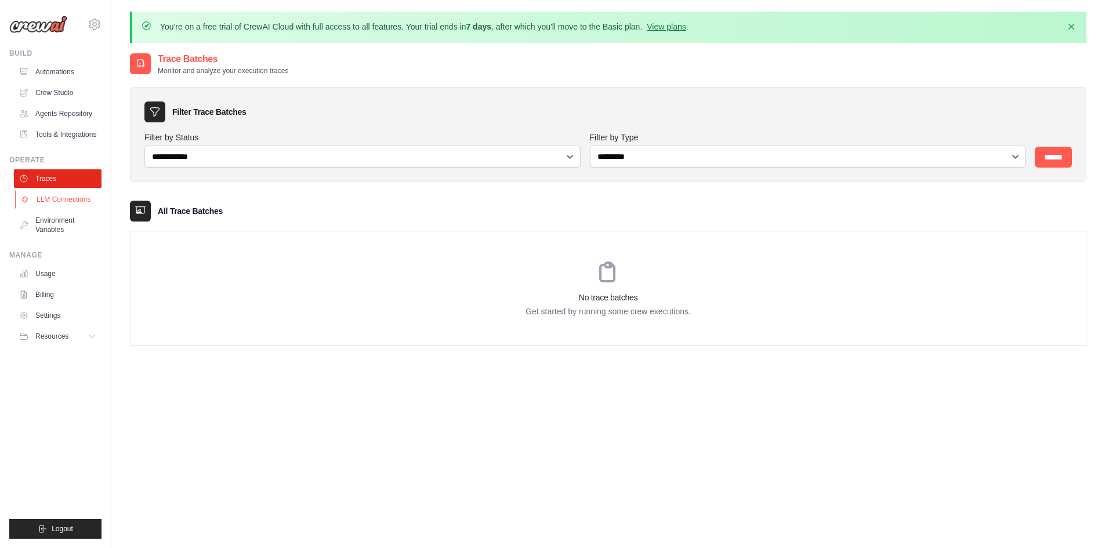
click at [61, 204] on link "LLM Connections" at bounding box center [59, 199] width 88 height 19
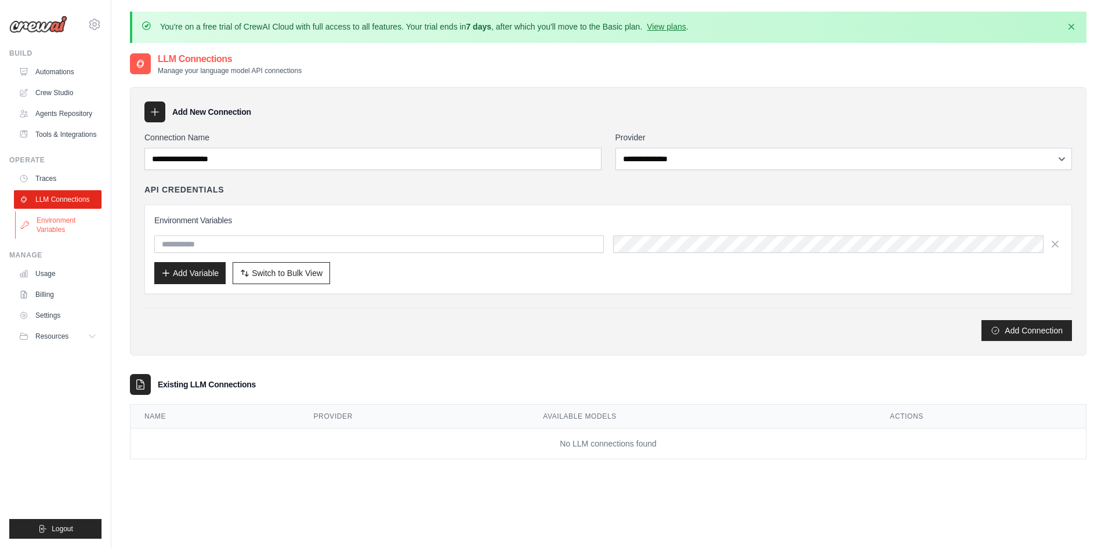
click at [60, 228] on link "Environment Variables" at bounding box center [59, 225] width 88 height 28
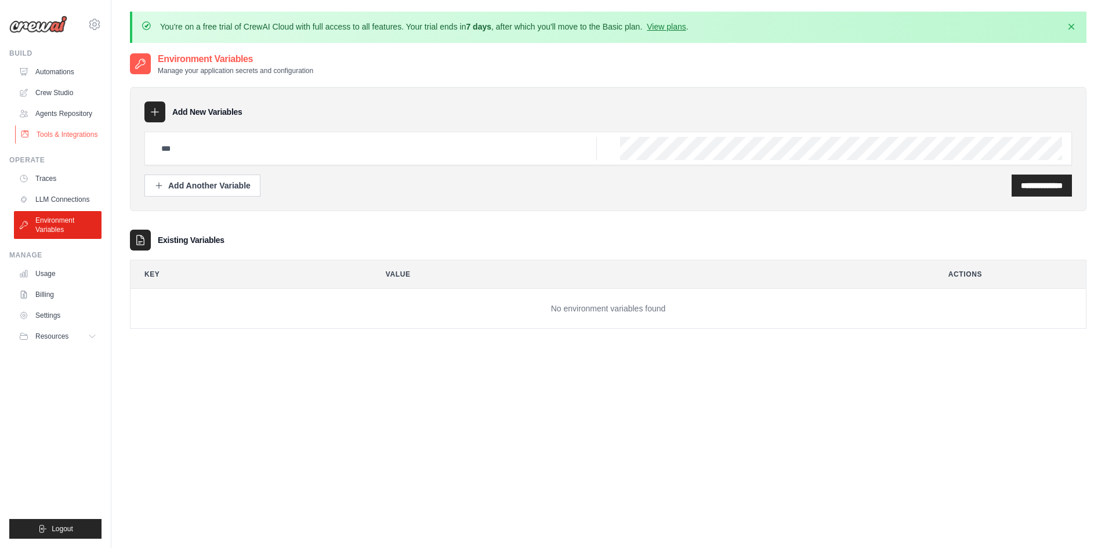
click at [73, 133] on link "Tools & Integrations" at bounding box center [59, 134] width 88 height 19
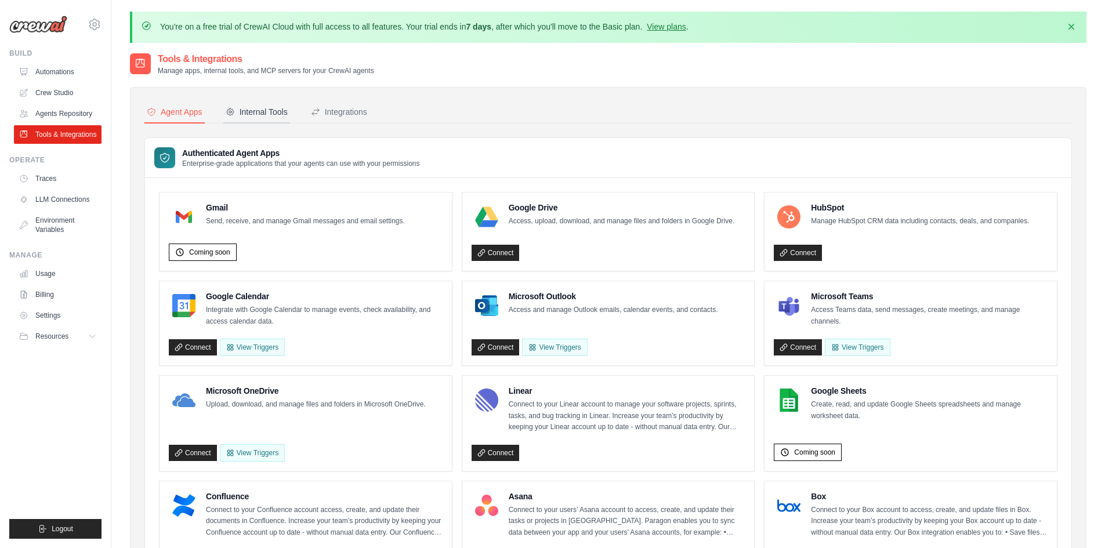
click at [282, 115] on div "Internal Tools" at bounding box center [257, 112] width 62 height 12
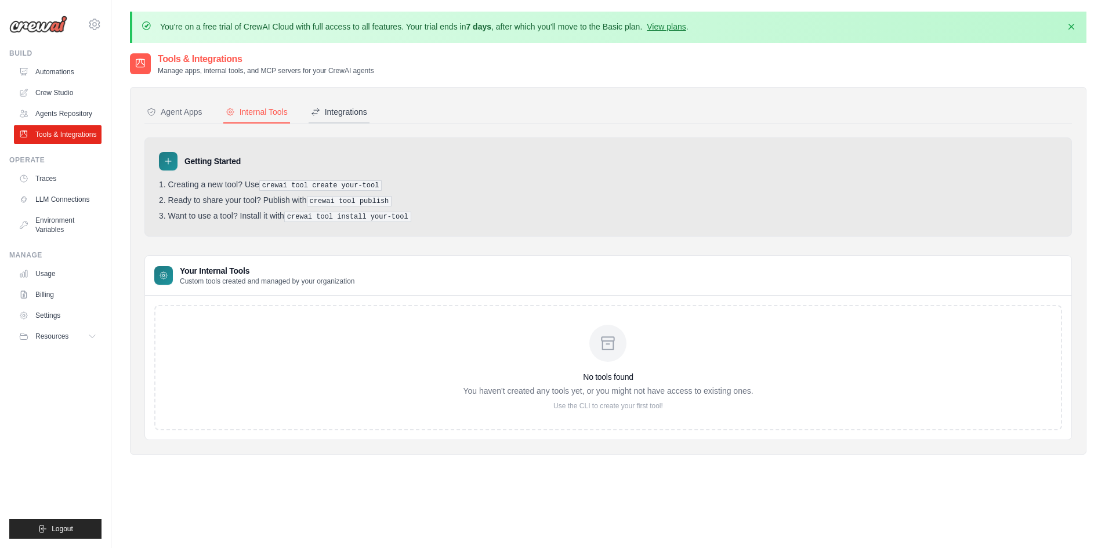
click at [334, 110] on div "Integrations" at bounding box center [339, 112] width 56 height 12
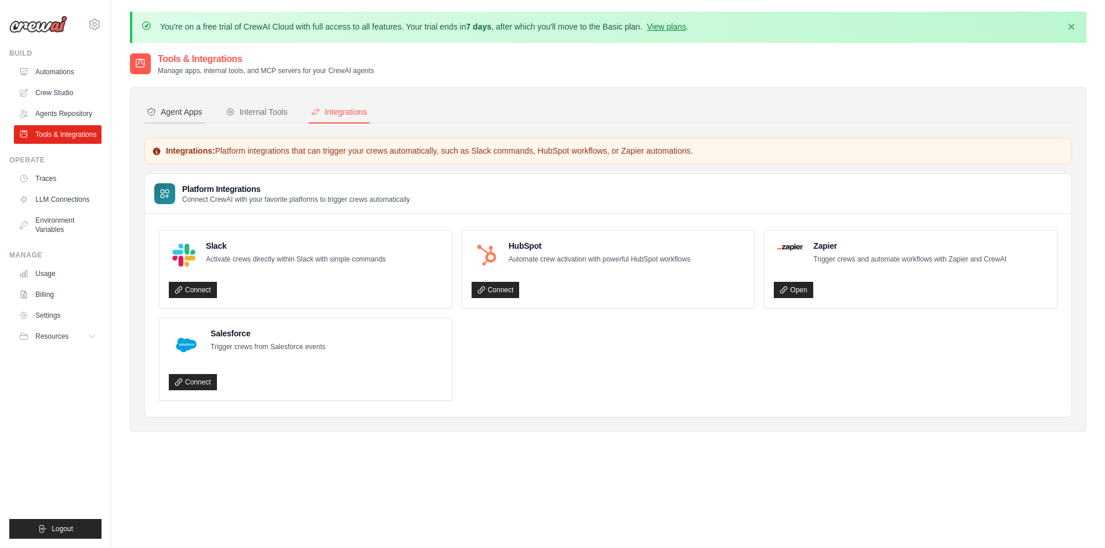
click at [172, 111] on div "Agent Apps" at bounding box center [175, 112] width 56 height 12
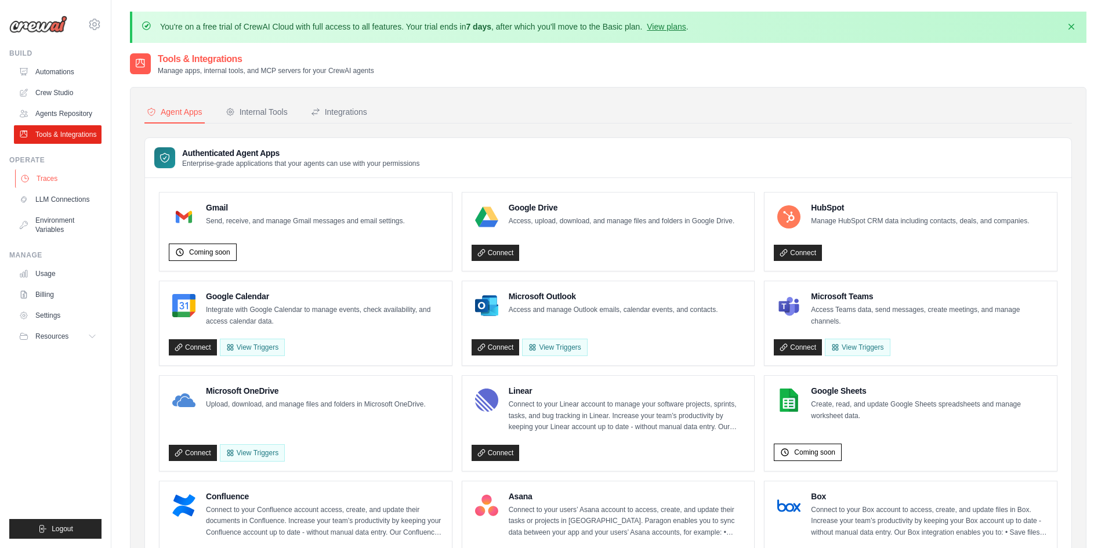
click at [88, 175] on link "Traces" at bounding box center [59, 178] width 88 height 19
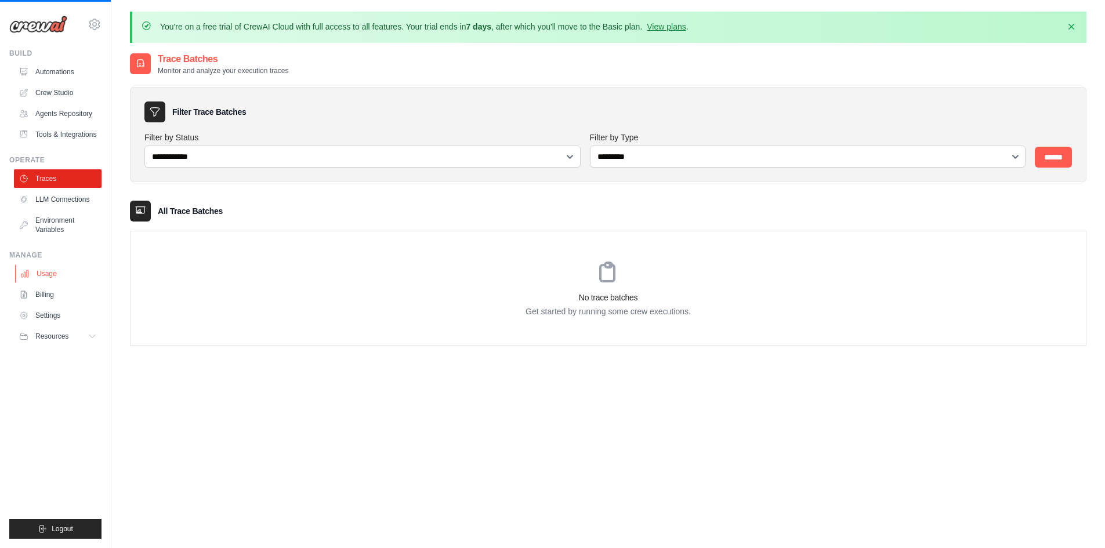
click at [71, 271] on link "Usage" at bounding box center [59, 274] width 88 height 19
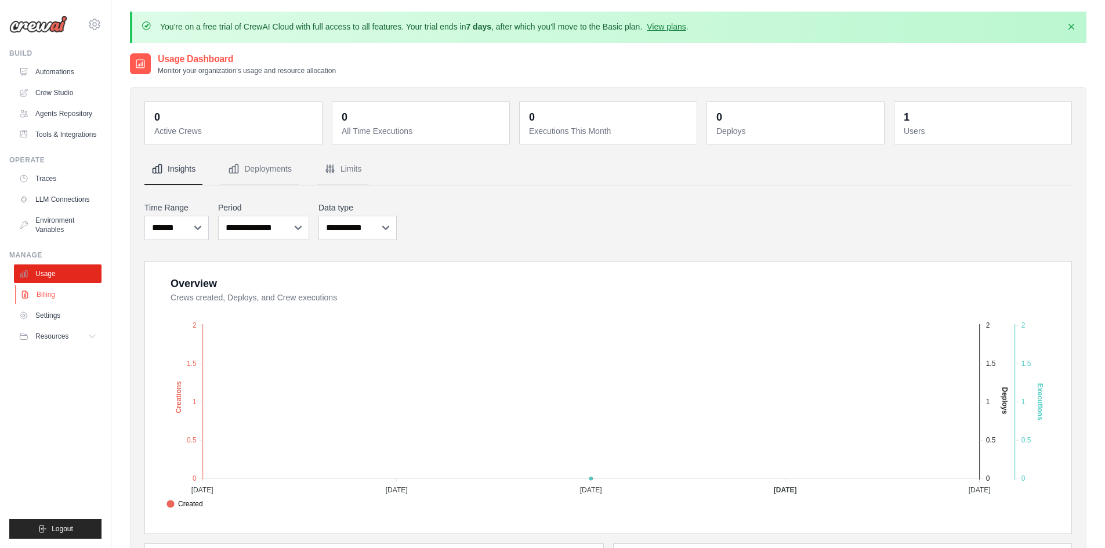
click at [86, 295] on link "Billing" at bounding box center [59, 294] width 88 height 19
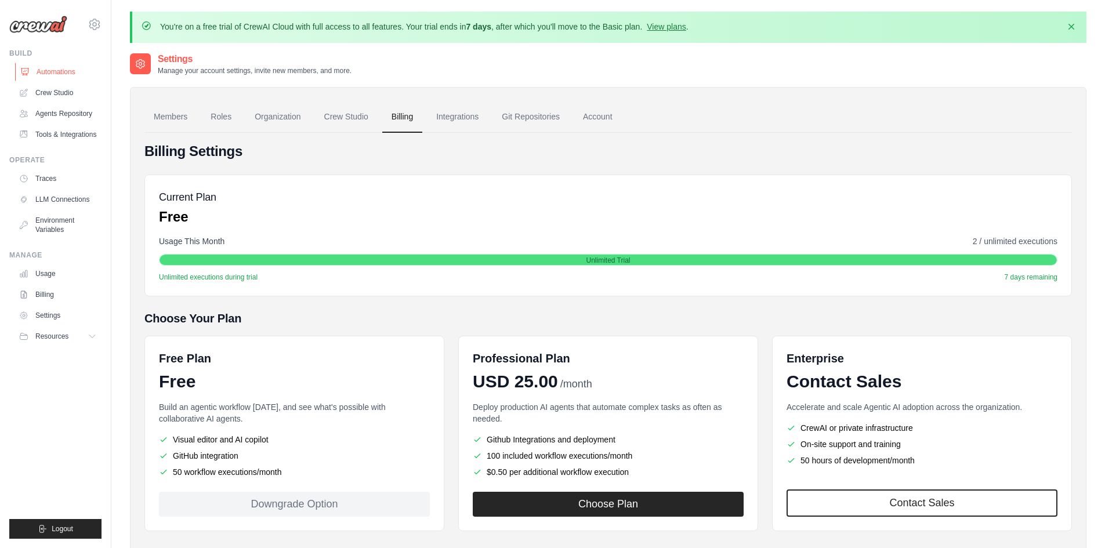
click at [58, 70] on link "Automations" at bounding box center [59, 72] width 88 height 19
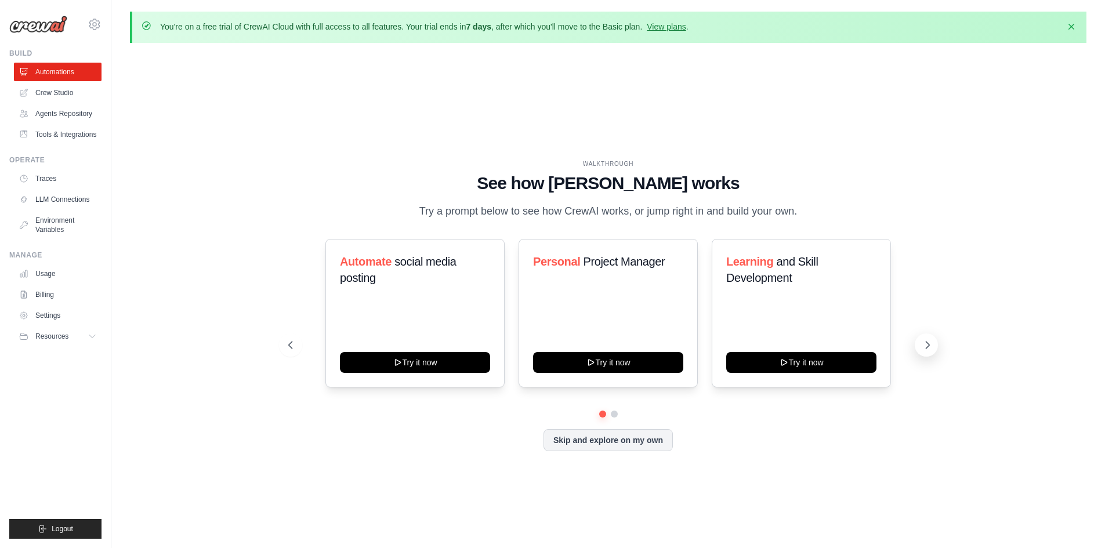
click at [926, 346] on icon at bounding box center [928, 345] width 12 height 12
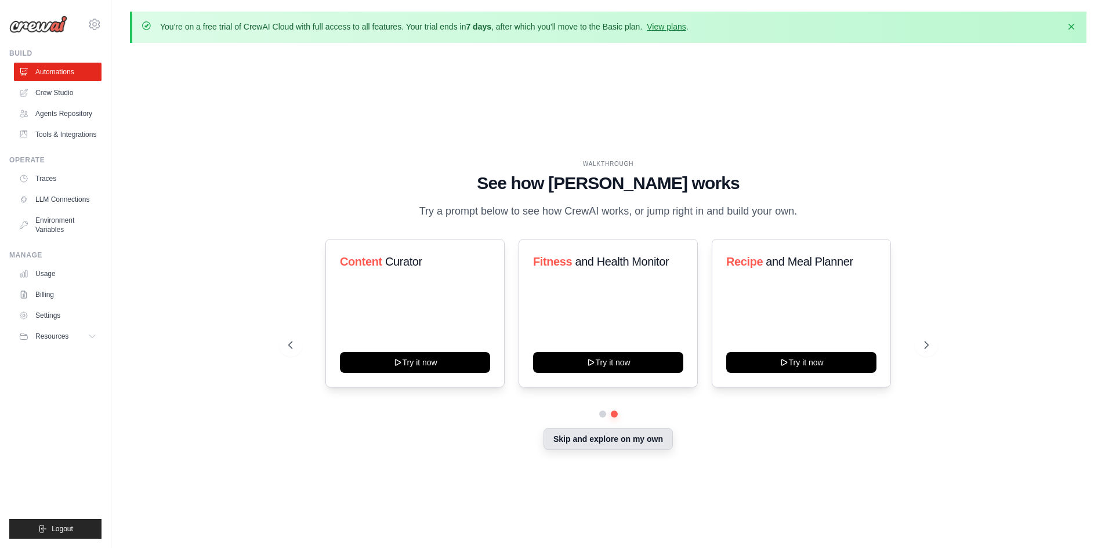
click at [652, 441] on button "Skip and explore on my own" at bounding box center [608, 439] width 129 height 22
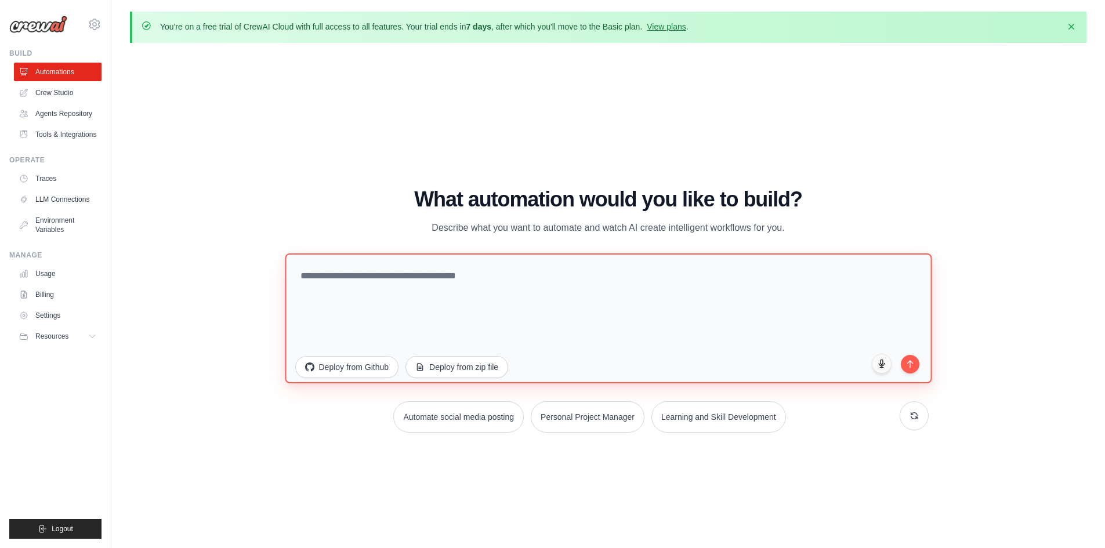
click at [611, 307] on textarea at bounding box center [608, 318] width 647 height 130
click at [532, 295] on textarea at bounding box center [608, 318] width 647 height 130
type textarea "**********"
paste textarea "**********"
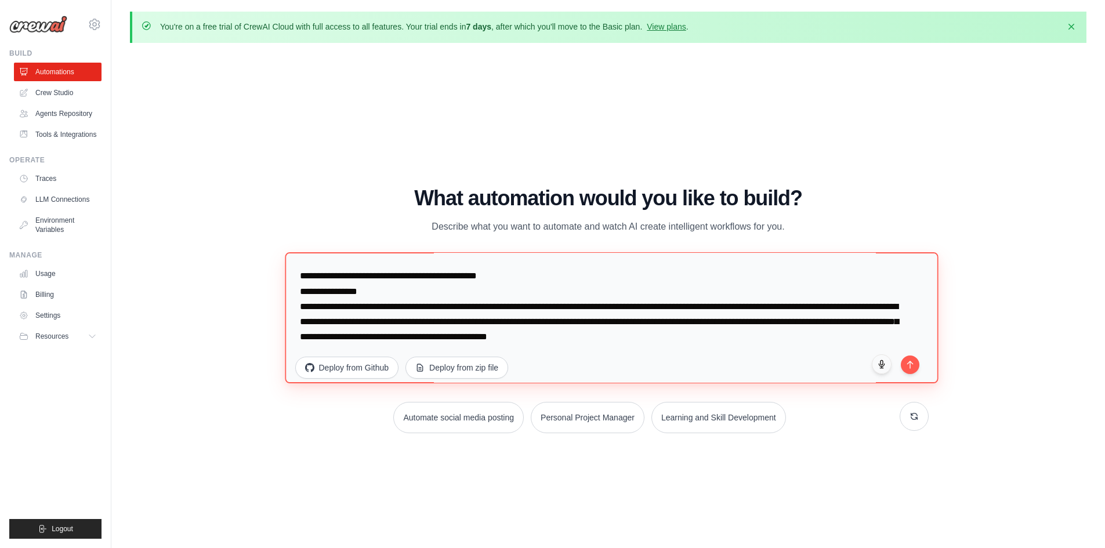
scroll to position [1528, 0]
type textarea "**********"
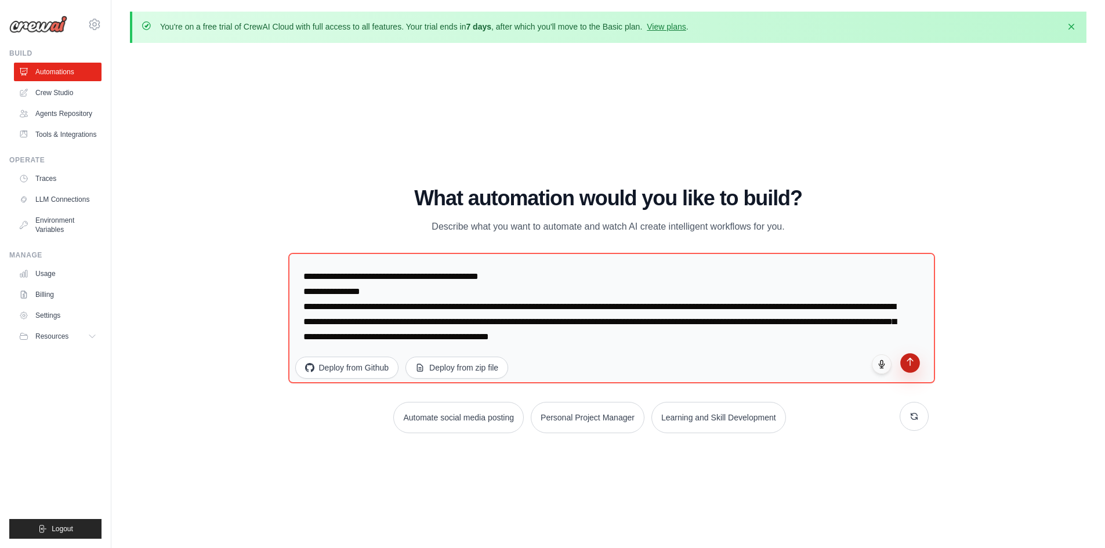
click at [910, 366] on icon "submit" at bounding box center [910, 362] width 10 height 10
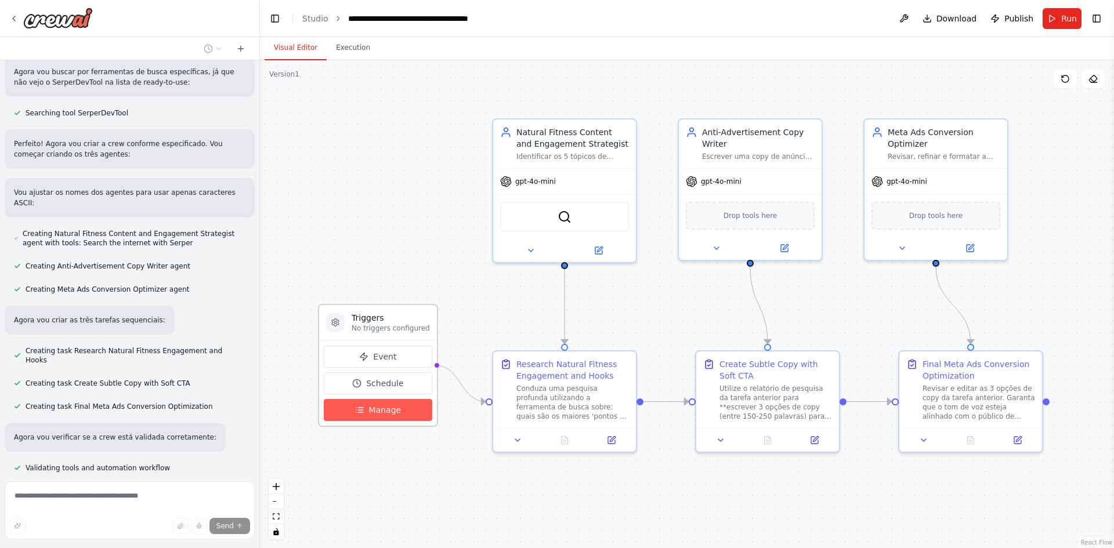
scroll to position [1322, 0]
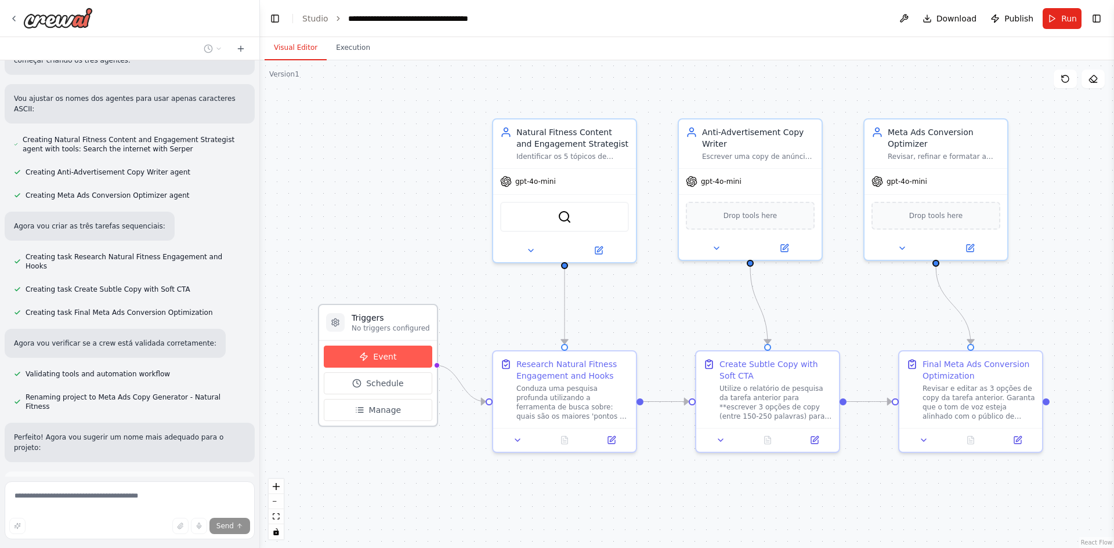
click at [392, 363] on button "Event" at bounding box center [378, 357] width 108 height 22
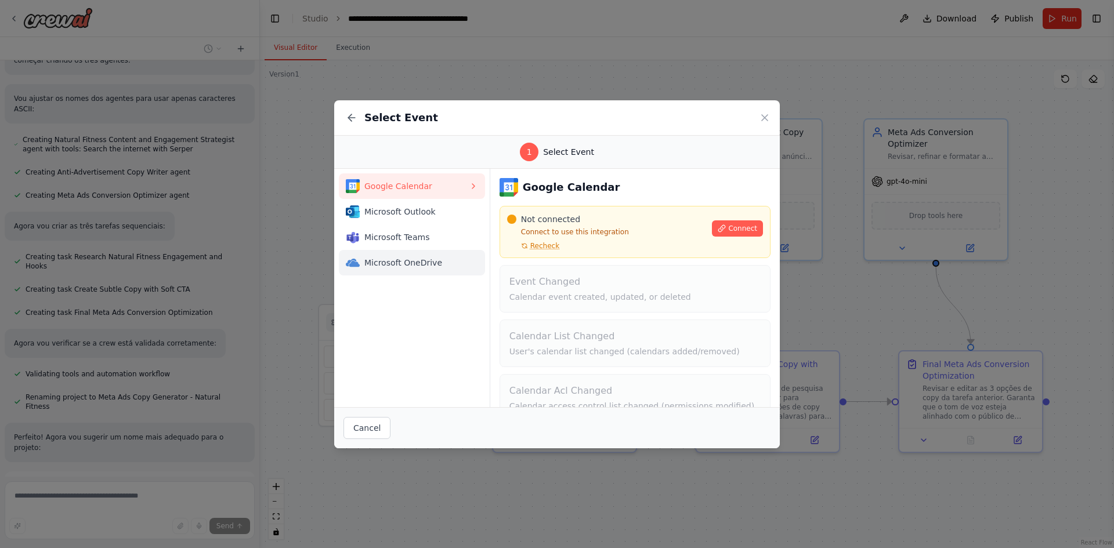
click at [438, 251] on button "Microsoft OneDrive" at bounding box center [412, 263] width 146 height 26
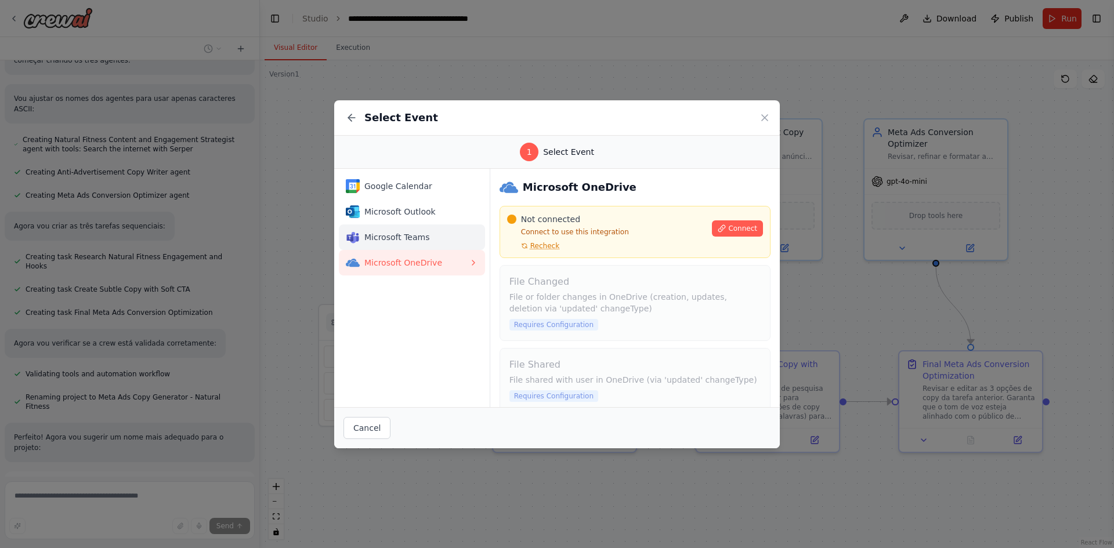
click at [439, 241] on span "Microsoft Teams" at bounding box center [416, 237] width 104 height 12
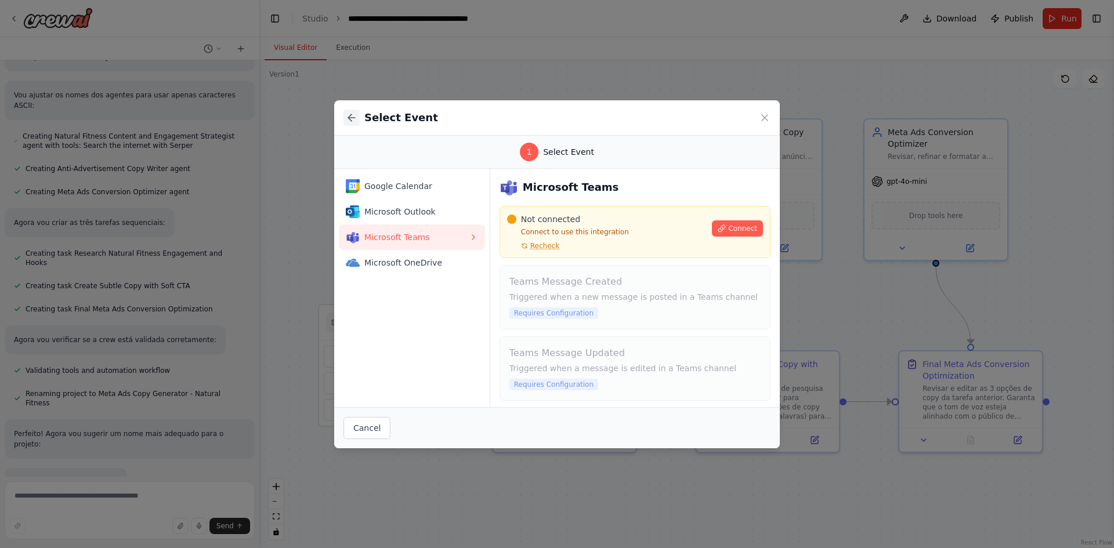
click at [357, 115] on icon at bounding box center [352, 118] width 12 height 12
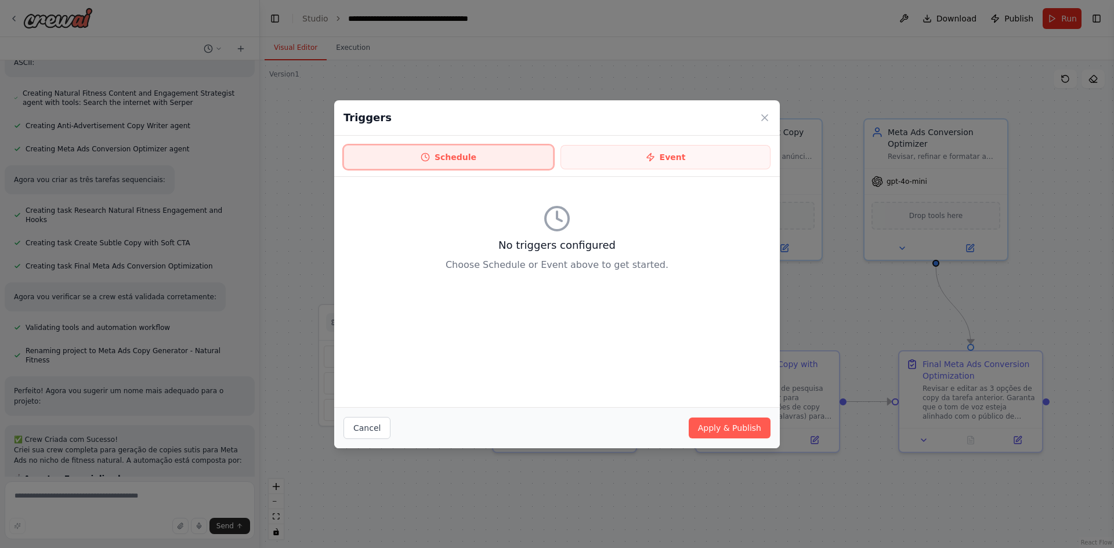
click at [494, 165] on button "Schedule" at bounding box center [448, 157] width 210 height 24
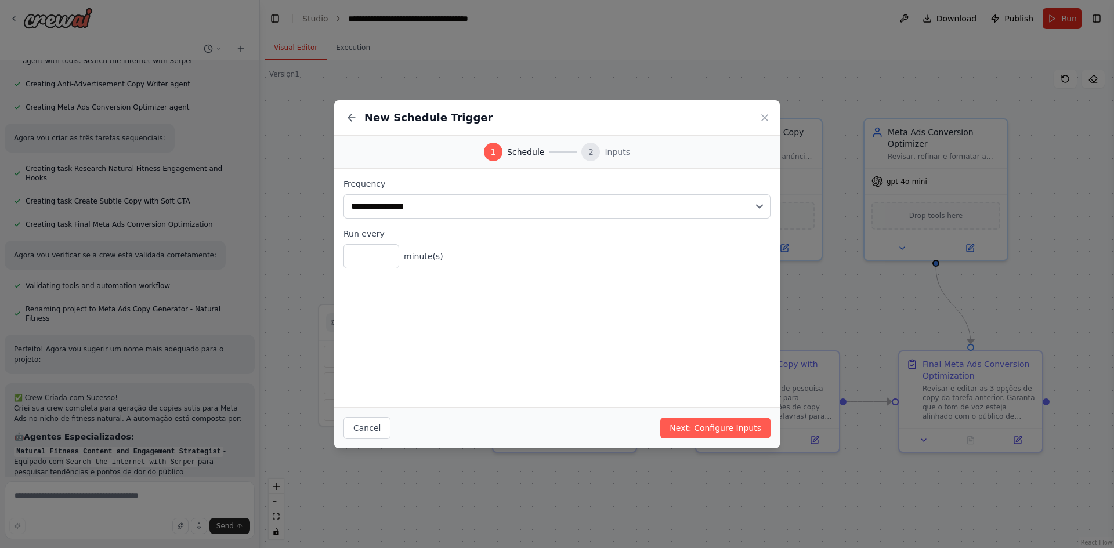
click at [758, 114] on div "New Schedule Trigger" at bounding box center [556, 117] width 445 height 35
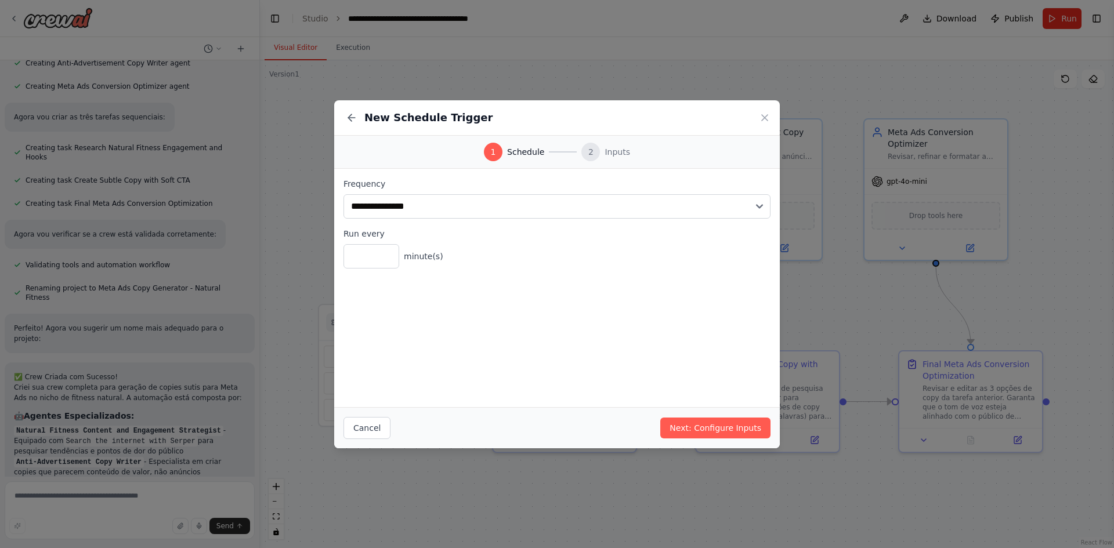
click at [604, 149] on span "Inputs" at bounding box center [617, 152] width 26 height 12
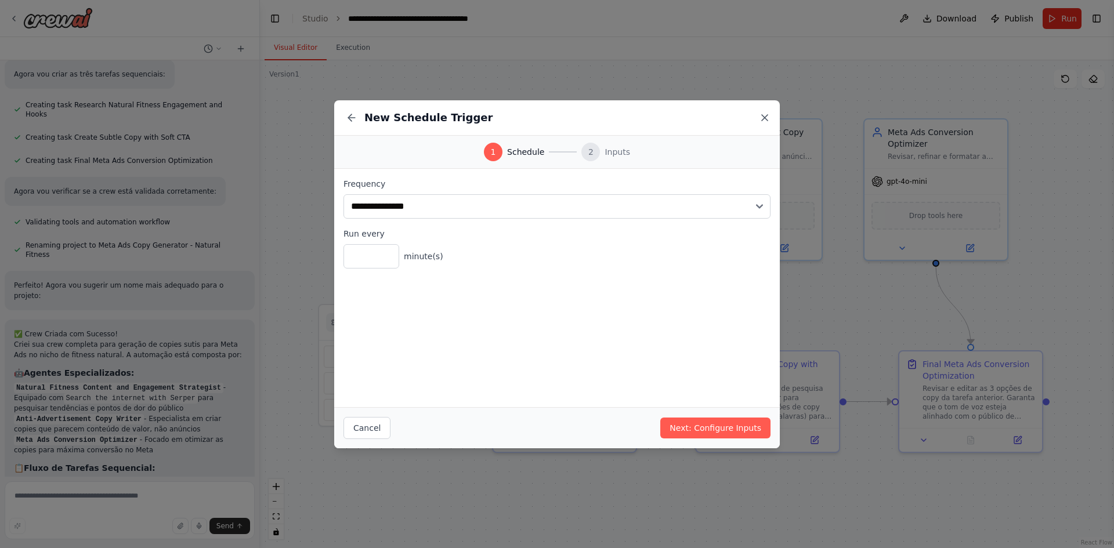
click at [767, 120] on icon at bounding box center [765, 118] width 6 height 6
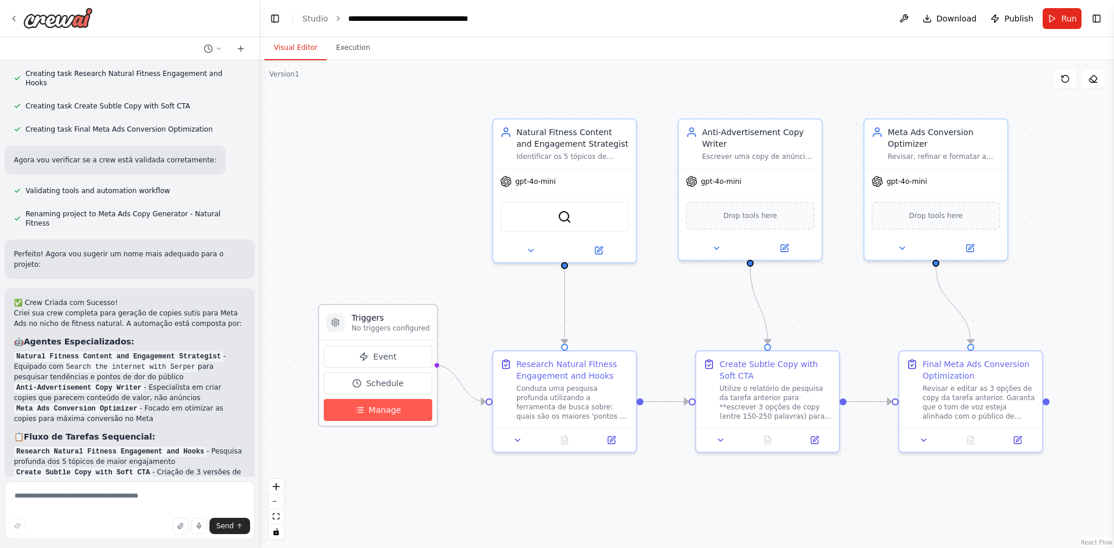
click at [396, 408] on span "Manage" at bounding box center [385, 410] width 32 height 12
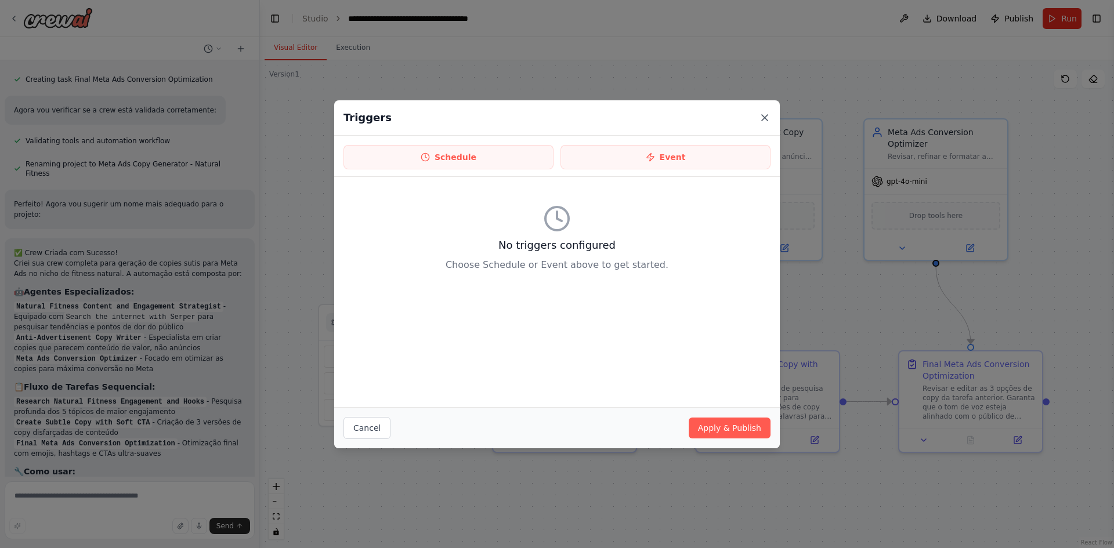
click at [763, 118] on icon at bounding box center [765, 118] width 12 height 12
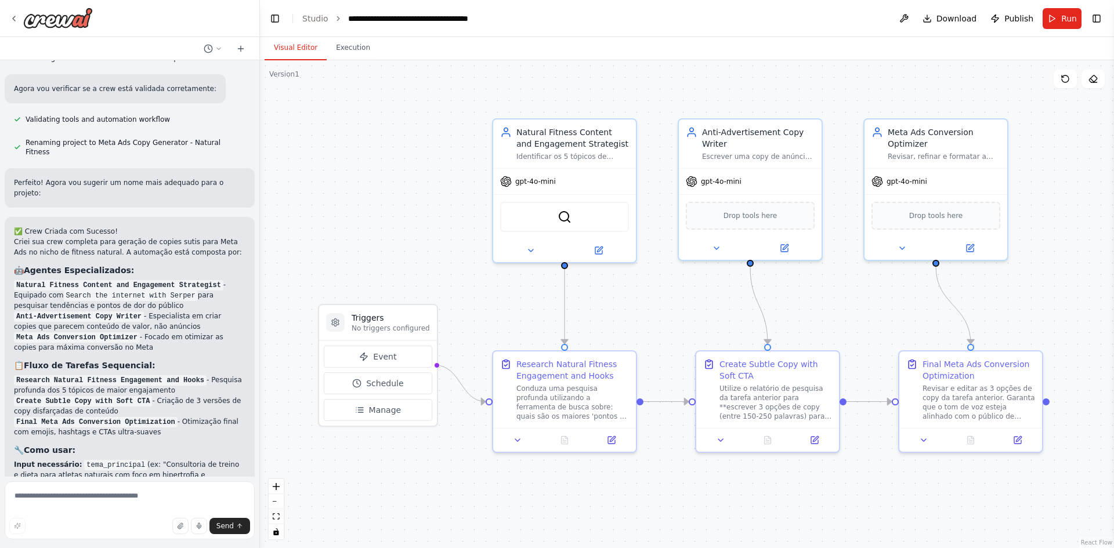
scroll to position [1618, 0]
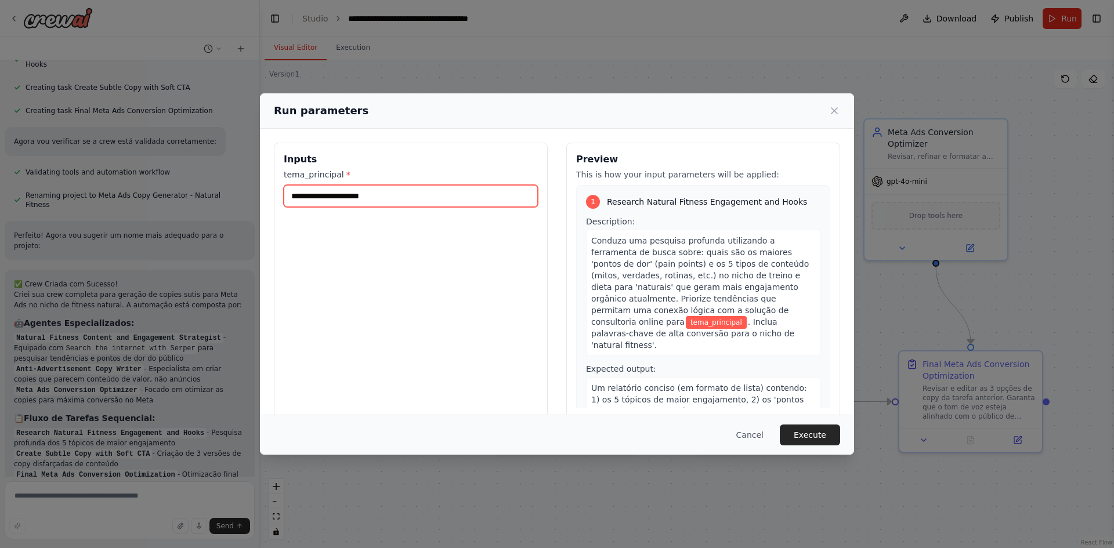
click at [455, 197] on input "tema_principal *" at bounding box center [411, 196] width 254 height 22
type input "**********"
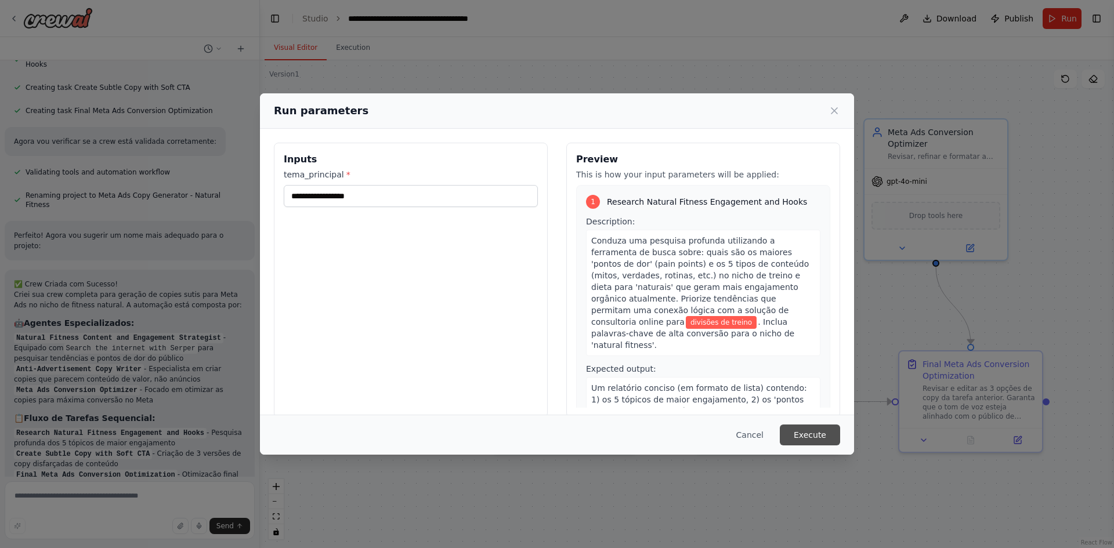
click at [816, 432] on button "Execute" at bounding box center [810, 435] width 60 height 21
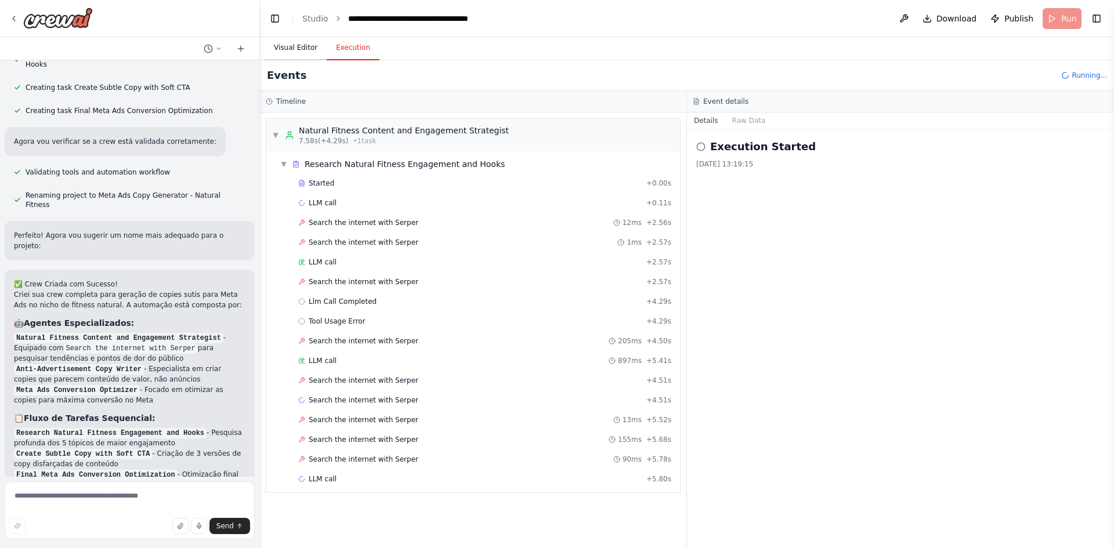
click at [303, 52] on button "Visual Editor" at bounding box center [296, 48] width 62 height 24
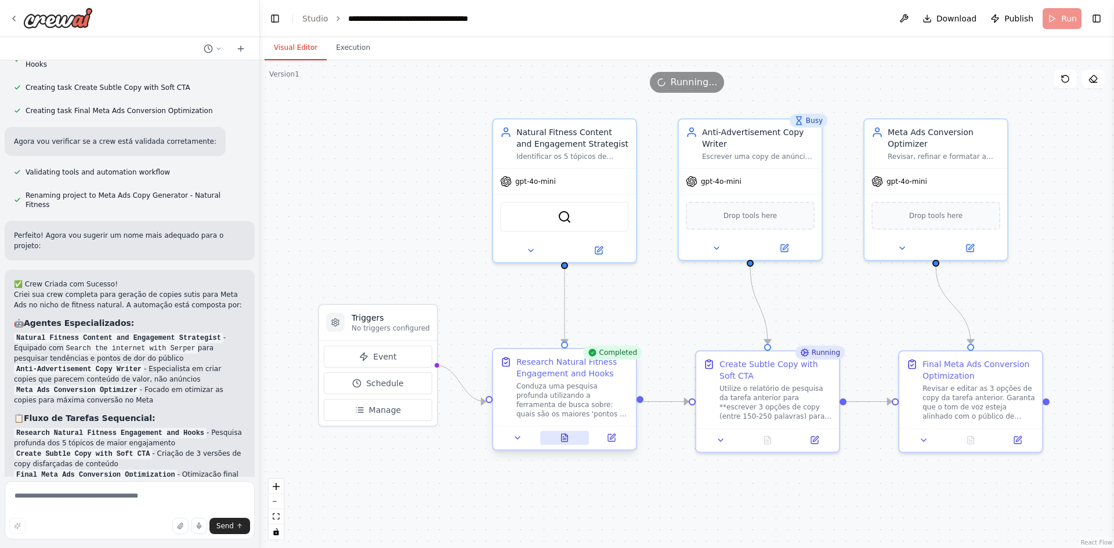
click at [566, 437] on icon at bounding box center [564, 438] width 6 height 8
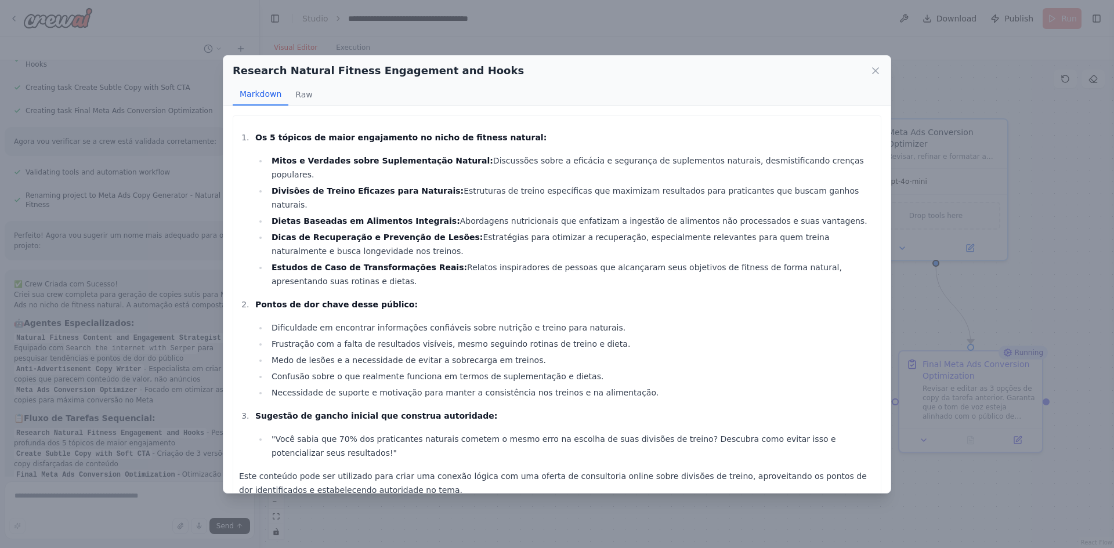
scroll to position [1618, 0]
drag, startPoint x: 337, startPoint y: 300, endPoint x: 371, endPoint y: 300, distance: 34.2
click at [371, 321] on li "Dificuldade em encontrar informações confiáveis sobre nutrição e treino para na…" at bounding box center [571, 328] width 607 height 14
click at [872, 69] on icon at bounding box center [875, 71] width 12 height 12
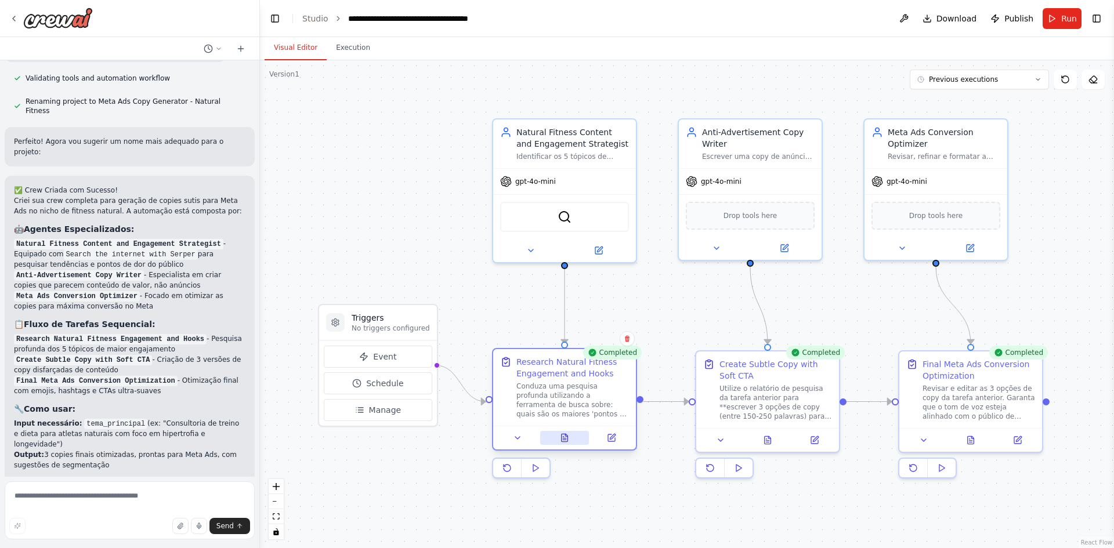
click at [567, 441] on icon at bounding box center [564, 438] width 6 height 8
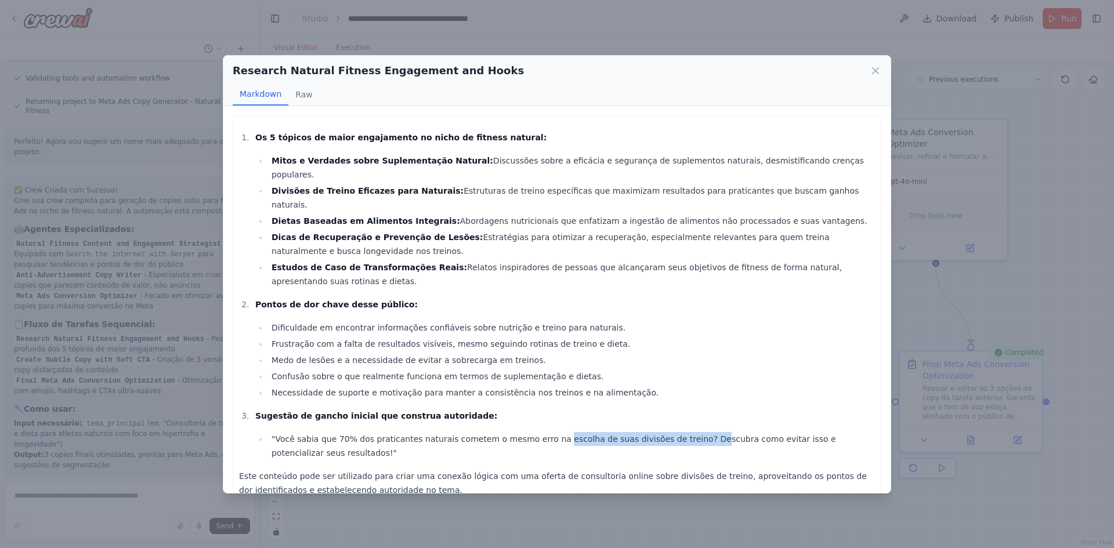
drag, startPoint x: 537, startPoint y: 408, endPoint x: 671, endPoint y: 401, distance: 133.6
click at [671, 409] on li "Sugestão de gancho inicial que construa autoridade: "Você sabia que 70% dos pra…" at bounding box center [563, 434] width 623 height 51
click at [672, 409] on li "Sugestão de gancho inicial que construa autoridade: "Você sabia que 70% dos pra…" at bounding box center [563, 434] width 623 height 51
click at [876, 71] on icon at bounding box center [875, 71] width 6 height 6
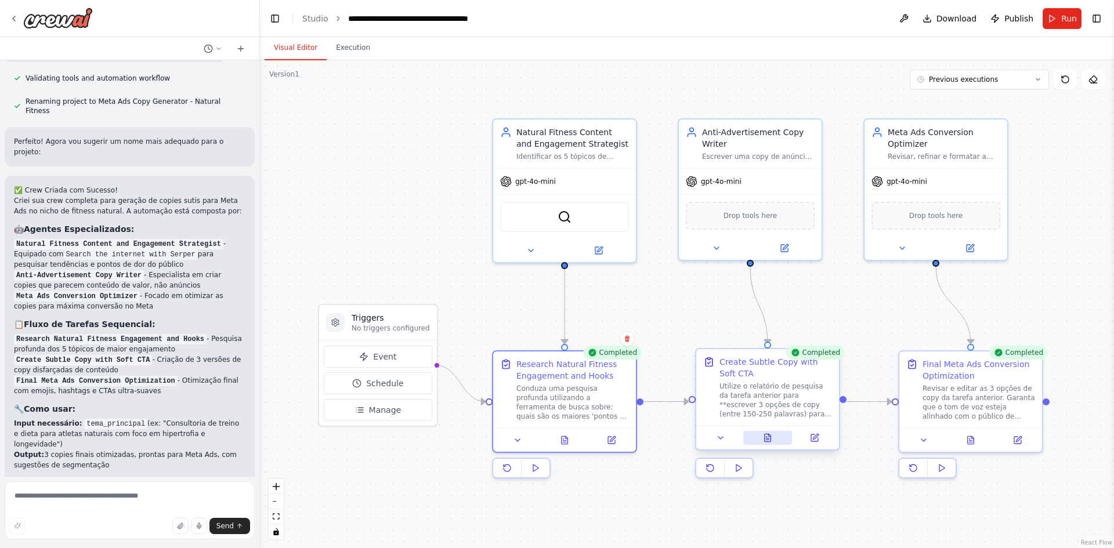
click at [772, 433] on button at bounding box center [767, 438] width 49 height 14
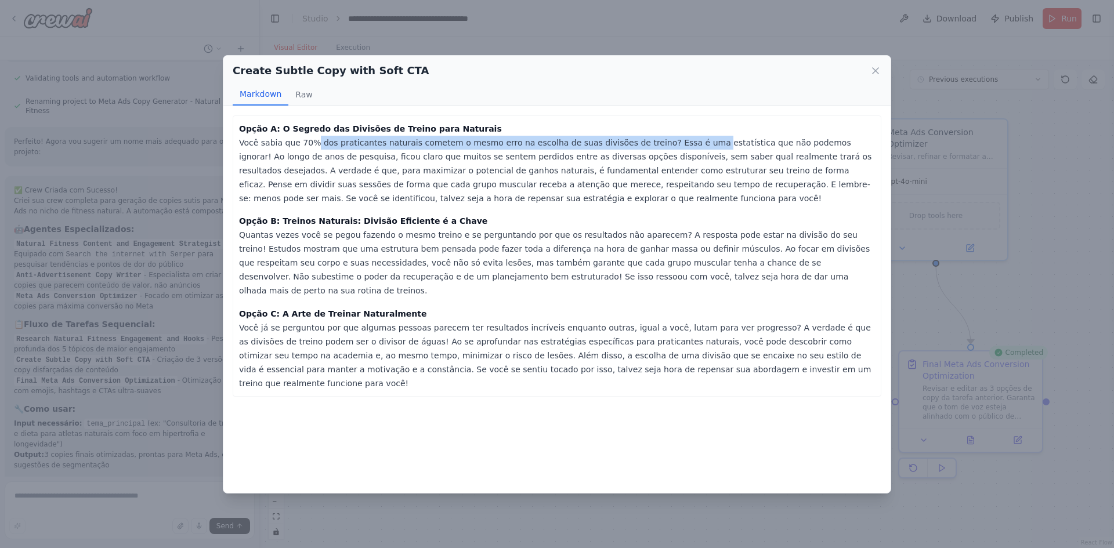
drag, startPoint x: 303, startPoint y: 140, endPoint x: 623, endPoint y: 139, distance: 320.2
click at [666, 139] on p "Opção A: O Segredo das Divisões de Treino para Naturais Você sabia que 70% dos …" at bounding box center [557, 164] width 636 height 84
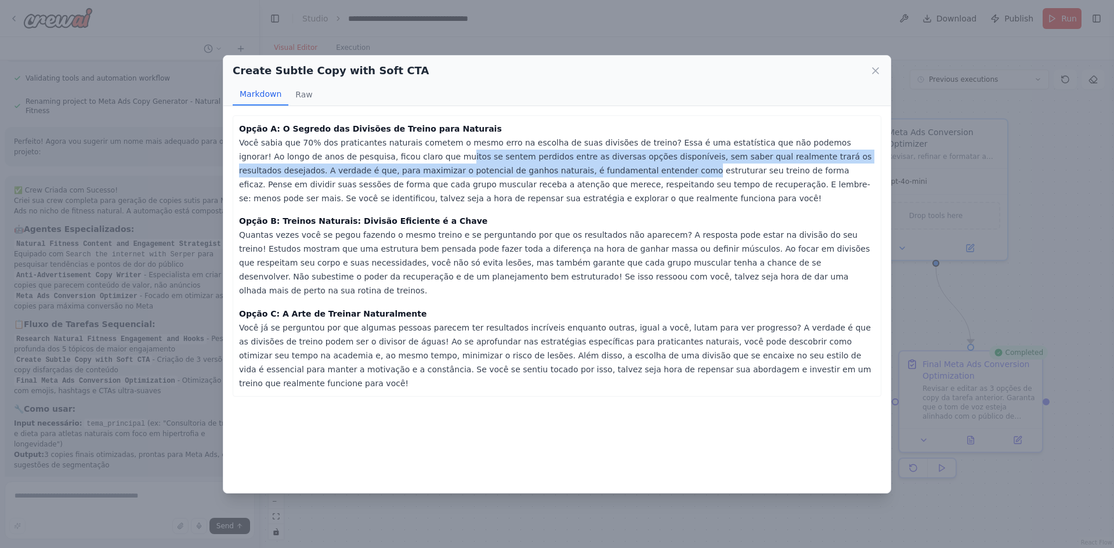
drag, startPoint x: 347, startPoint y: 160, endPoint x: 493, endPoint y: 167, distance: 146.4
click at [493, 167] on p "Opção A: O Segredo das Divisões de Treino para Naturais Você sabia que 70% dos …" at bounding box center [557, 164] width 636 height 84
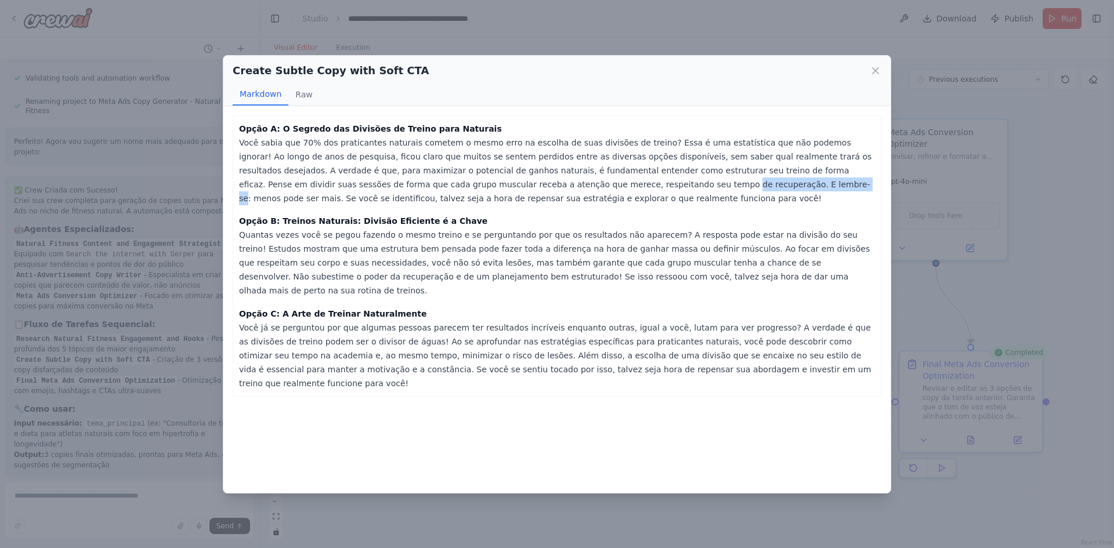
drag, startPoint x: 431, startPoint y: 185, endPoint x: 533, endPoint y: 179, distance: 102.3
click at [533, 179] on p "Opção A: O Segredo das Divisões de Treino para Naturais Você sabia que 70% dos …" at bounding box center [557, 164] width 636 height 84
drag, startPoint x: 571, startPoint y: 184, endPoint x: 648, endPoint y: 179, distance: 77.3
click at [648, 179] on p "Opção A: O Segredo das Divisões de Treino para Naturais Você sabia que 70% dos …" at bounding box center [557, 164] width 636 height 84
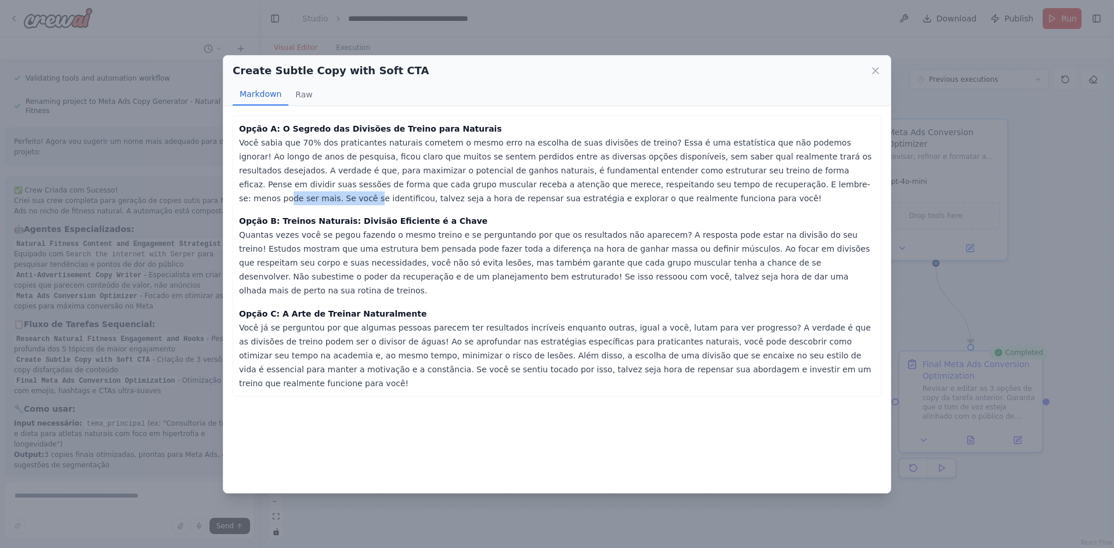
click at [648, 179] on p "Opção A: O Segredo das Divisões de Treino para Naturais Você sabia que 70% dos …" at bounding box center [557, 164] width 636 height 84
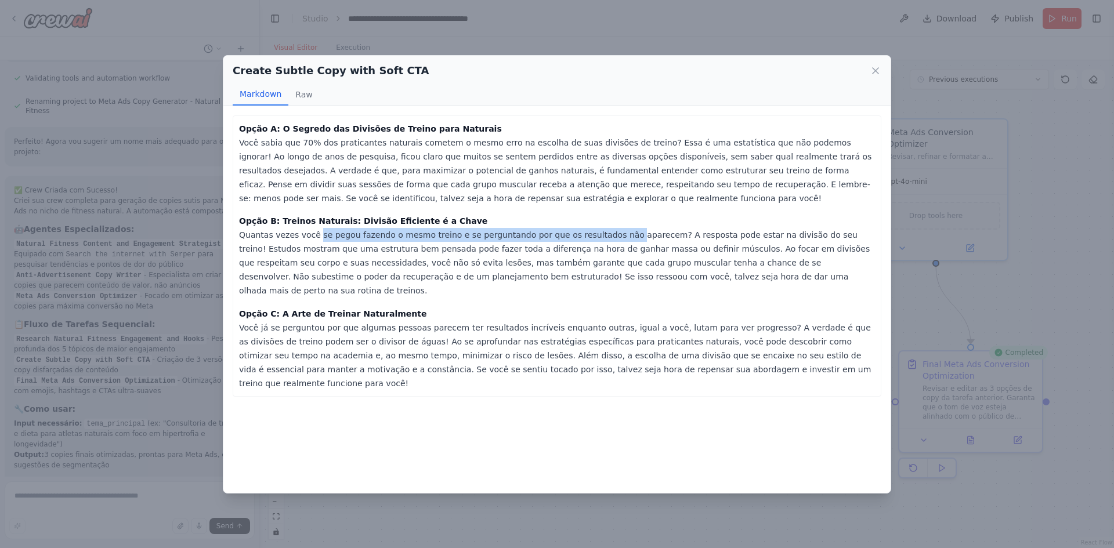
drag, startPoint x: 310, startPoint y: 238, endPoint x: 597, endPoint y: 238, distance: 287.1
click at [597, 238] on p "Opção B: Treinos Naturais: Divisão Eficiente é a Chave Quantas vezes você se pe…" at bounding box center [557, 256] width 636 height 84
click at [417, 237] on p "Opção B: Treinos Naturais: Divisão Eficiente é a Chave Quantas vezes você se pe…" at bounding box center [557, 256] width 636 height 84
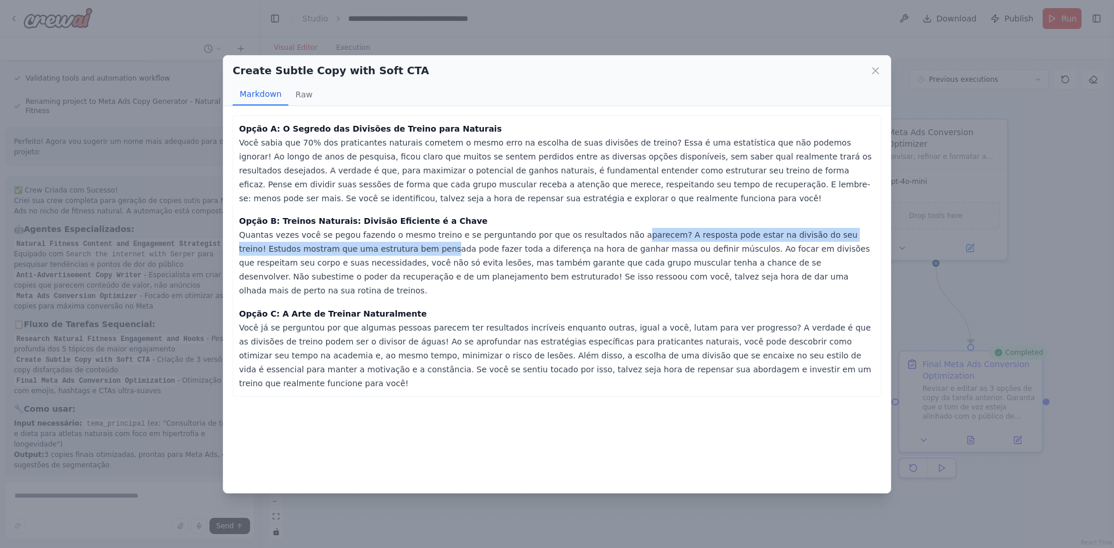
drag, startPoint x: 339, startPoint y: 251, endPoint x: 591, endPoint y: 245, distance: 251.8
click at [597, 235] on p "Opção B: Treinos Naturais: Divisão Eficiente é a Chave Quantas vezes você se pe…" at bounding box center [557, 256] width 636 height 84
click at [873, 70] on icon at bounding box center [875, 71] width 12 height 12
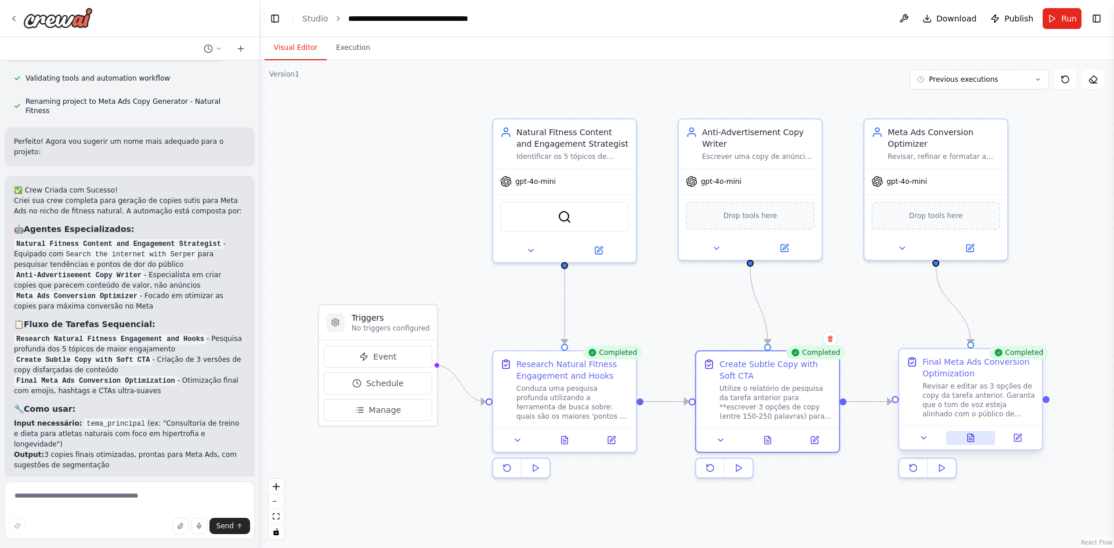
click at [962, 443] on button at bounding box center [970, 438] width 49 height 14
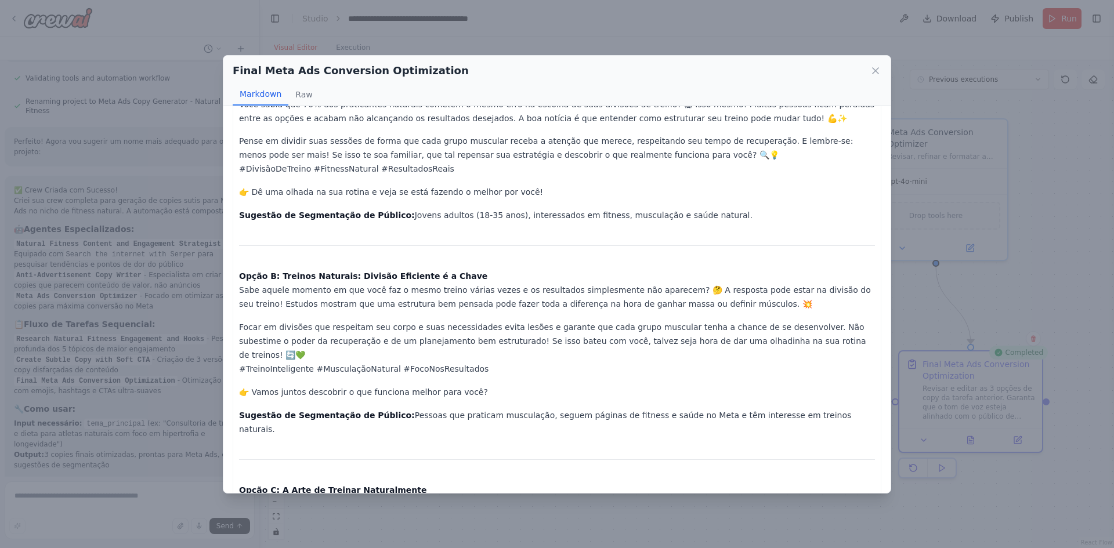
scroll to position [58, 0]
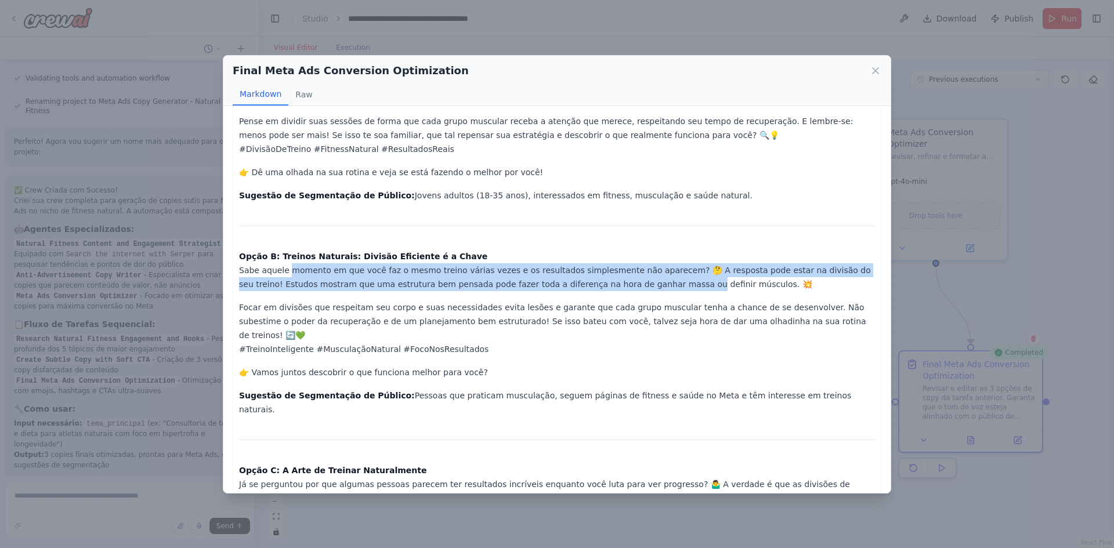
drag, startPoint x: 284, startPoint y: 268, endPoint x: 590, endPoint y: 291, distance: 307.7
click at [590, 291] on p "Opção B: Treinos Naturais: Divisão Eficiente é a Chave Sabe aquele momento em q…" at bounding box center [557, 270] width 636 height 42
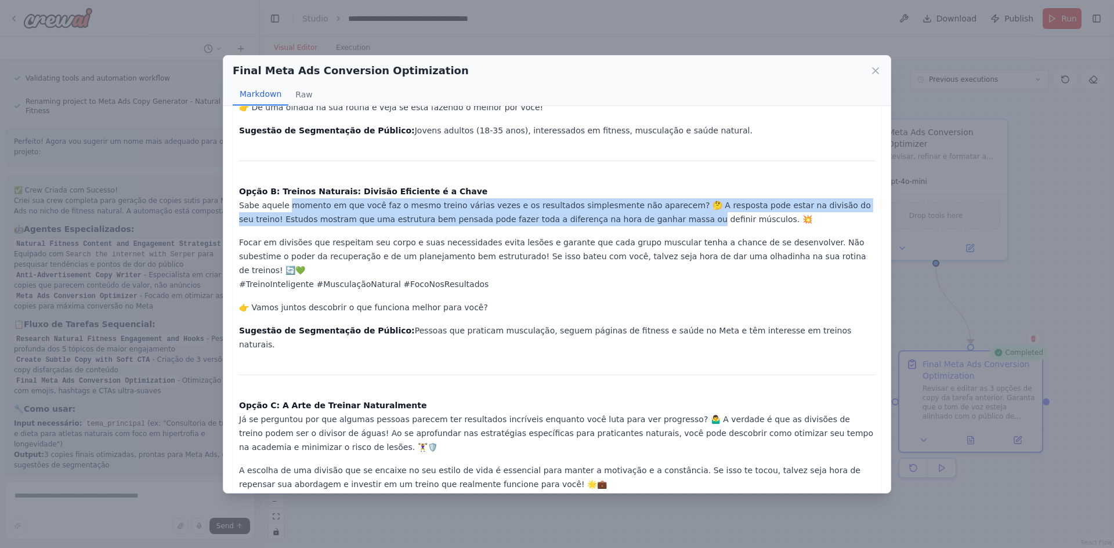
scroll to position [53, 0]
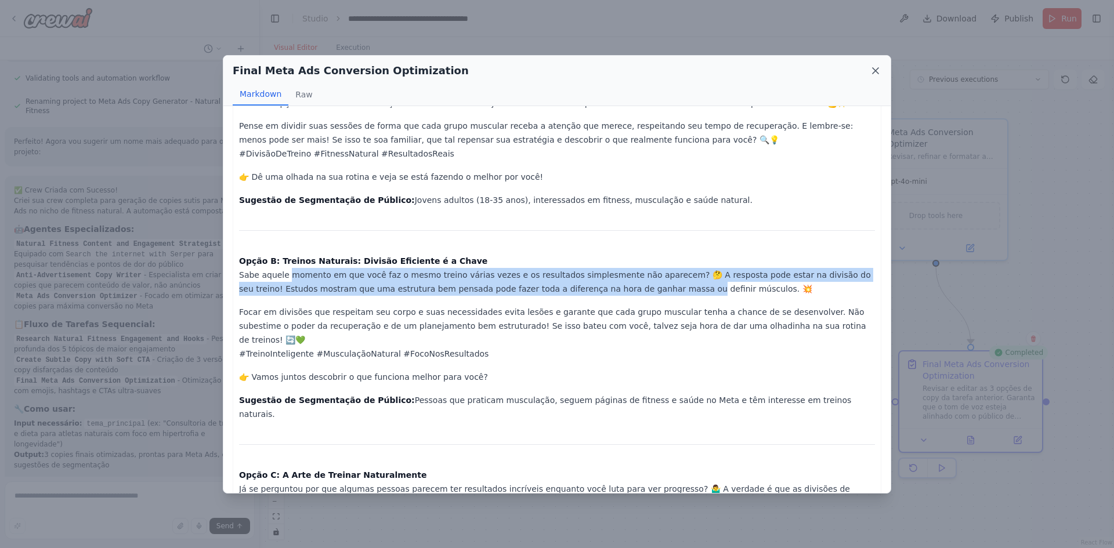
click at [872, 66] on icon at bounding box center [875, 71] width 12 height 12
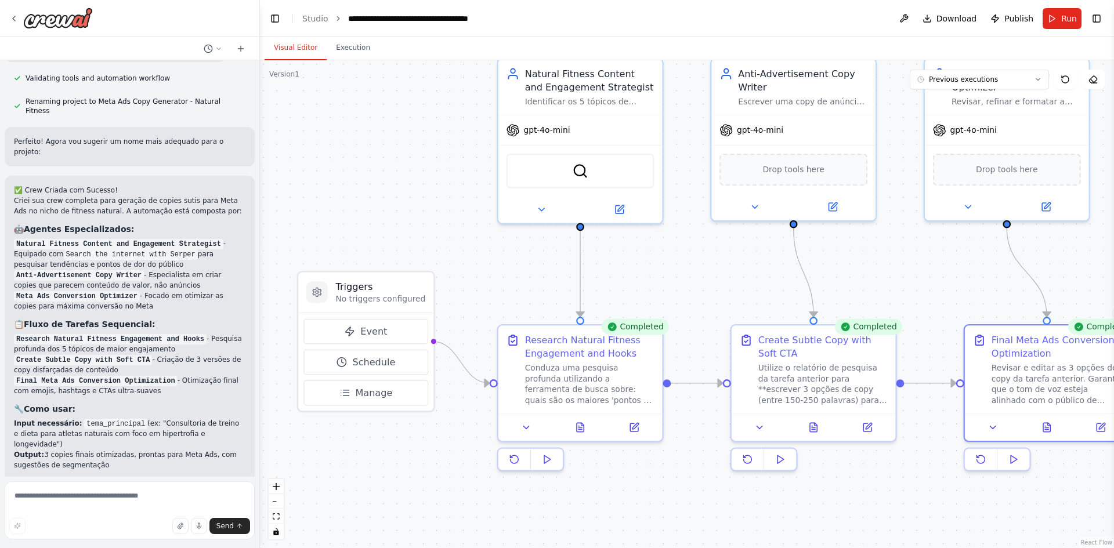
drag, startPoint x: 998, startPoint y: 6, endPoint x: 716, endPoint y: 272, distance: 386.9
click at [716, 272] on div ".deletable-edge-delete-btn { width: 20px; height: 20px; border: 0px solid #ffff…" at bounding box center [687, 304] width 854 height 488
click at [682, 291] on div ".deletable-edge-delete-btn { width: 20px; height: 20px; border: 0px solid #ffff…" at bounding box center [687, 304] width 854 height 488
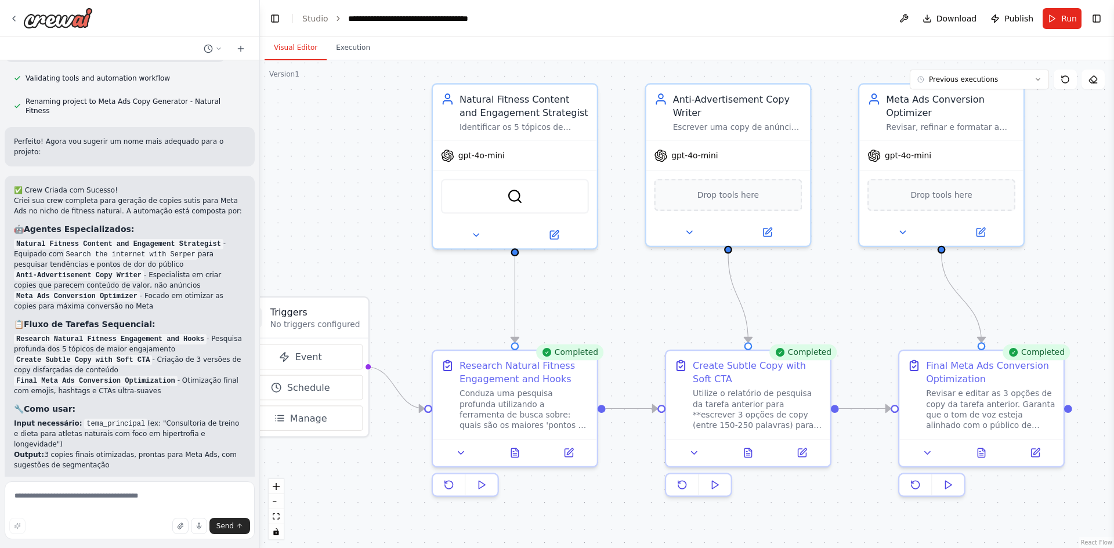
drag, startPoint x: 679, startPoint y: 273, endPoint x: 617, endPoint y: 299, distance: 67.1
click at [617, 299] on div ".deletable-edge-delete-btn { width: 20px; height: 20px; border: 0px solid #ffff…" at bounding box center [687, 304] width 854 height 488
click at [1035, 79] on icon at bounding box center [1037, 79] width 7 height 7
click at [945, 14] on span "Download" at bounding box center [956, 19] width 41 height 12
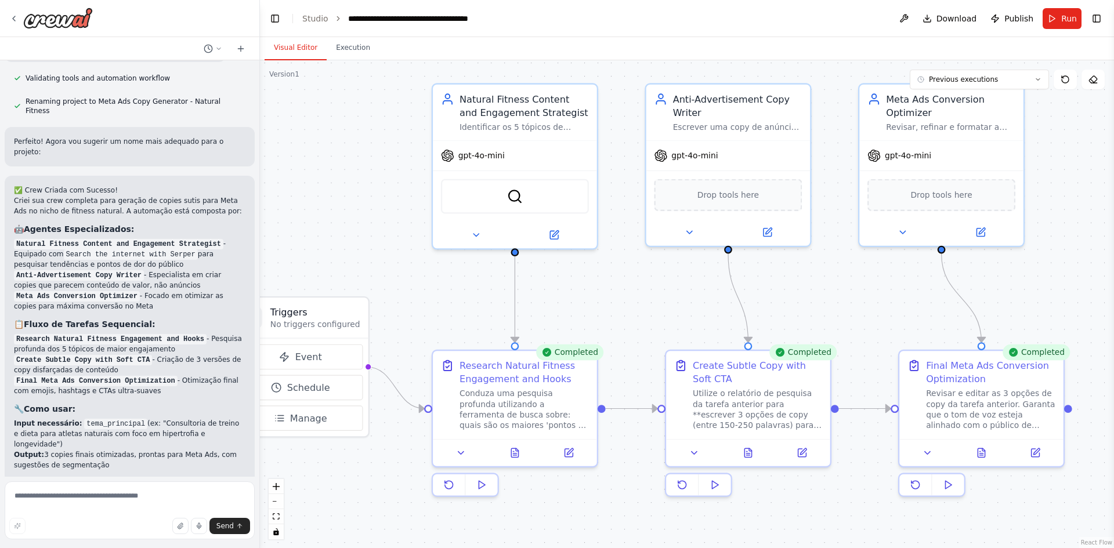
click at [837, 72] on div ".deletable-edge-delete-btn { width: 20px; height: 20px; border: 0px solid #ffff…" at bounding box center [687, 304] width 854 height 488
